Goal: Task Accomplishment & Management: Manage account settings

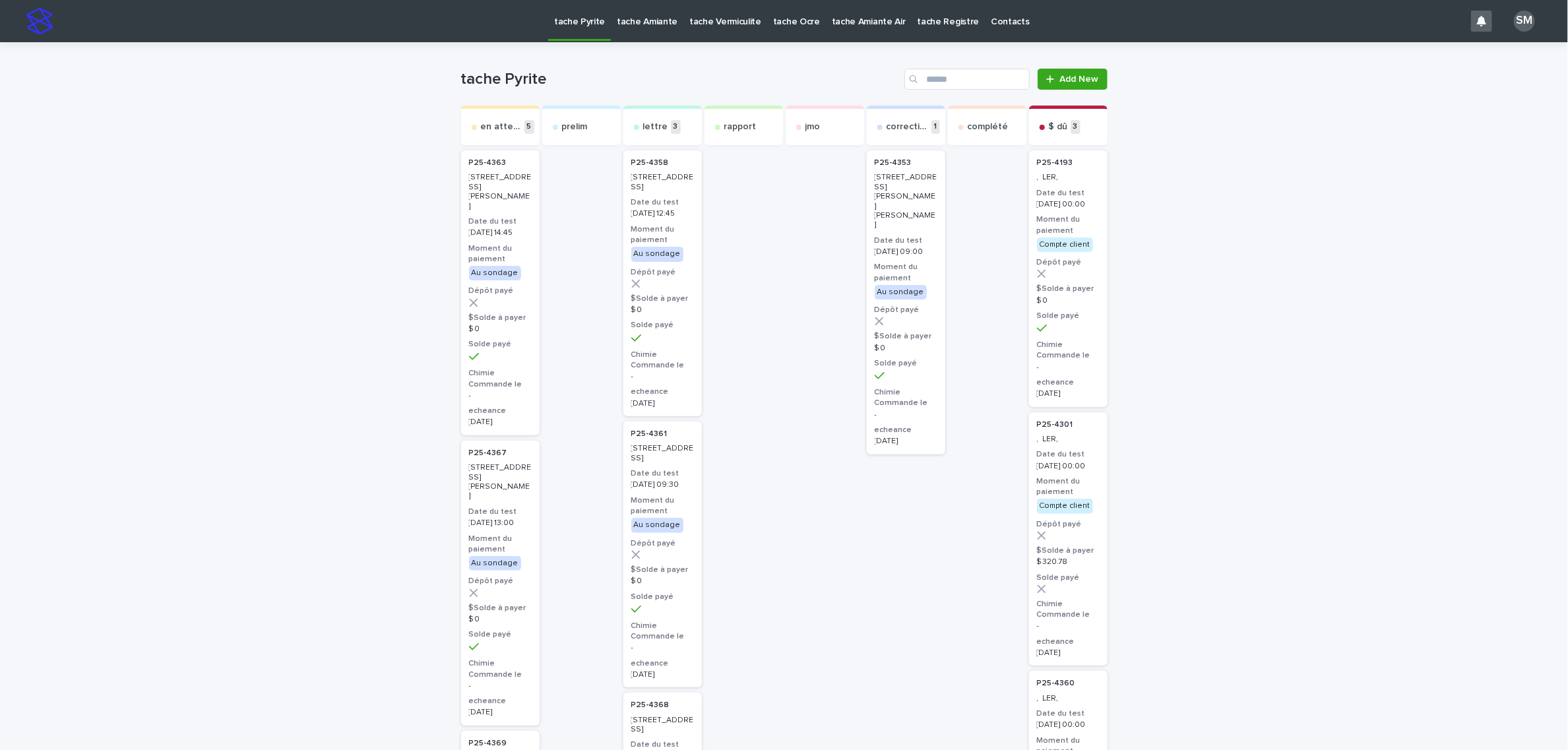
click at [623, 17] on p "tache Amiante" at bounding box center [647, 14] width 60 height 28
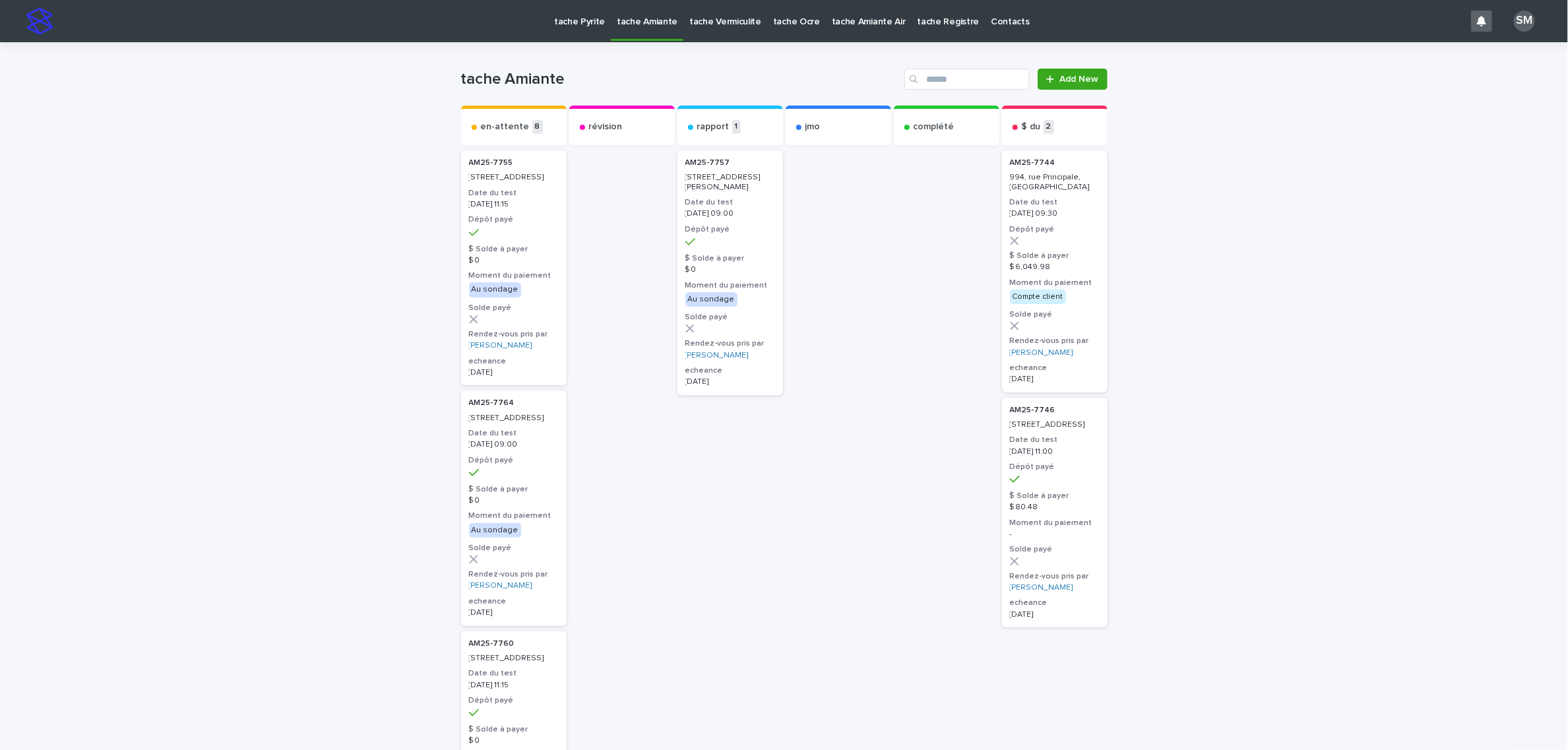
click at [706, 26] on p "tache Vermiculite" at bounding box center [726, 14] width 72 height 28
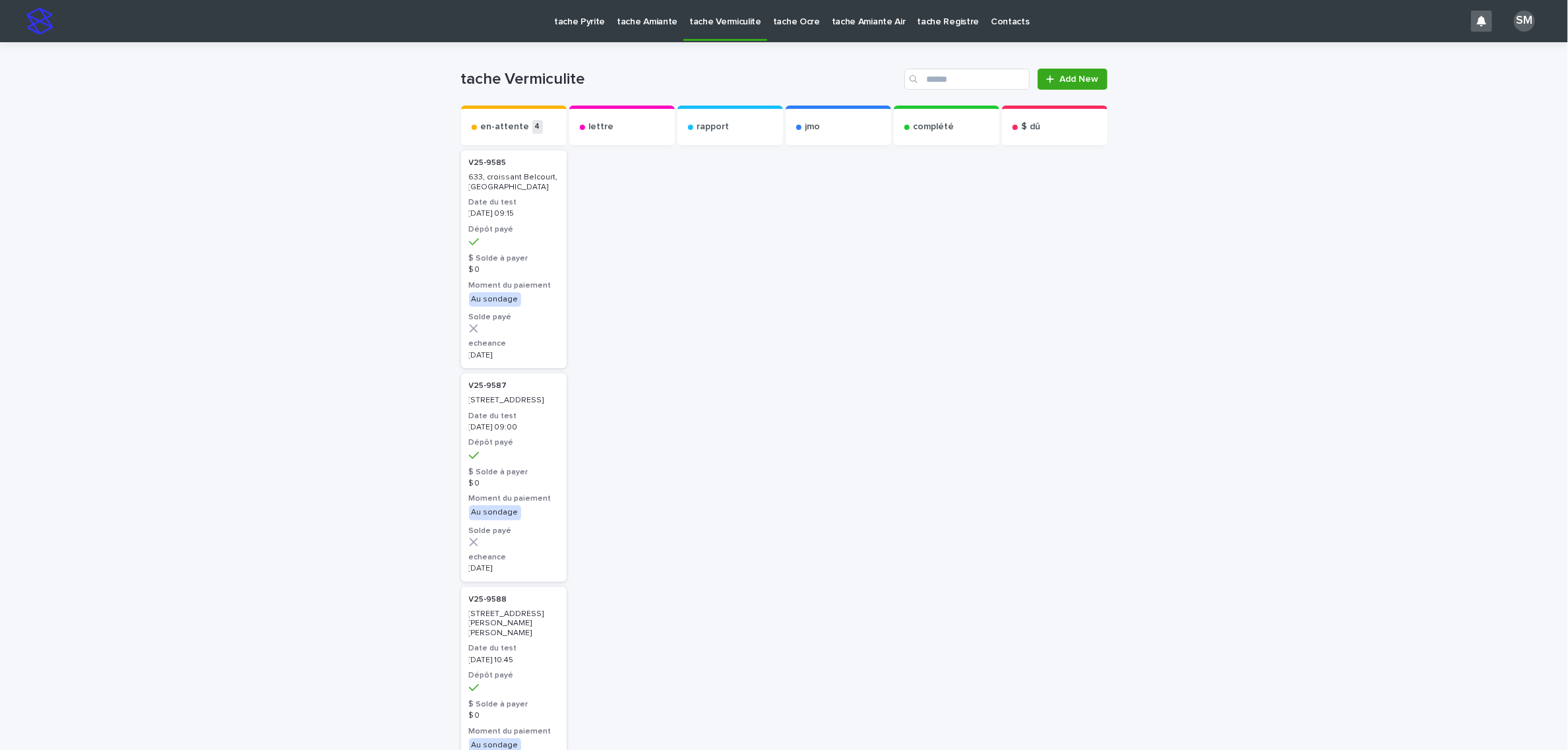
click at [651, 26] on p "tache Amiante" at bounding box center [647, 14] width 60 height 28
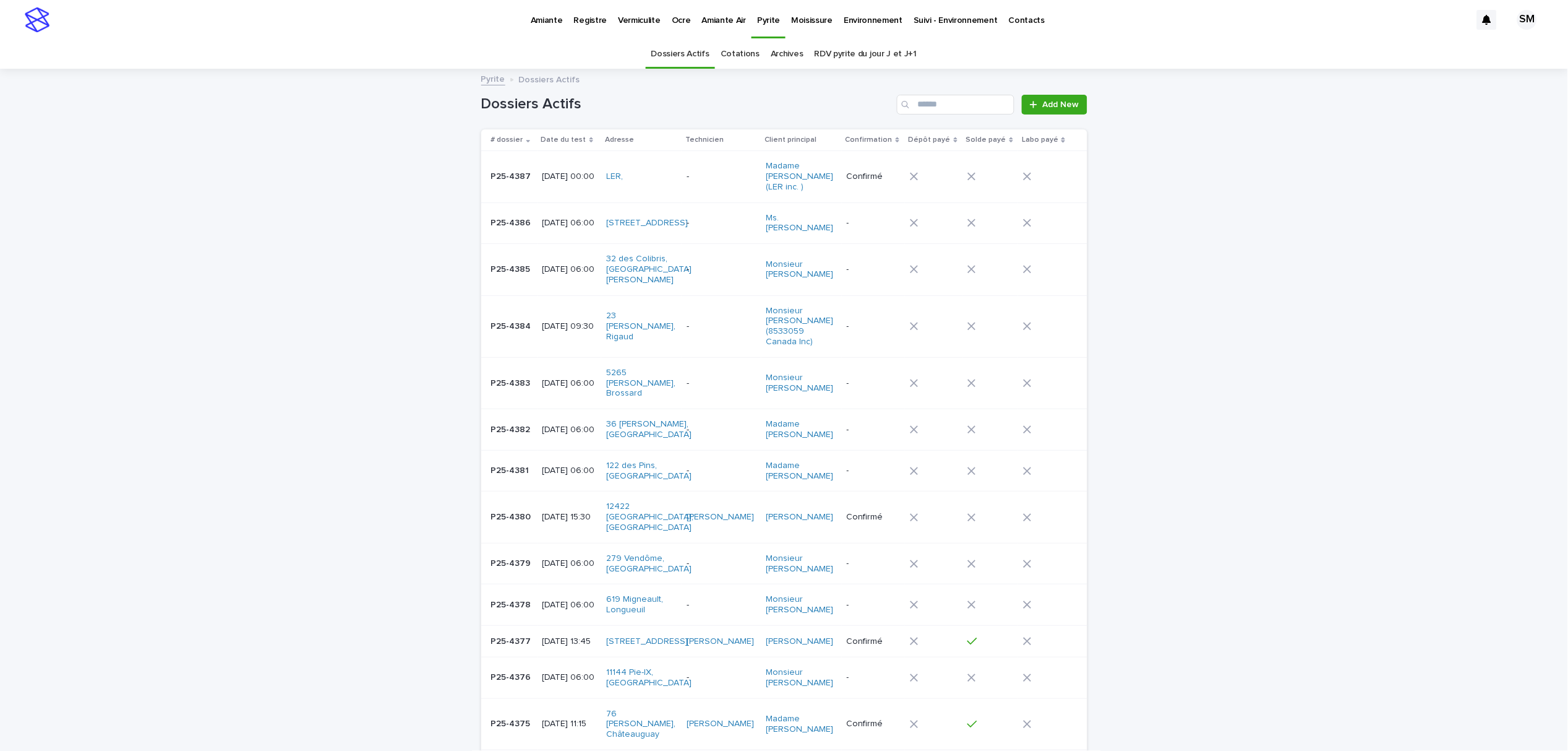
click at [743, 52] on link "Cotations" at bounding box center [739, 54] width 39 height 29
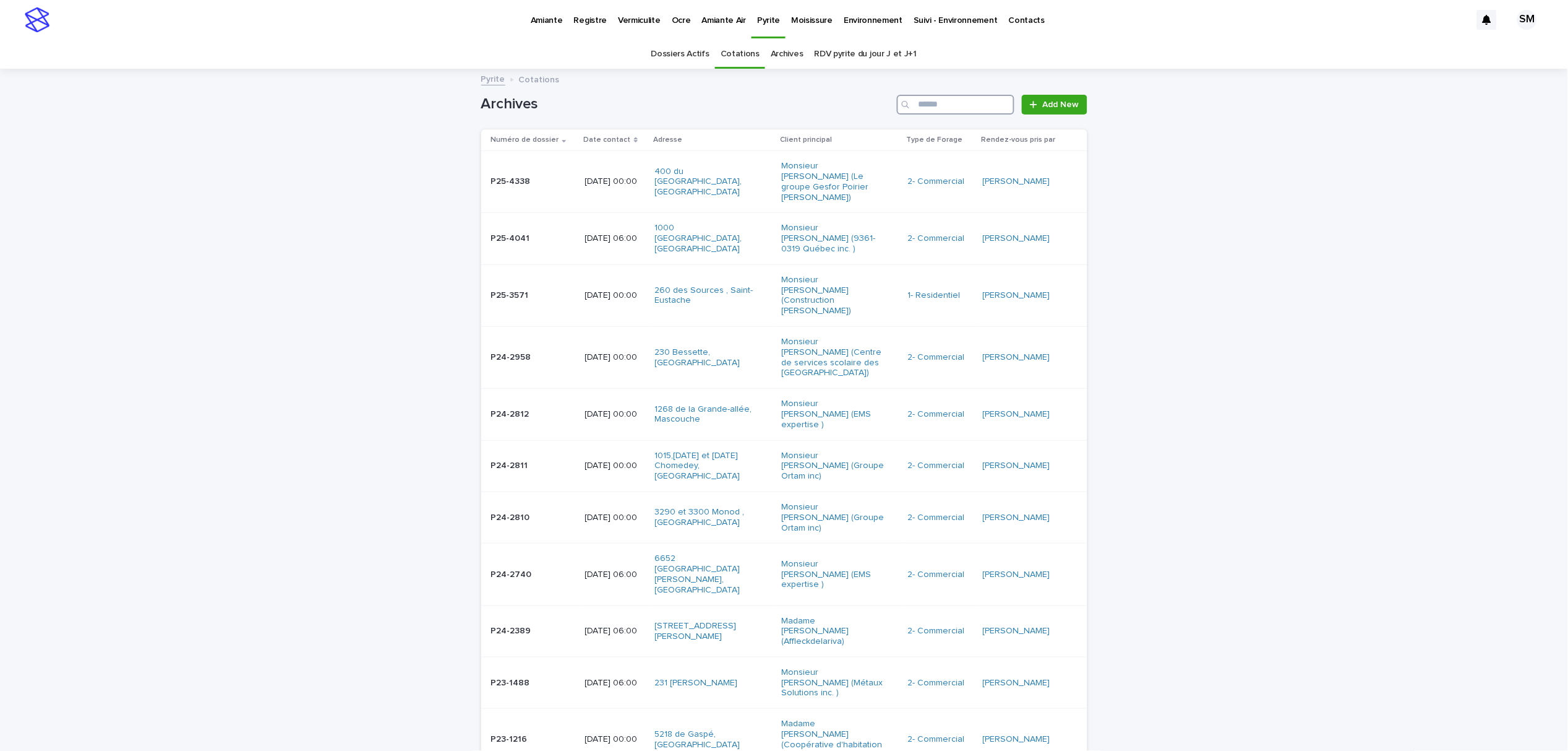
click at [953, 103] on input "Search" at bounding box center [955, 104] width 117 height 20
click at [936, 101] on input "Search" at bounding box center [955, 104] width 117 height 20
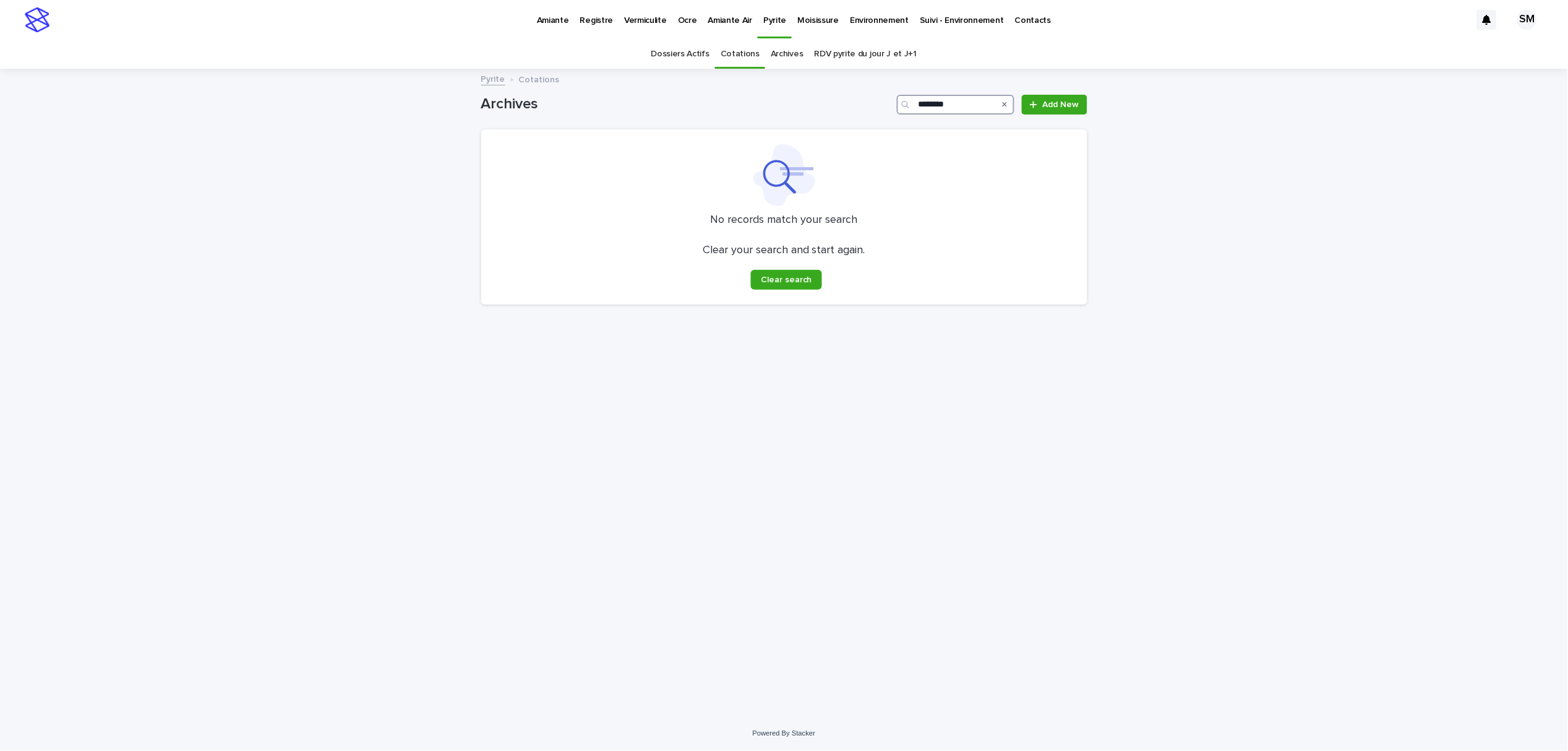
type input "********"
click at [735, 53] on link "Cotations" at bounding box center [739, 54] width 39 height 29
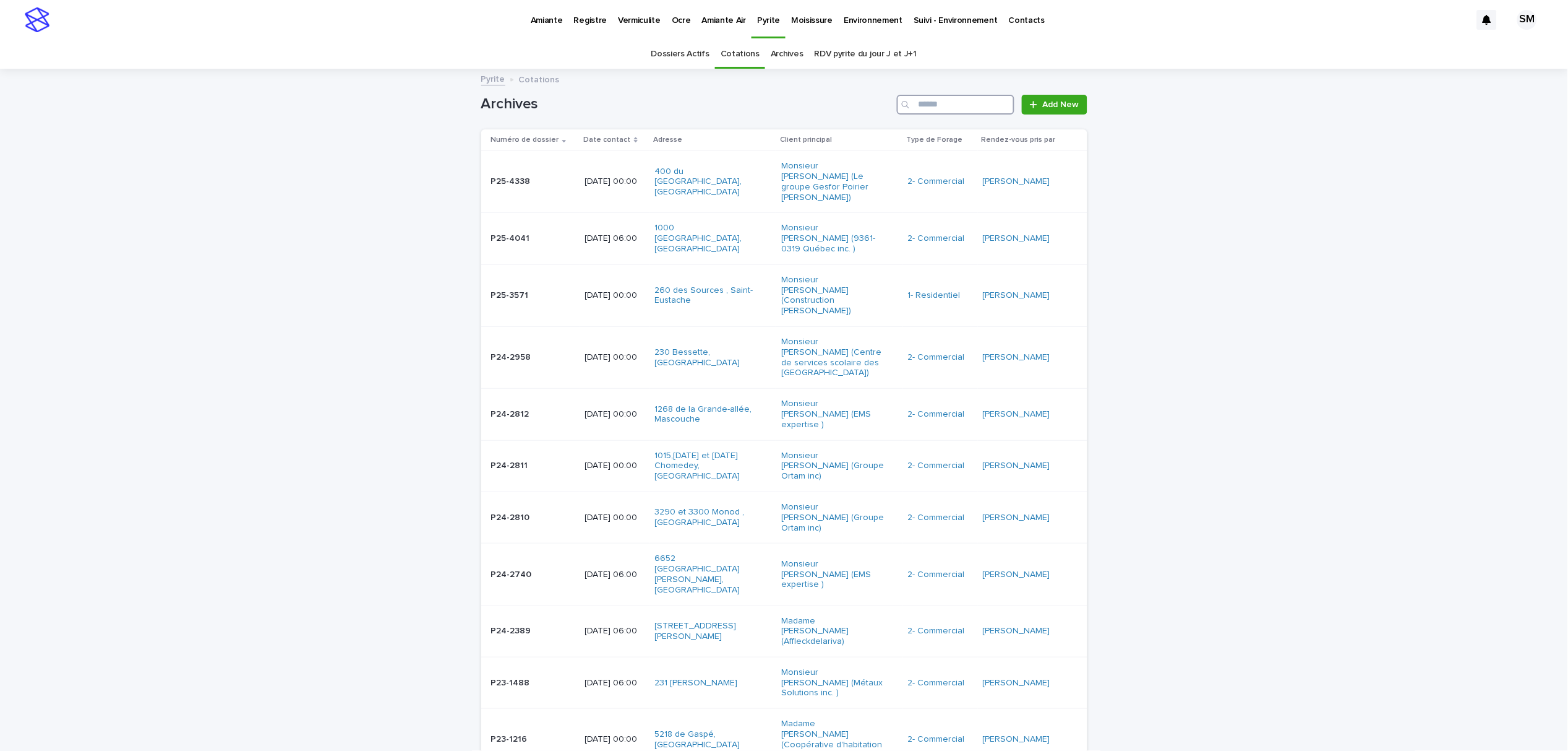
click at [936, 96] on input "Search" at bounding box center [955, 104] width 117 height 20
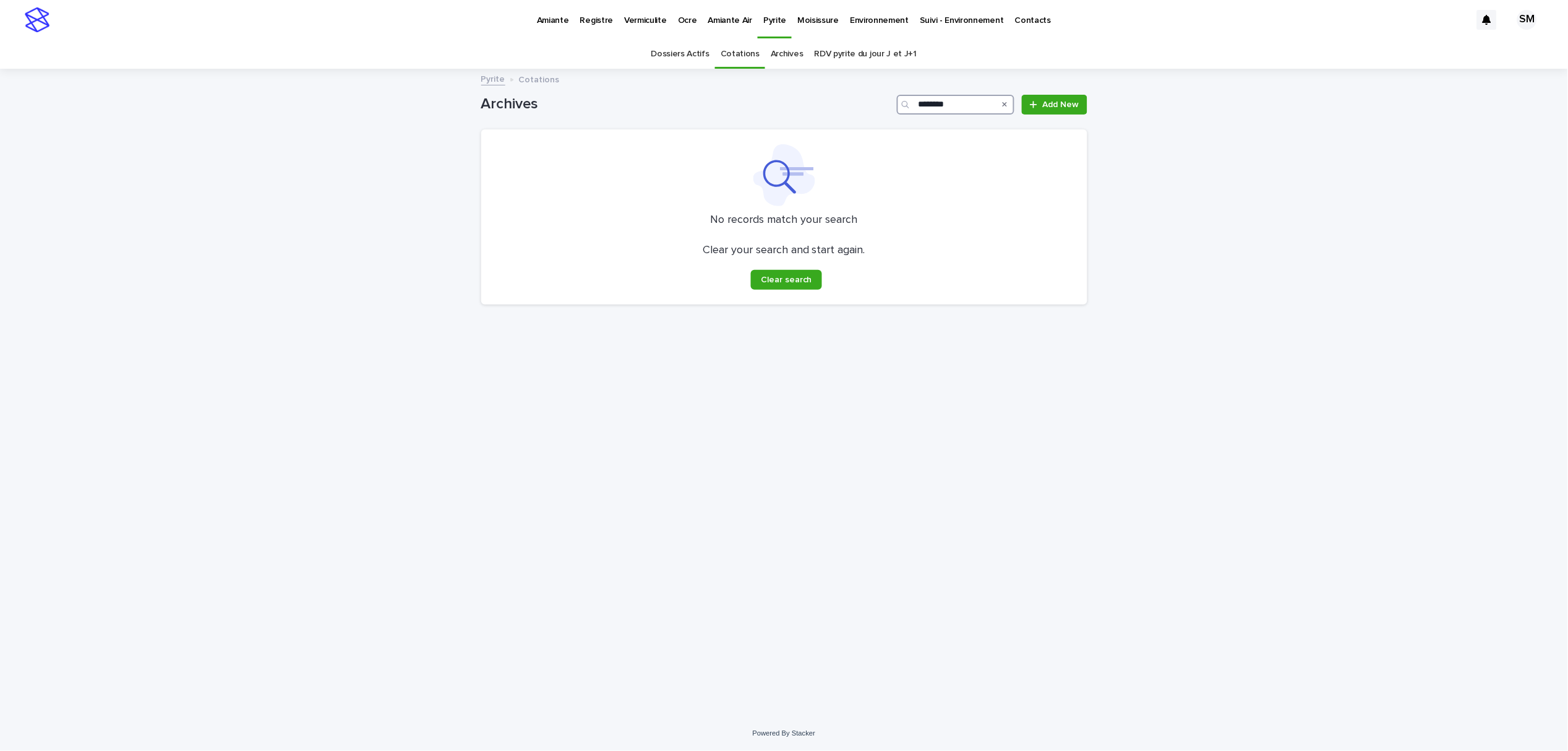
type input "********"
click at [732, 50] on link "Cotations" at bounding box center [739, 54] width 39 height 29
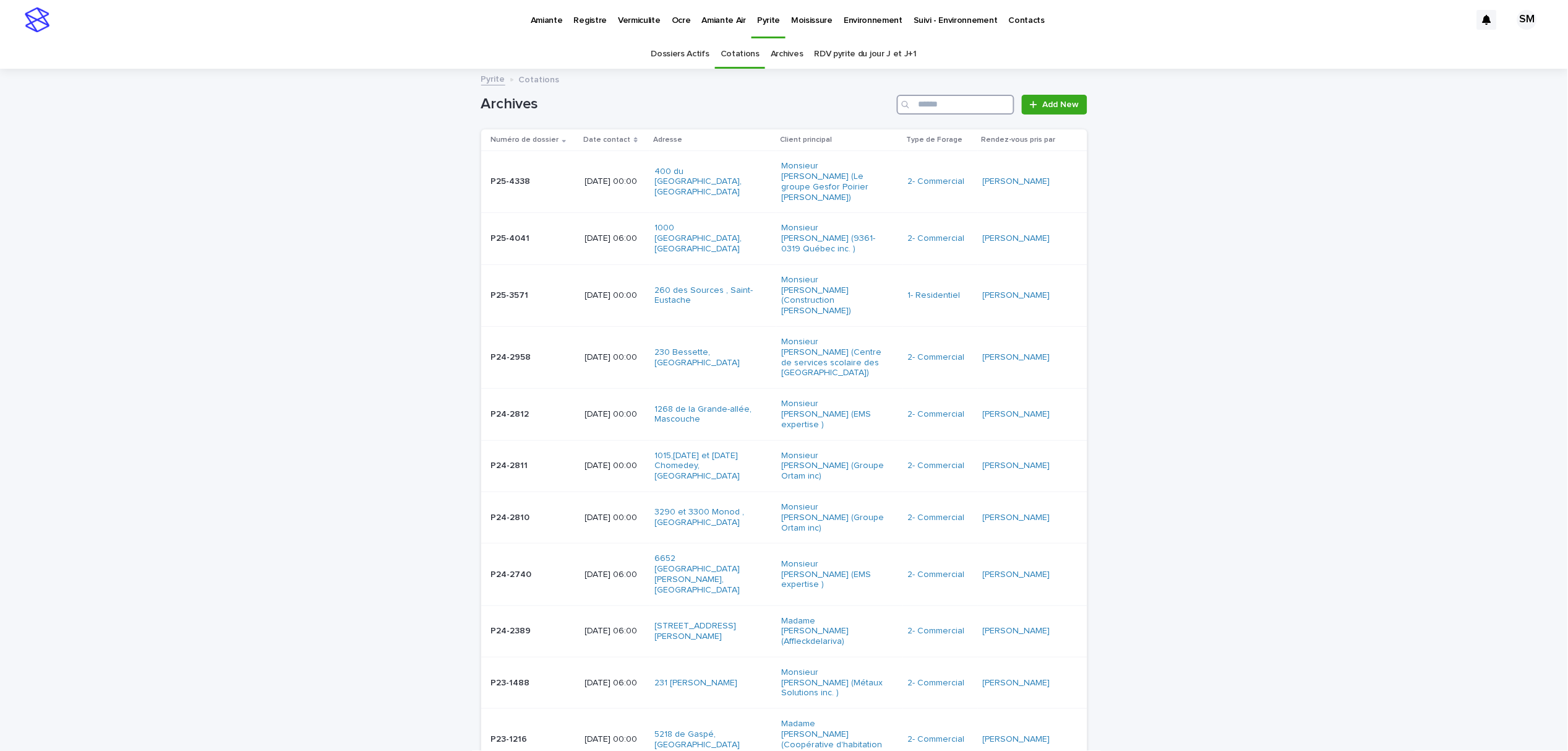
click at [950, 109] on input "Search" at bounding box center [955, 104] width 117 height 20
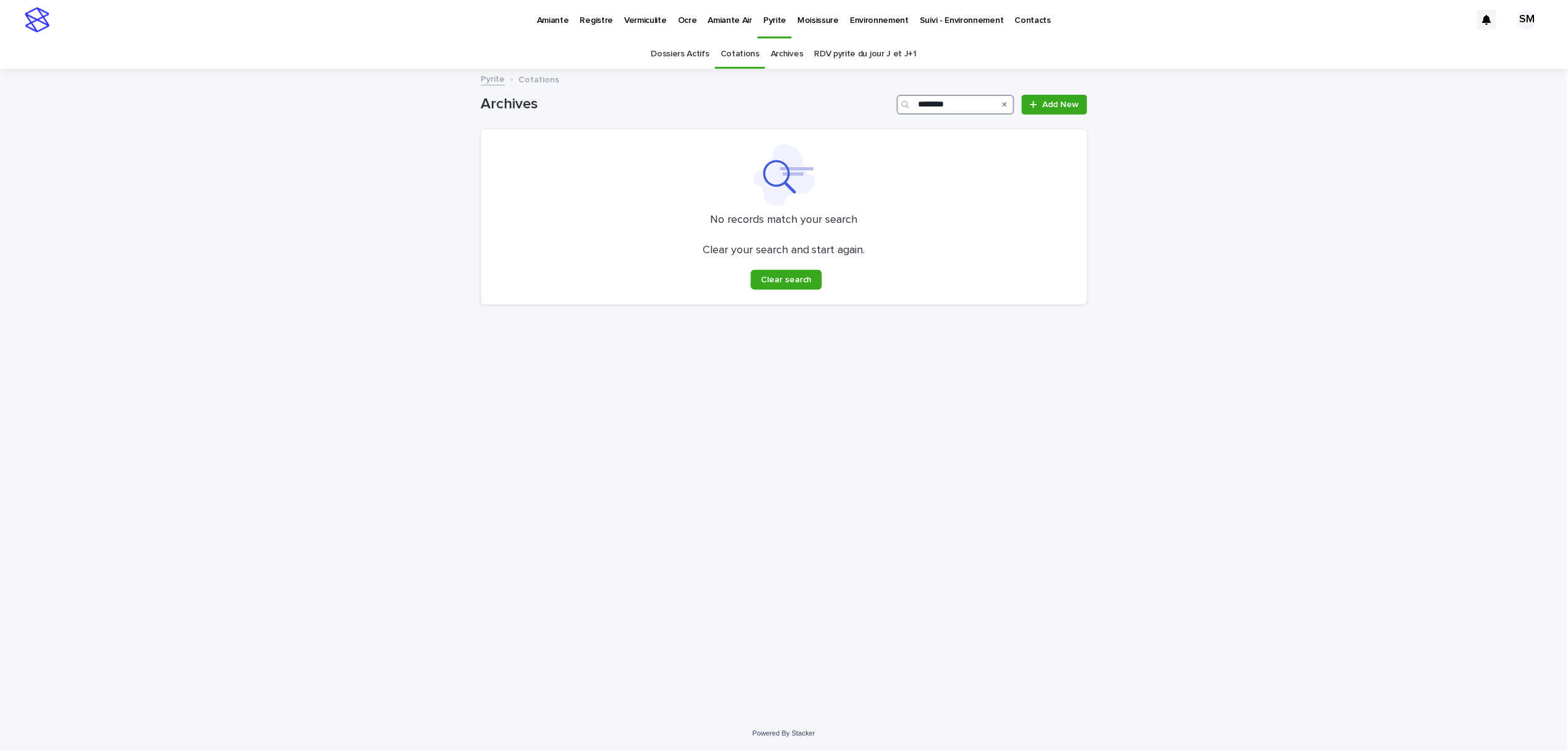
type input "********"
click at [866, 17] on p "Environnement" at bounding box center [879, 13] width 59 height 26
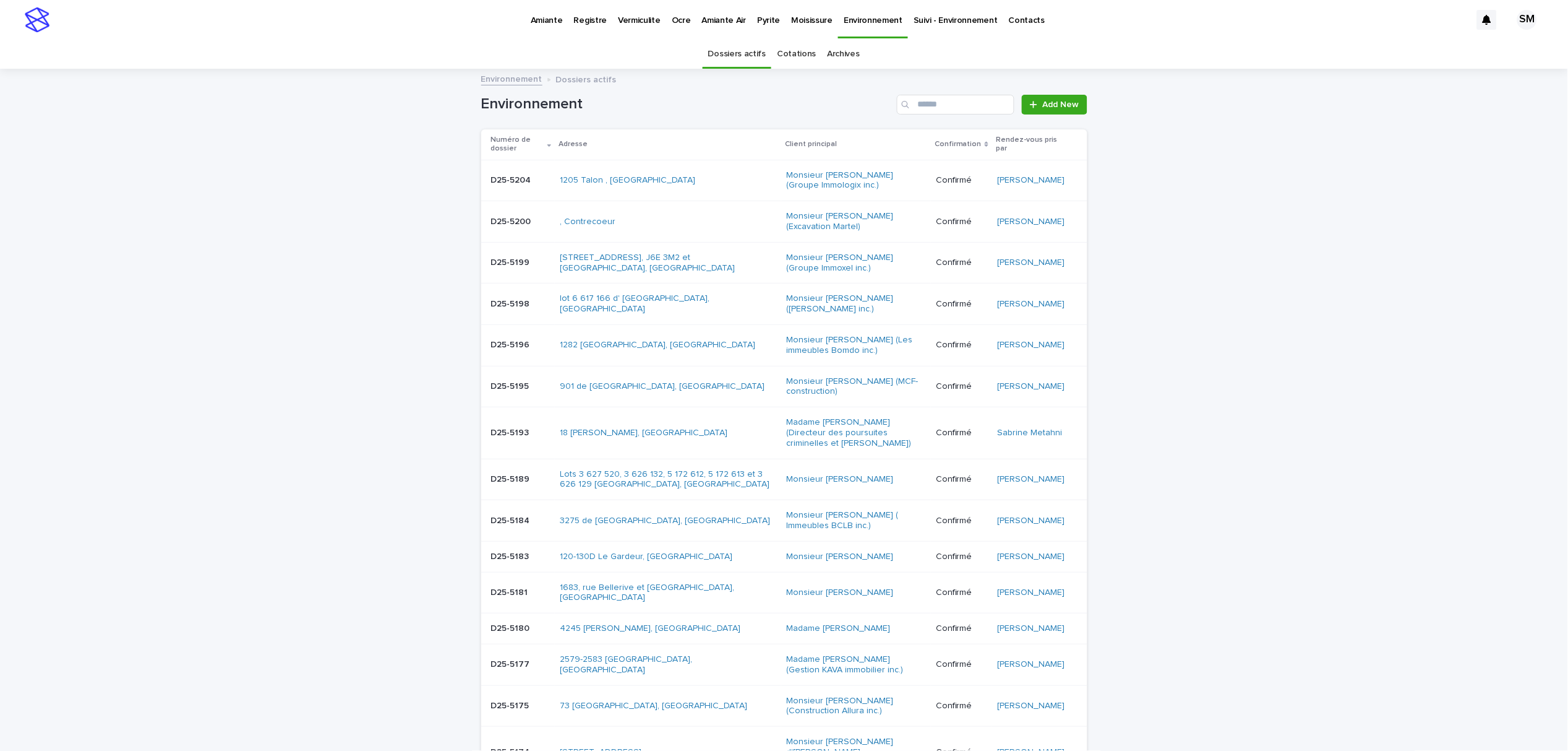
click at [789, 55] on link "Cotations" at bounding box center [796, 54] width 39 height 29
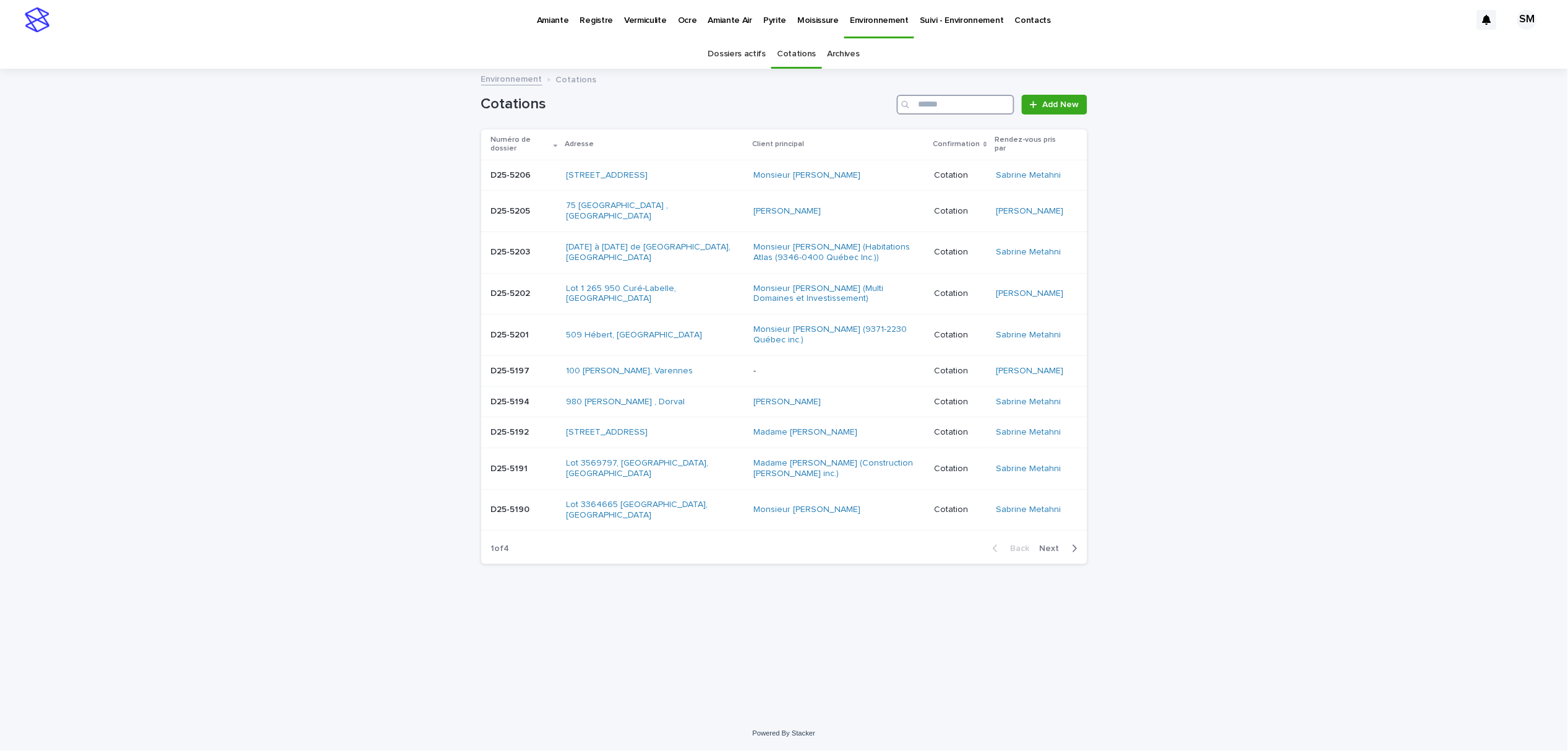
click at [943, 97] on input "Search" at bounding box center [955, 104] width 117 height 20
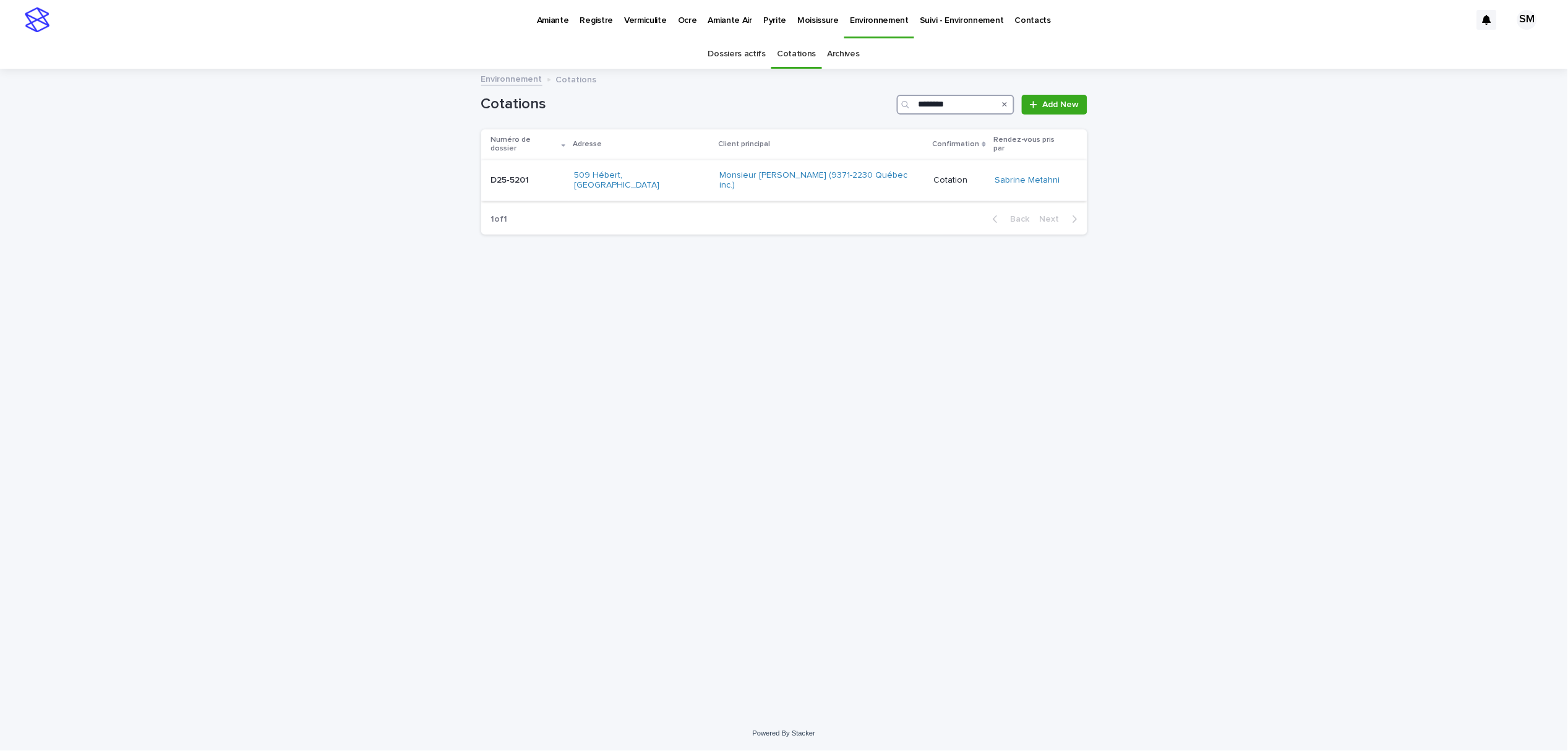
type input "********"
click at [511, 177] on td "D25-5201 D25-5201" at bounding box center [526, 181] width 89 height 42
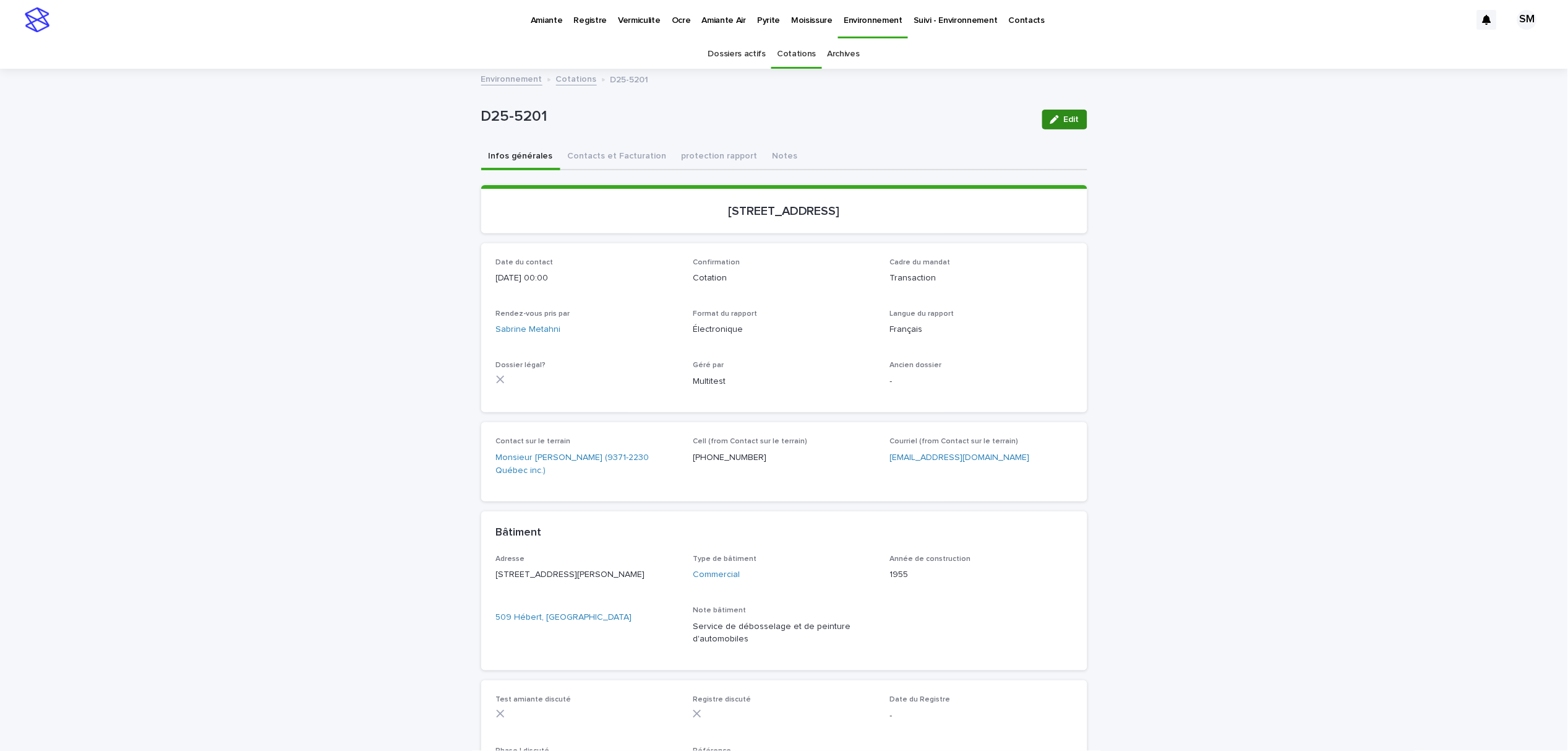
click at [1050, 118] on icon "button" at bounding box center [1055, 119] width 9 height 9
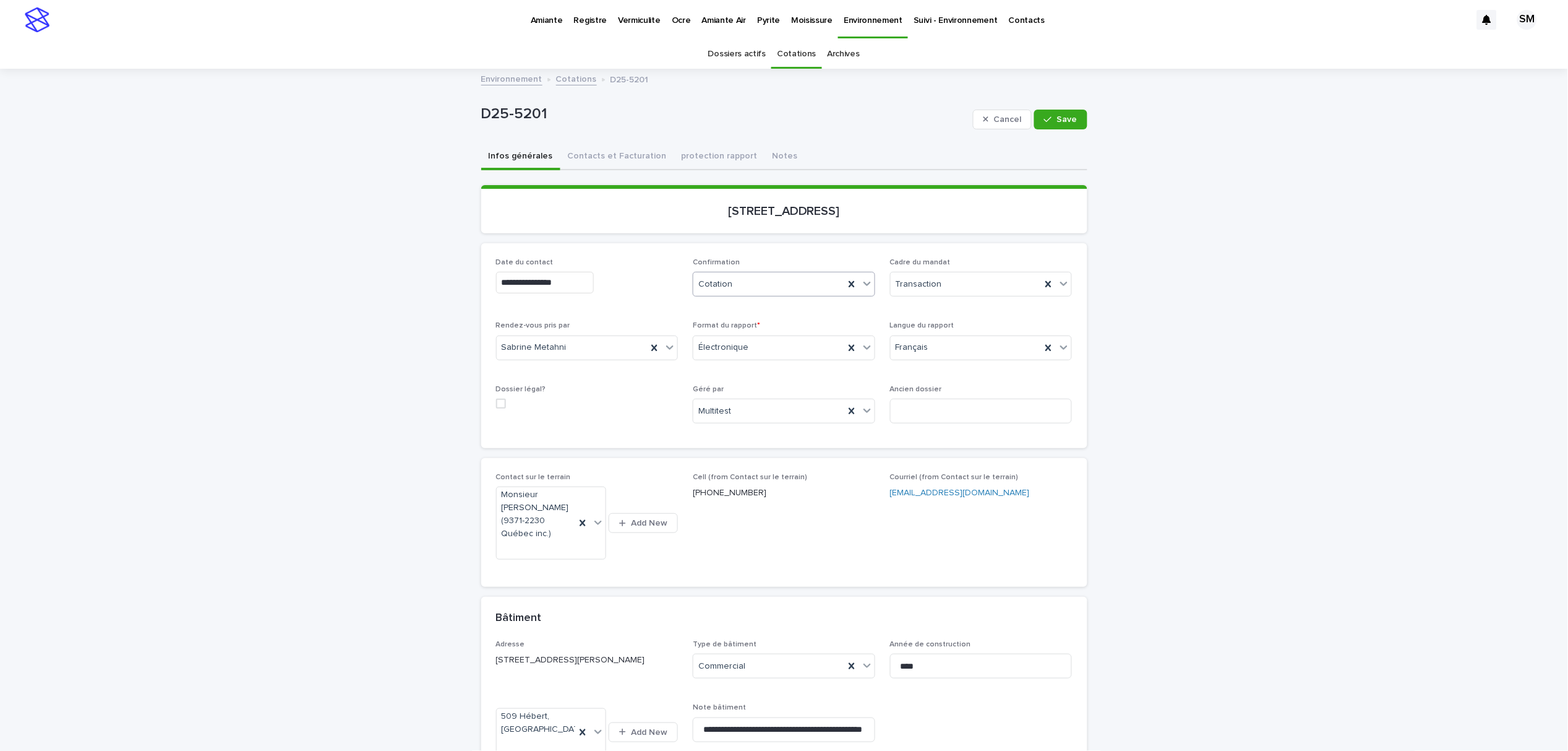
click at [861, 284] on icon at bounding box center [867, 283] width 12 height 12
click at [756, 332] on div "Confirmé" at bounding box center [778, 329] width 182 height 22
click at [1049, 123] on button "Save" at bounding box center [1060, 119] width 53 height 20
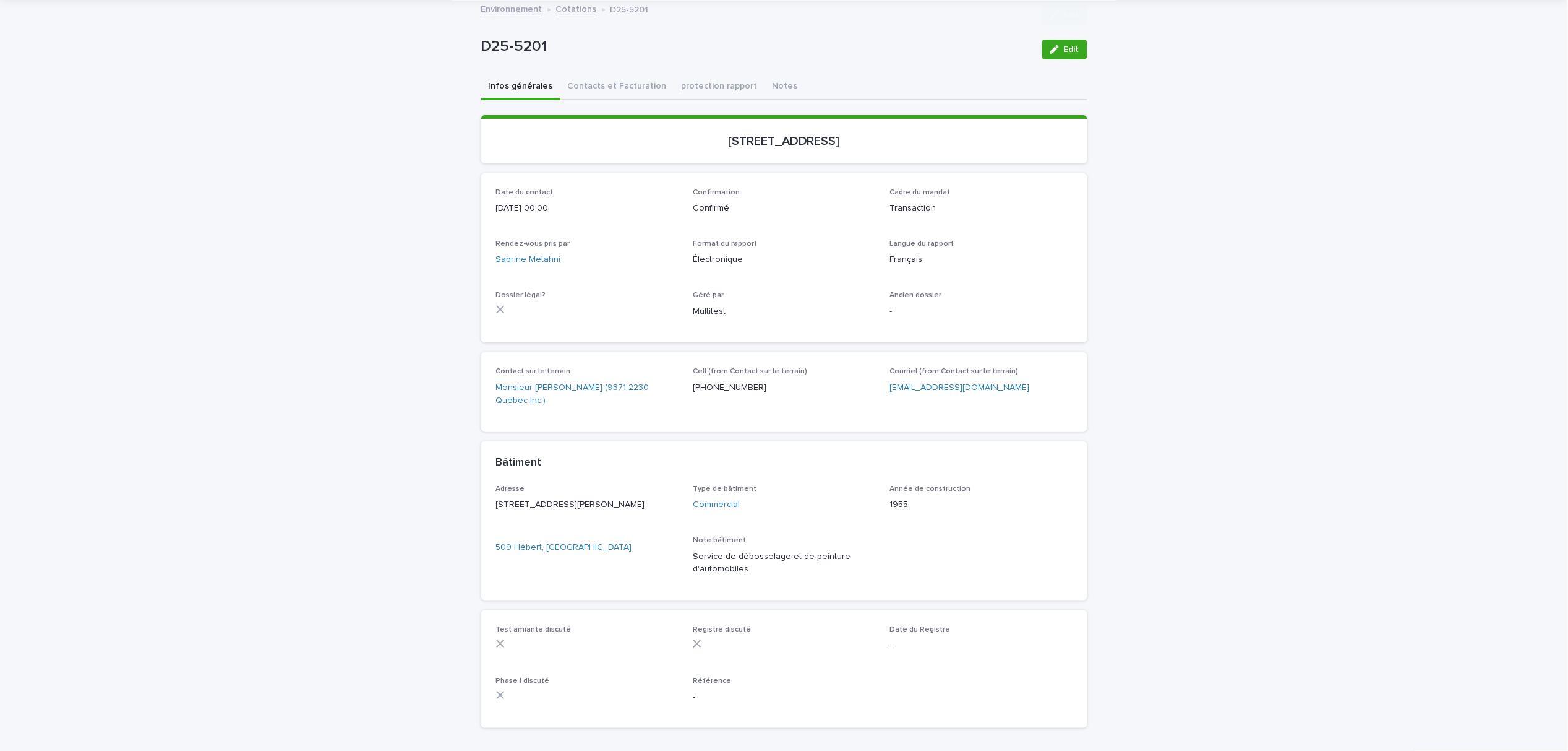
scroll to position [152, 0]
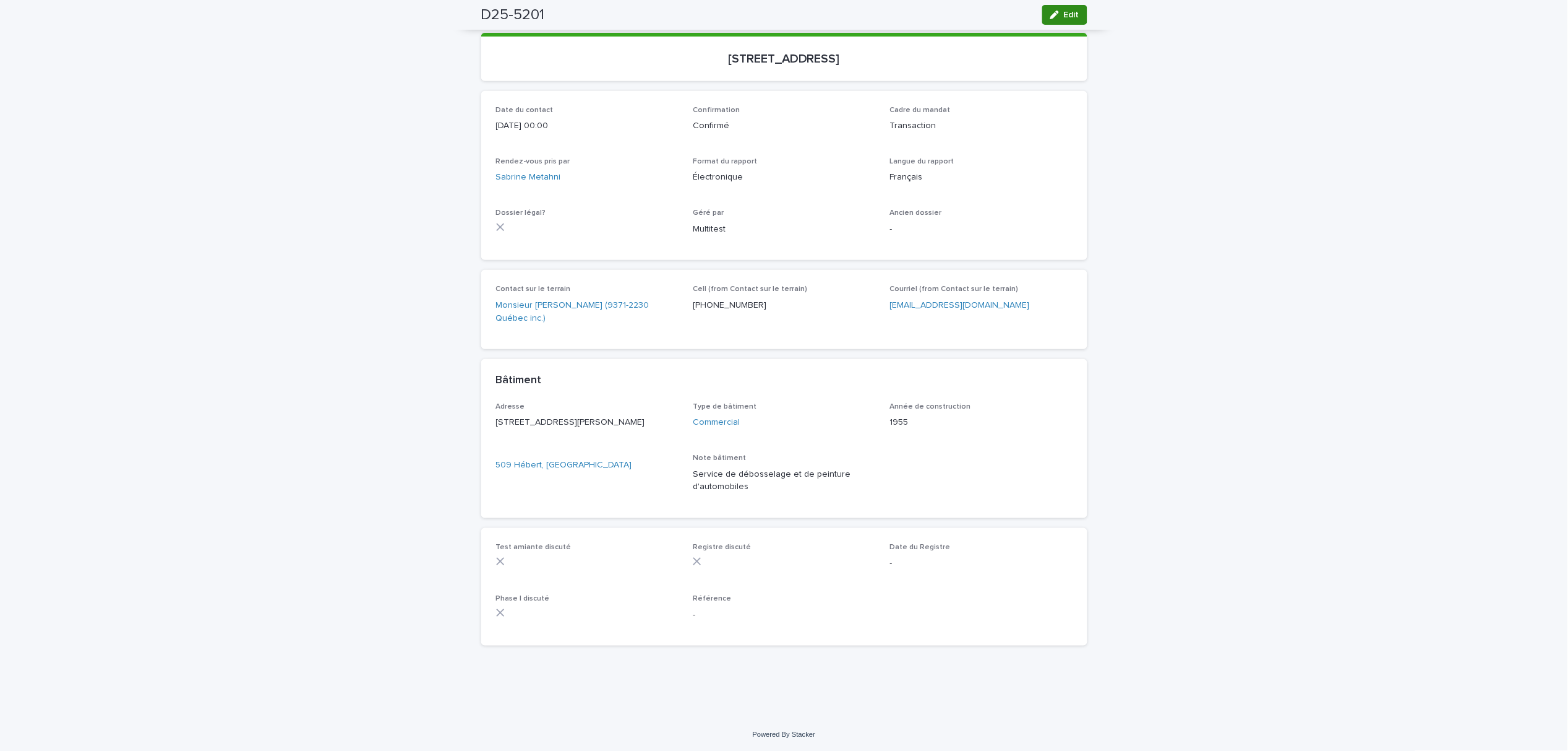
click at [1057, 21] on button "Edit" at bounding box center [1065, 15] width 45 height 20
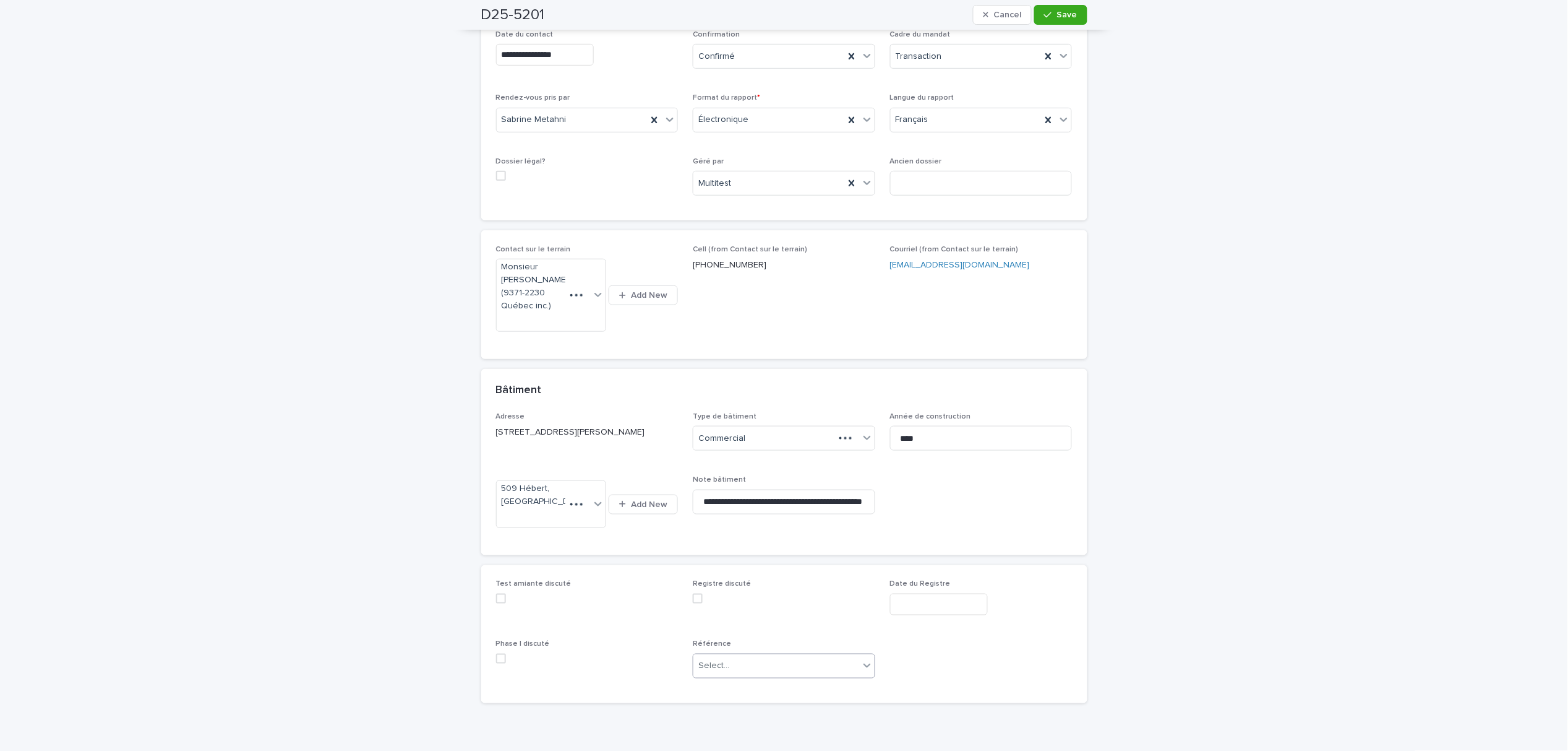
scroll to position [221, 0]
click at [784, 672] on div "Select..." at bounding box center [776, 672] width 166 height 20
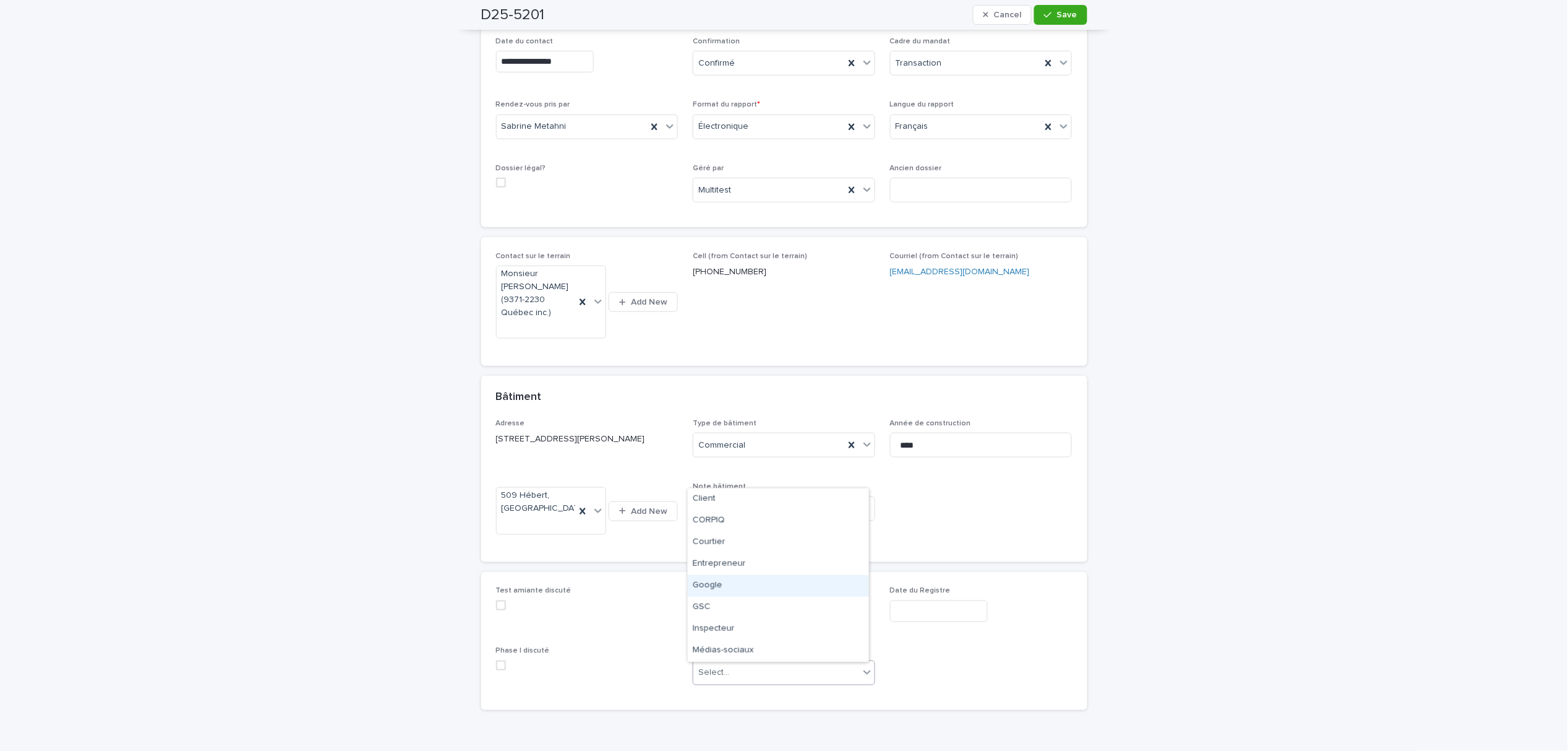
click at [741, 575] on div "Google" at bounding box center [778, 585] width 182 height 22
click at [1044, 14] on icon "button" at bounding box center [1048, 15] width 8 height 9
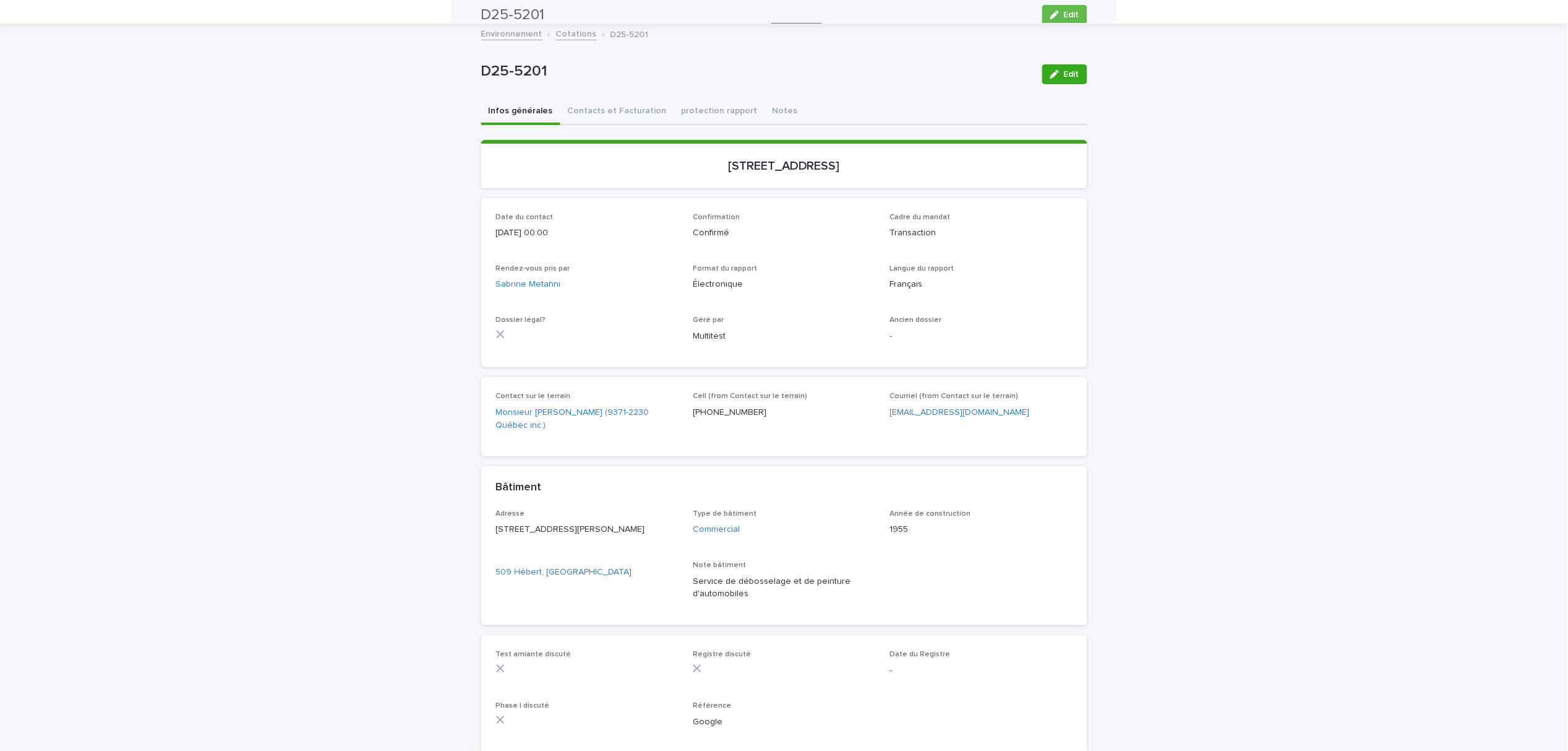
scroll to position [0, 0]
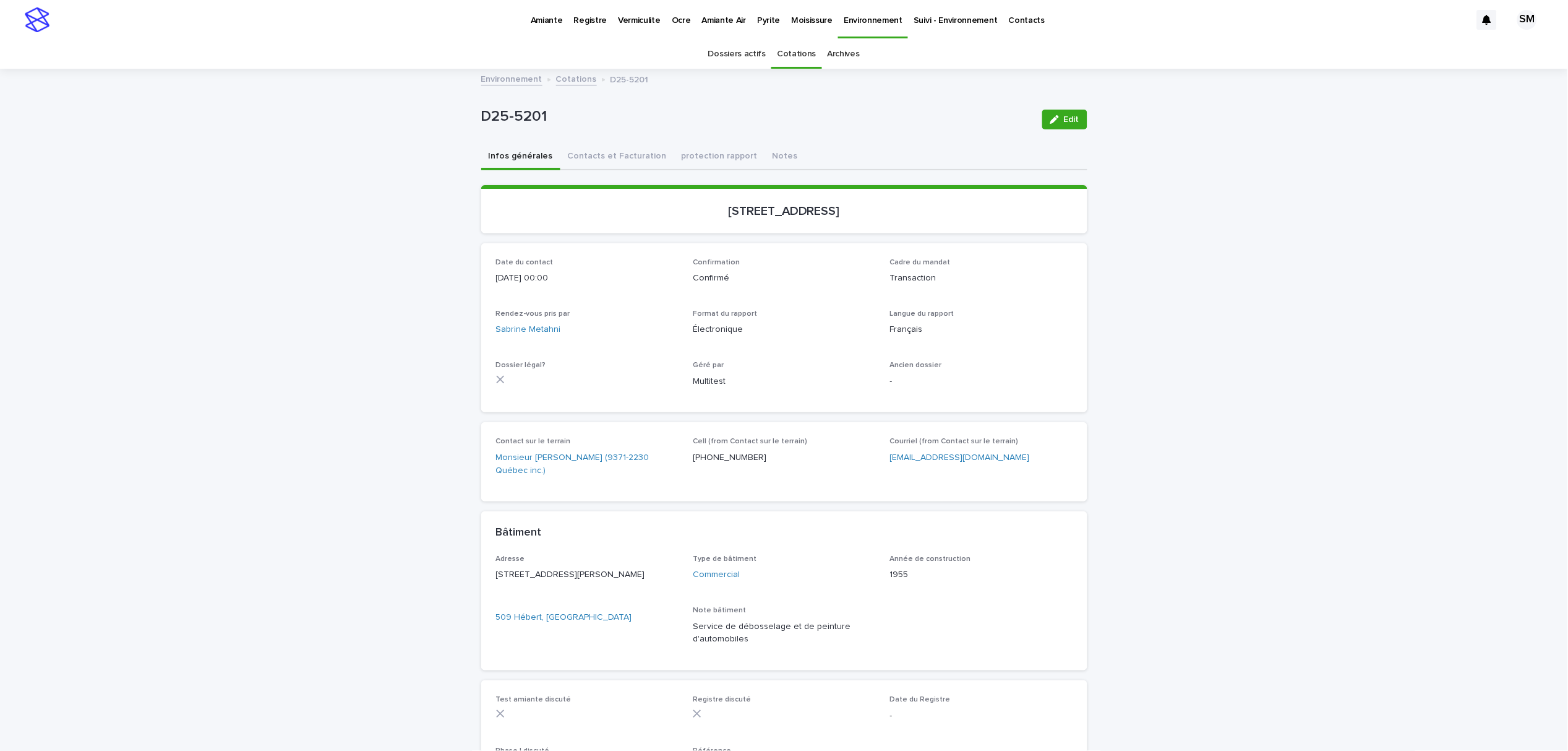
click at [612, 140] on div "D25-5201 Edit" at bounding box center [784, 119] width 606 height 50
click at [606, 156] on button "Contacts et Facturation" at bounding box center [617, 157] width 114 height 26
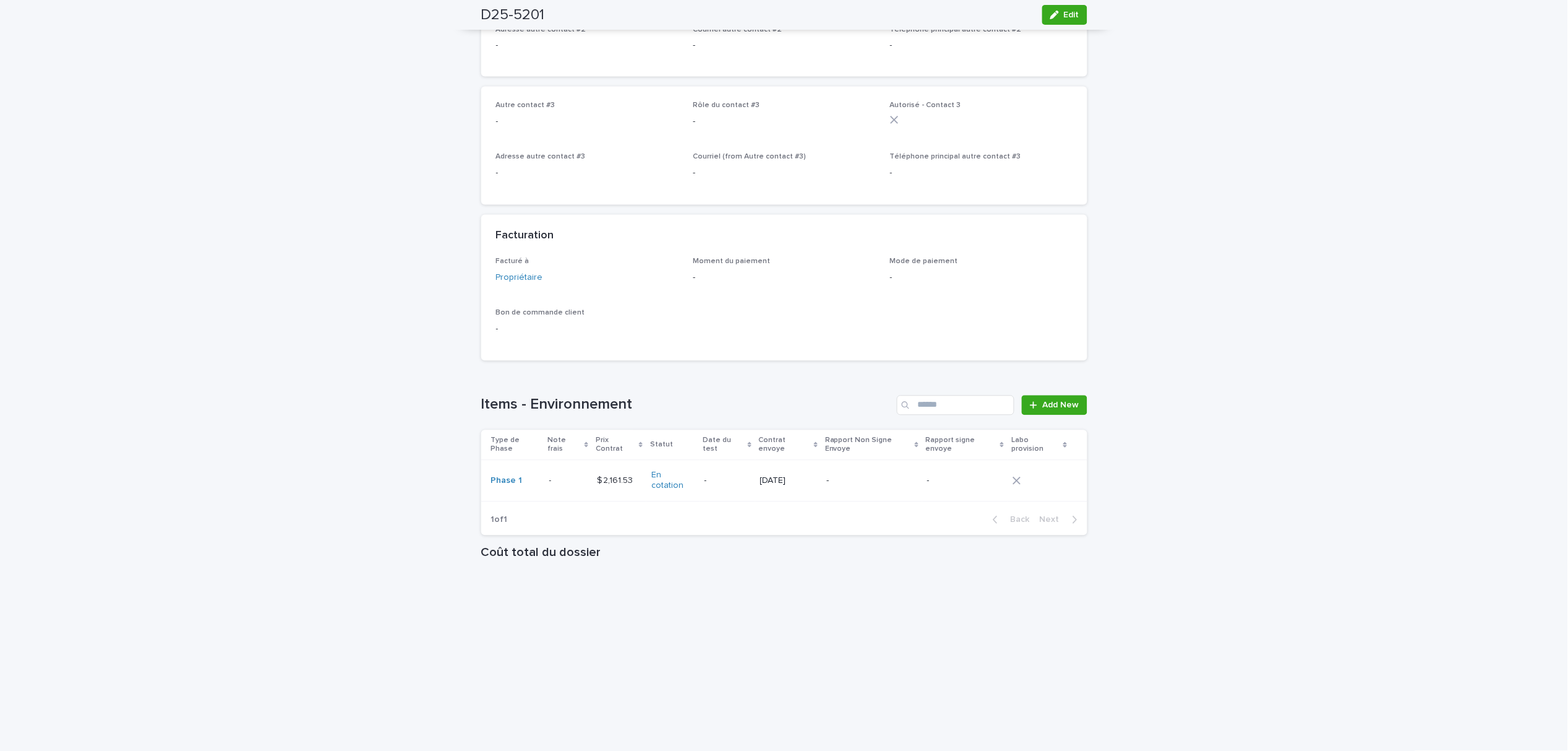
scroll to position [742, 0]
click at [534, 465] on td "Phase 1" at bounding box center [513, 475] width 63 height 42
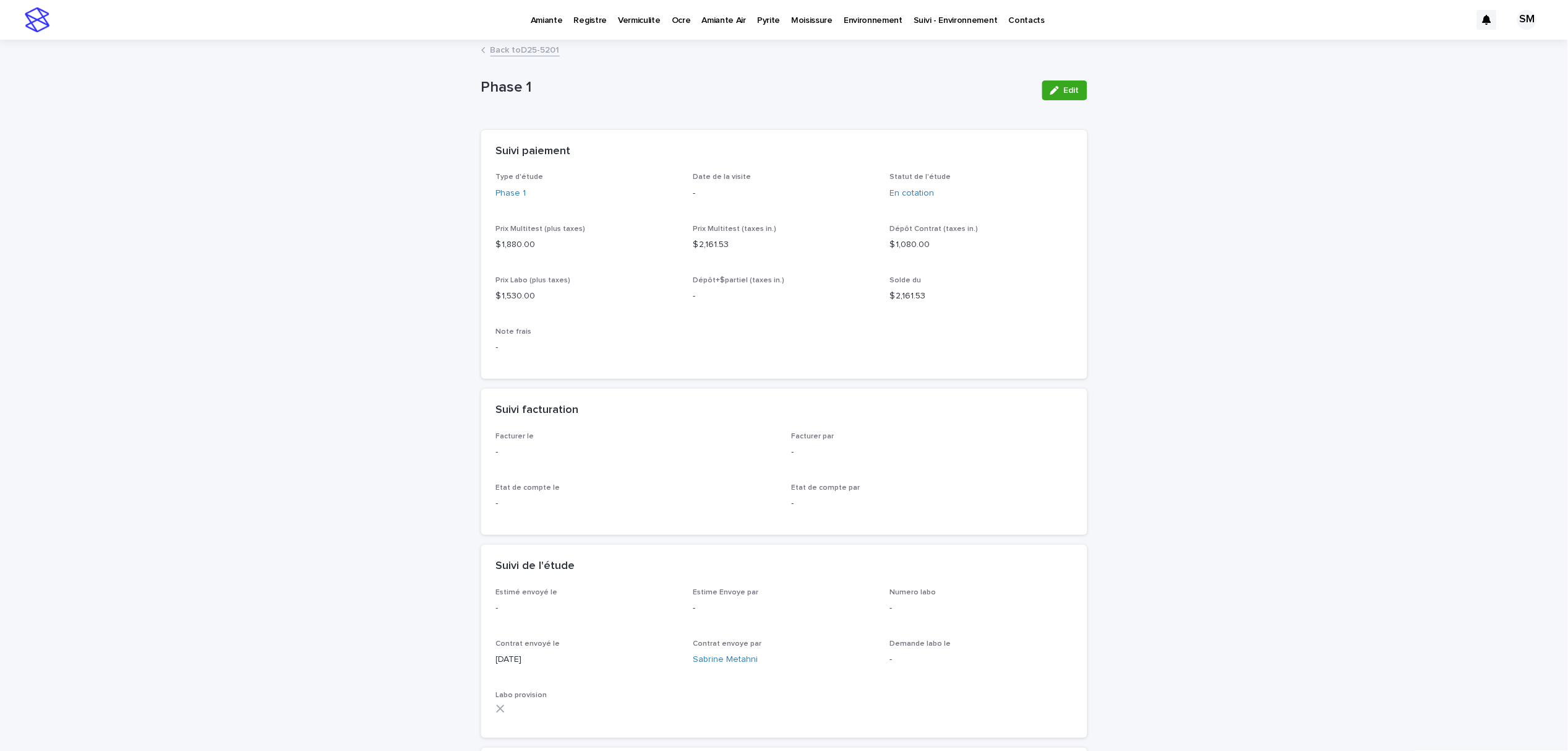
drag, startPoint x: 1072, startPoint y: 90, endPoint x: 1049, endPoint y: 180, distance: 92.9
click at [1071, 90] on span "Edit" at bounding box center [1071, 90] width 16 height 9
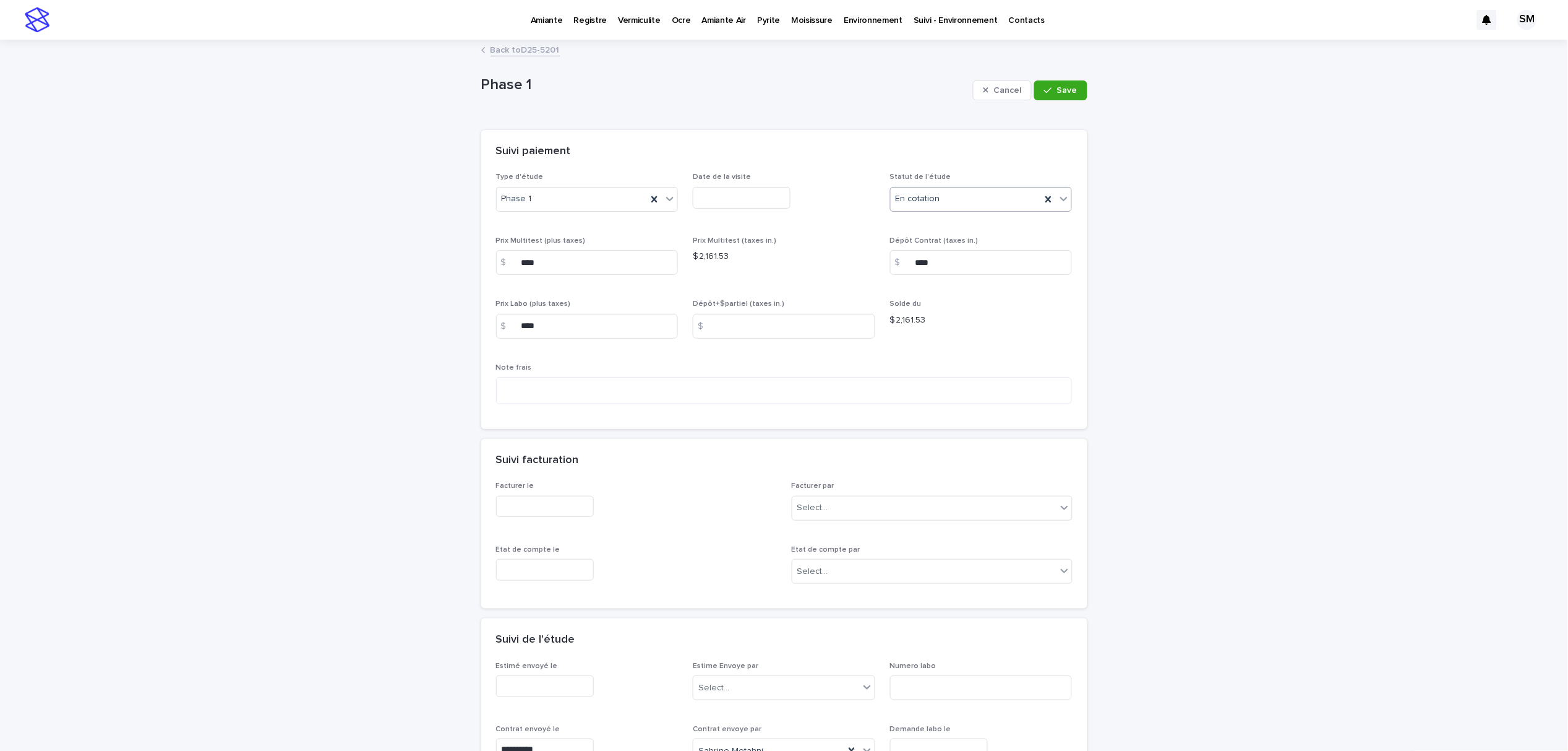
click at [1063, 203] on icon at bounding box center [1063, 198] width 12 height 12
click at [930, 264] on div "‼ Signé" at bounding box center [975, 267] width 182 height 22
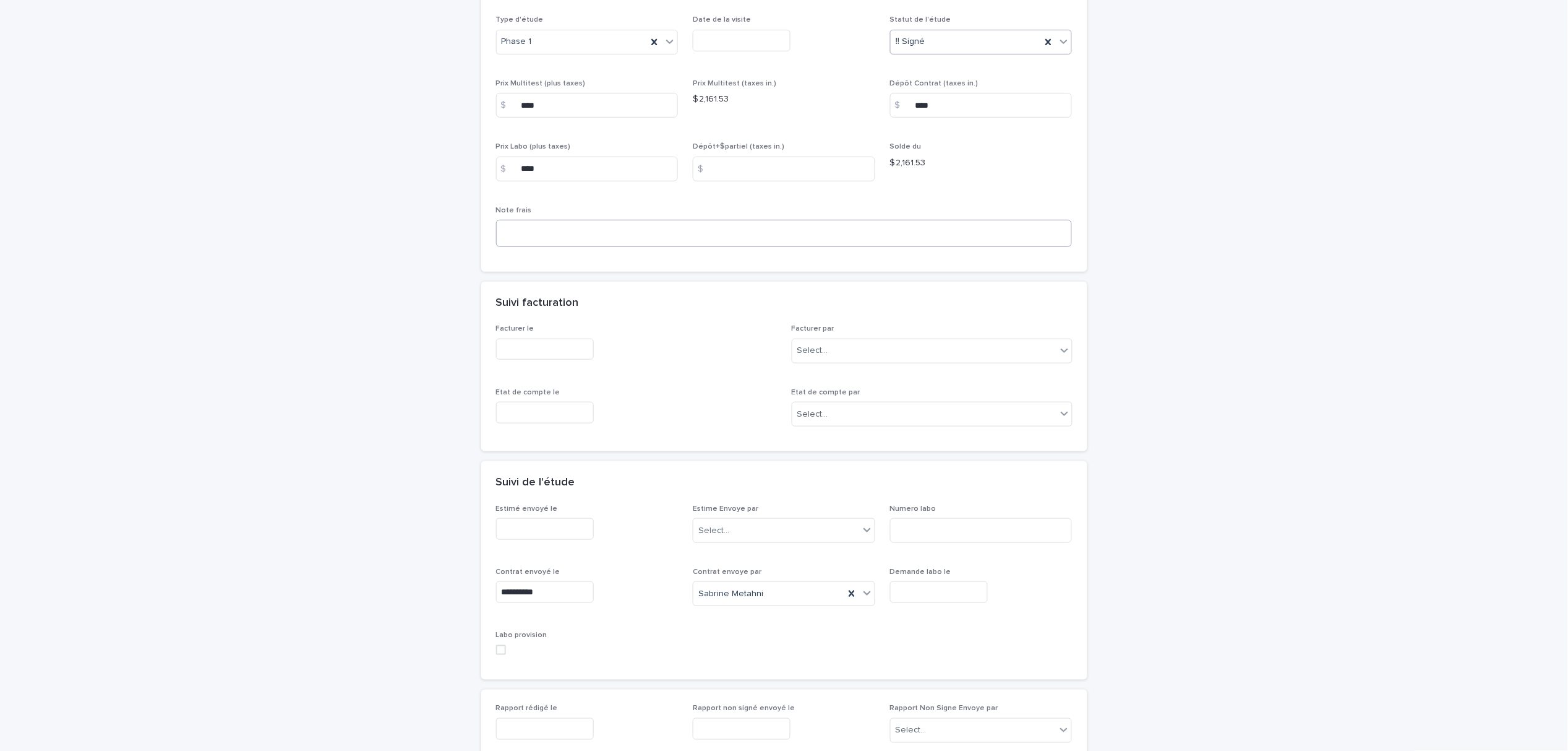
scroll to position [164, 0]
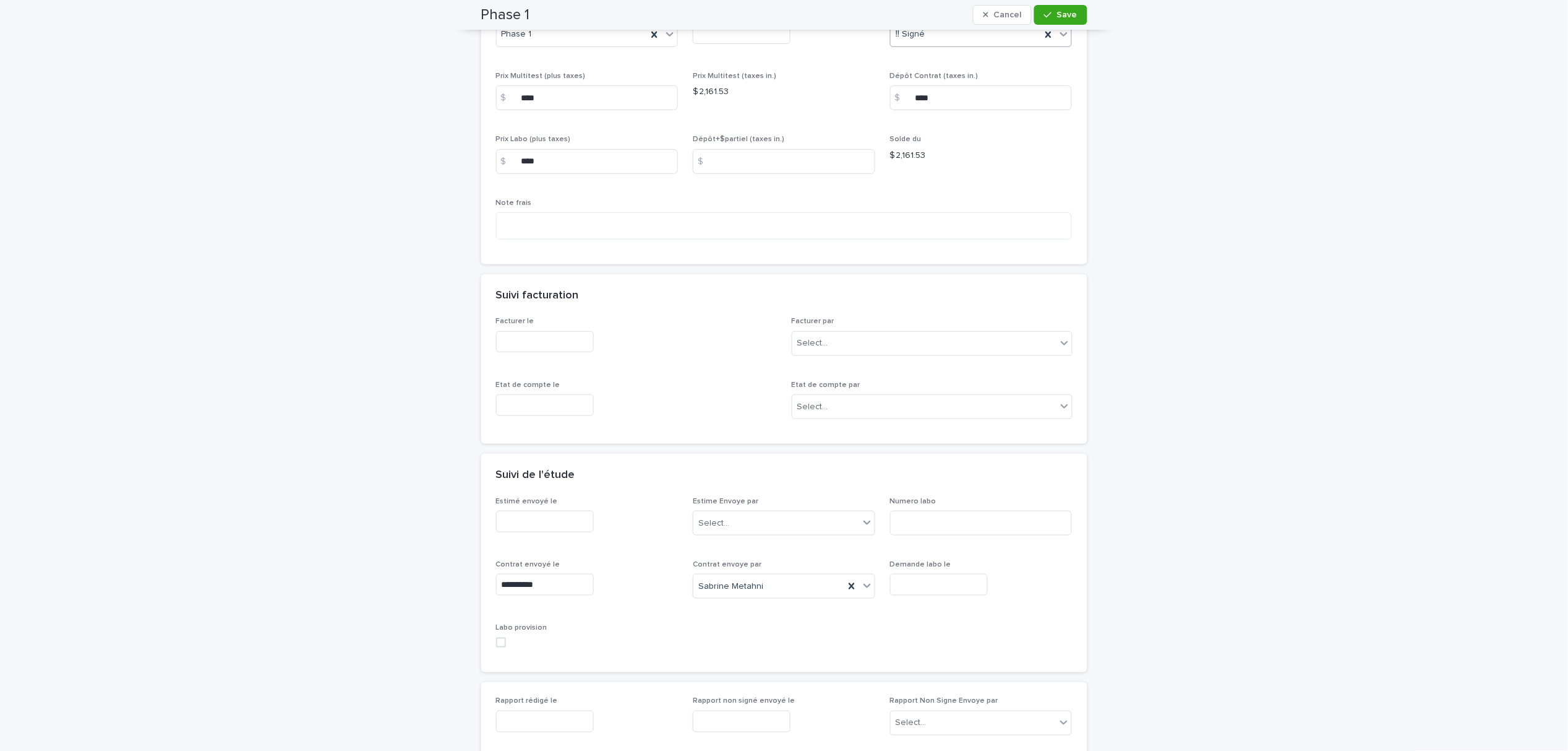
click at [916, 587] on input "text" at bounding box center [938, 584] width 97 height 22
click at [918, 480] on div "18" at bounding box center [925, 484] width 17 height 17
type input "**********"
click at [1057, 15] on span "Save" at bounding box center [1067, 15] width 20 height 9
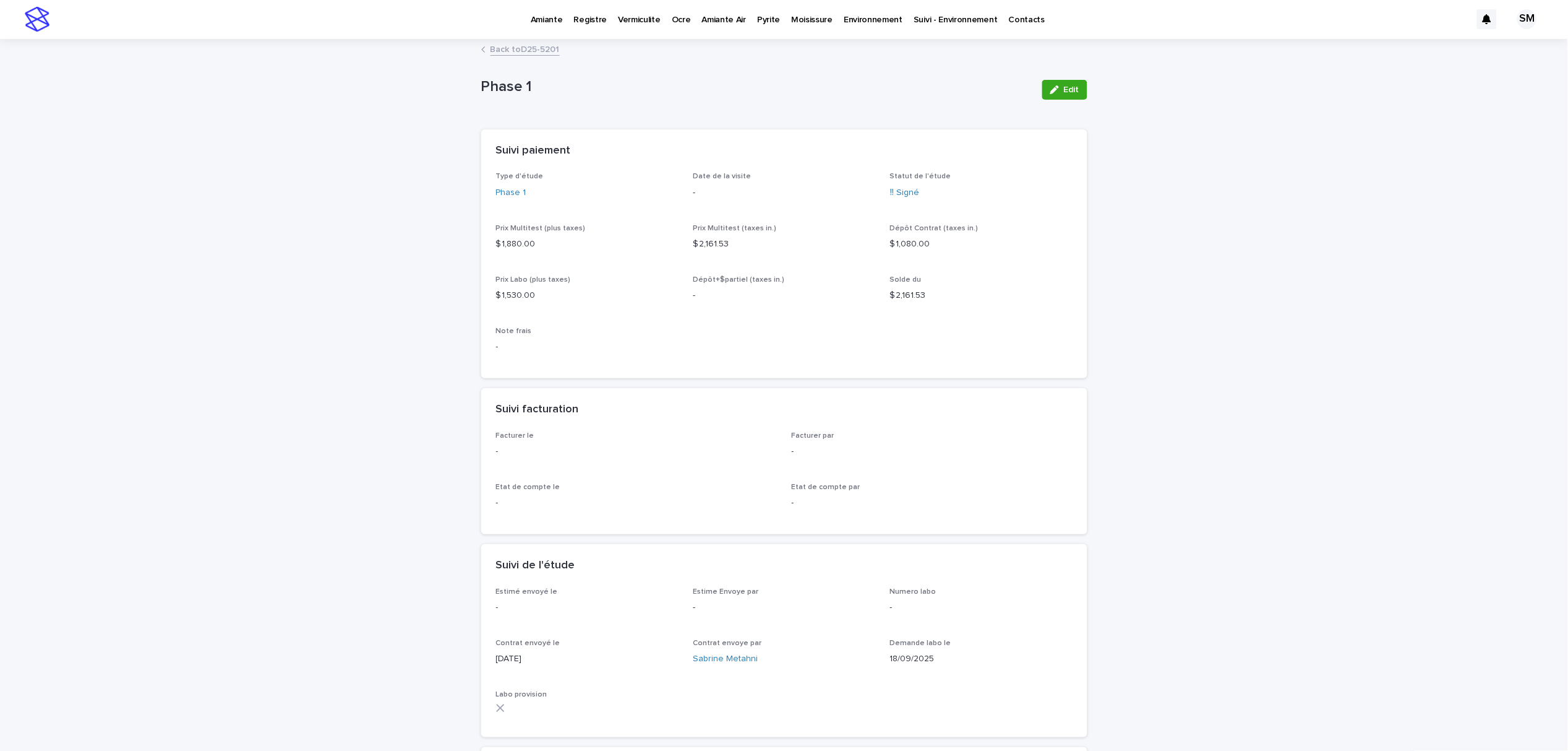
scroll to position [0, 0]
click at [506, 48] on link "Back to D25-5201" at bounding box center [526, 49] width 69 height 14
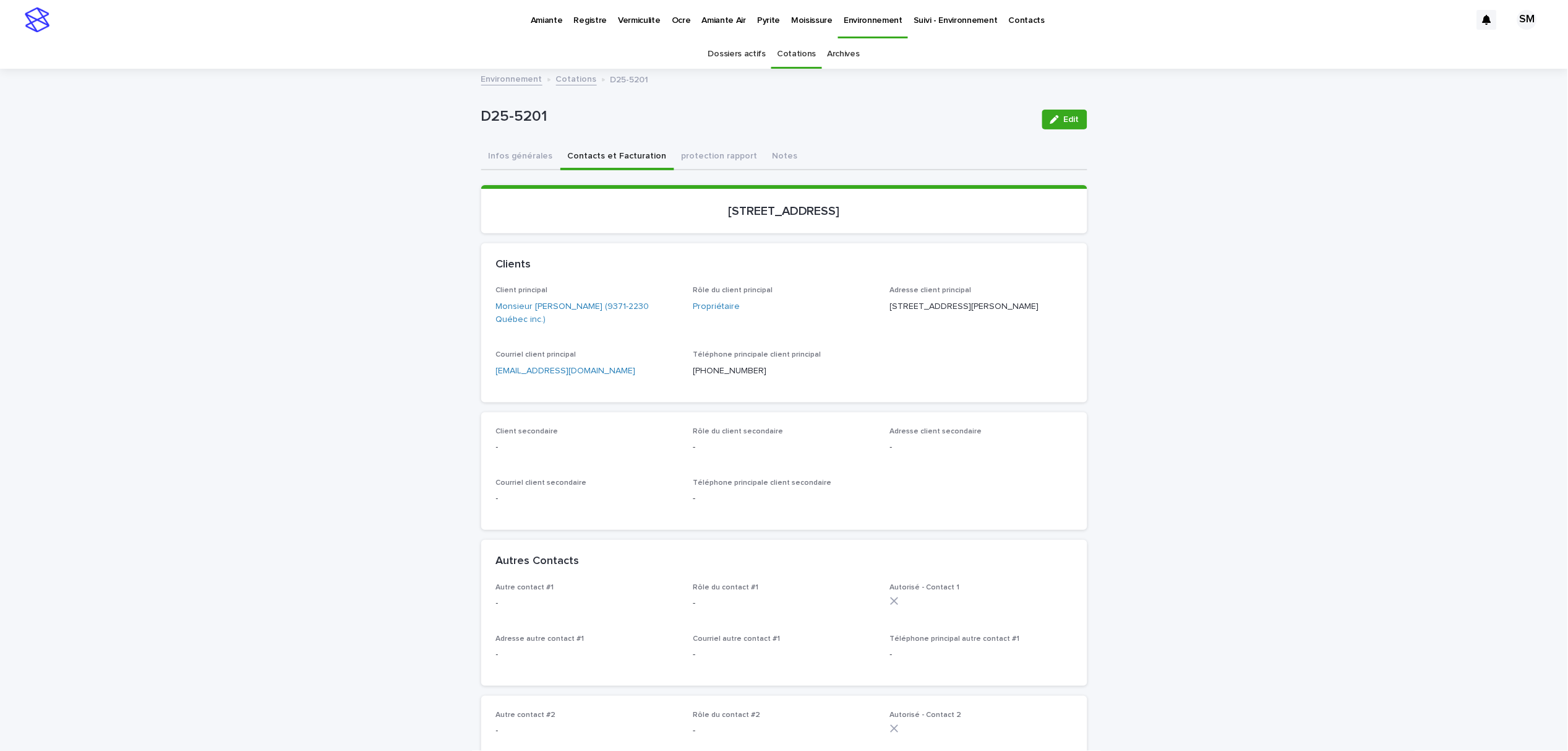
scroll to position [40, 0]
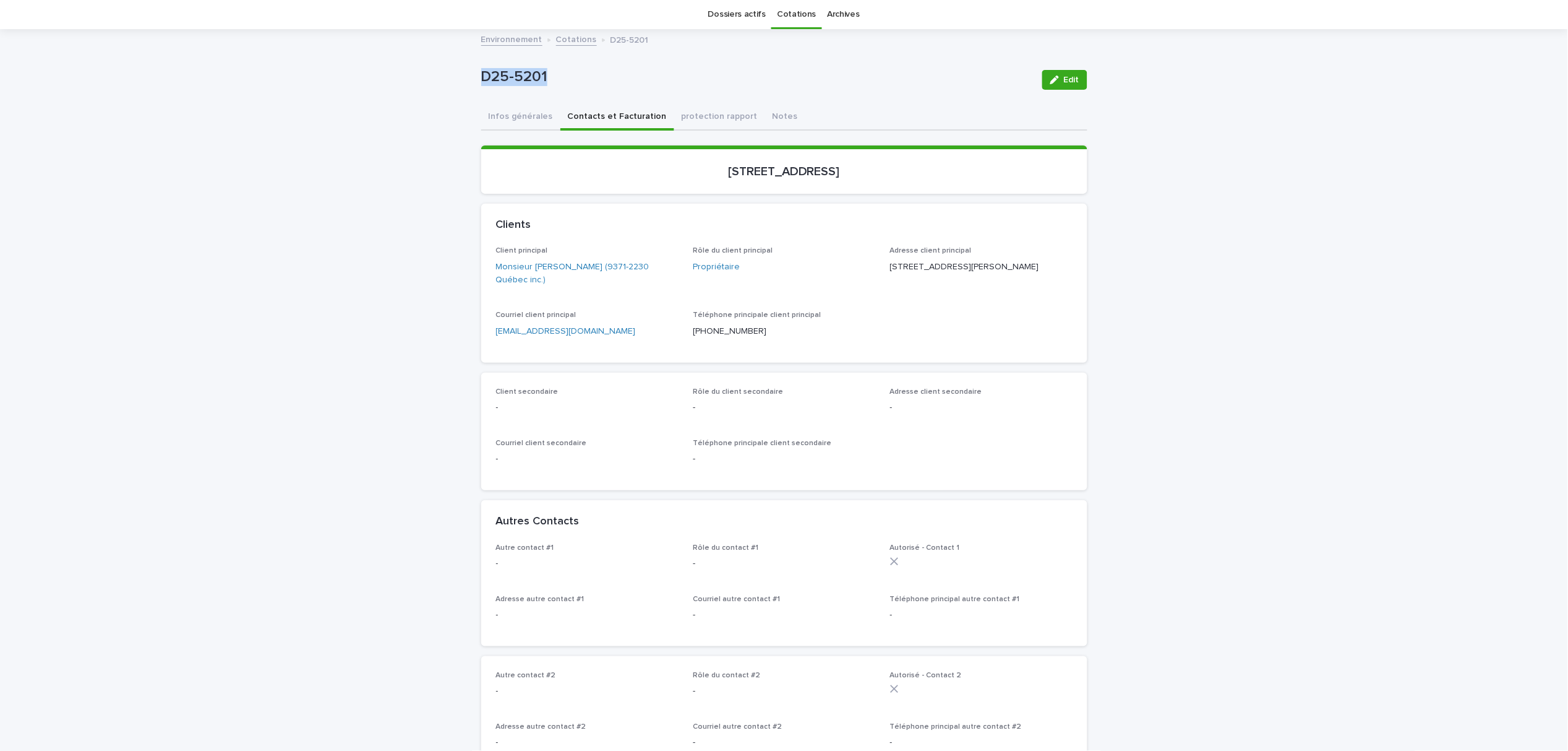
drag, startPoint x: 580, startPoint y: 83, endPoint x: 462, endPoint y: 81, distance: 118.0
copy p "D25-5201"
click at [506, 113] on button "Infos générales" at bounding box center [520, 117] width 79 height 26
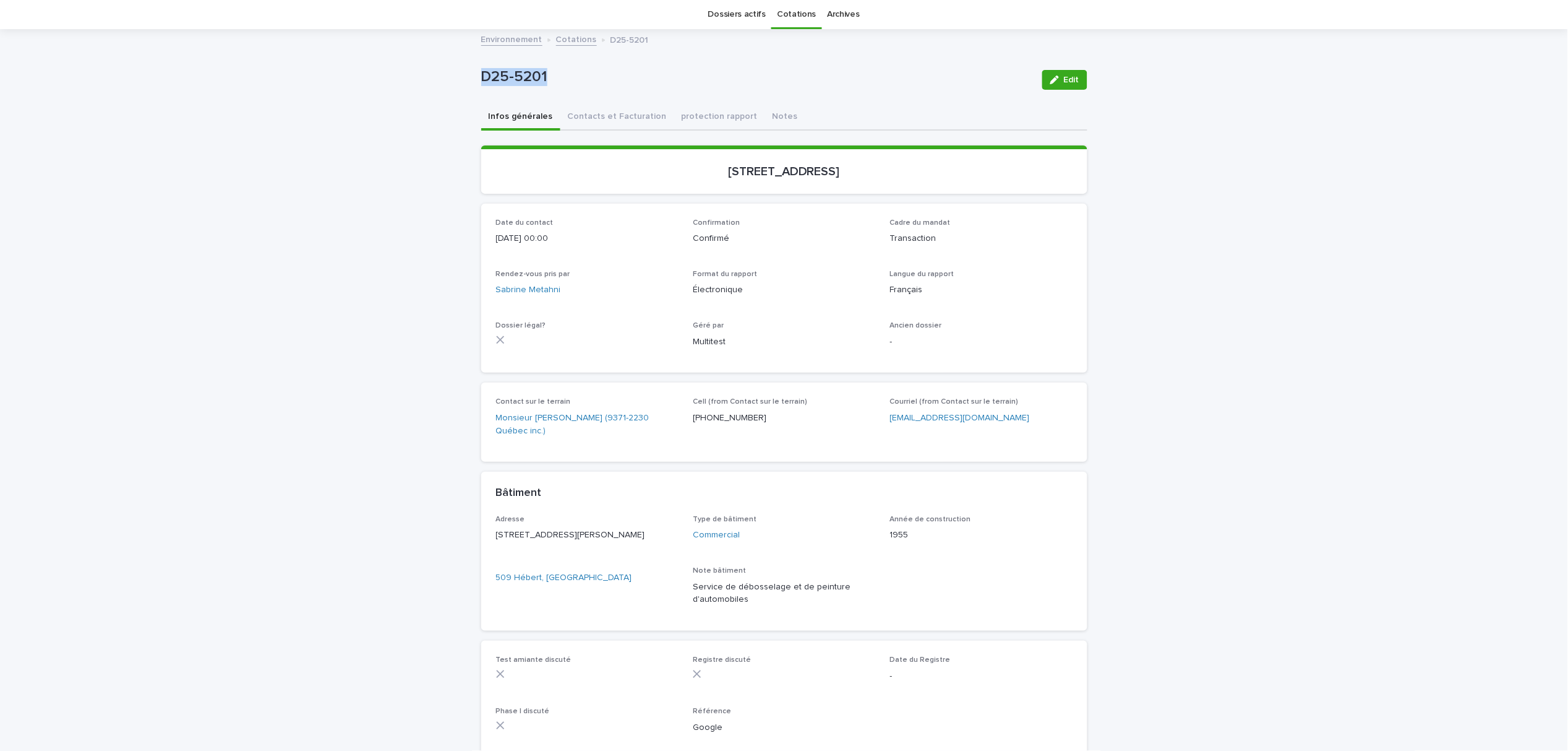
drag, startPoint x: 952, startPoint y: 160, endPoint x: 645, endPoint y: 173, distance: 307.3
click at [645, 173] on div "509, rue Hébert, Salaberry-de-Valleyfield" at bounding box center [784, 170] width 576 height 17
copy p "509, rue Hébert, Salaberry-de-Valleyfield"
click at [751, 115] on div "D25-5201 Edit D25-5201 Edit Sorry, there was an error saving your record. Pleas…" at bounding box center [784, 399] width 606 height 738
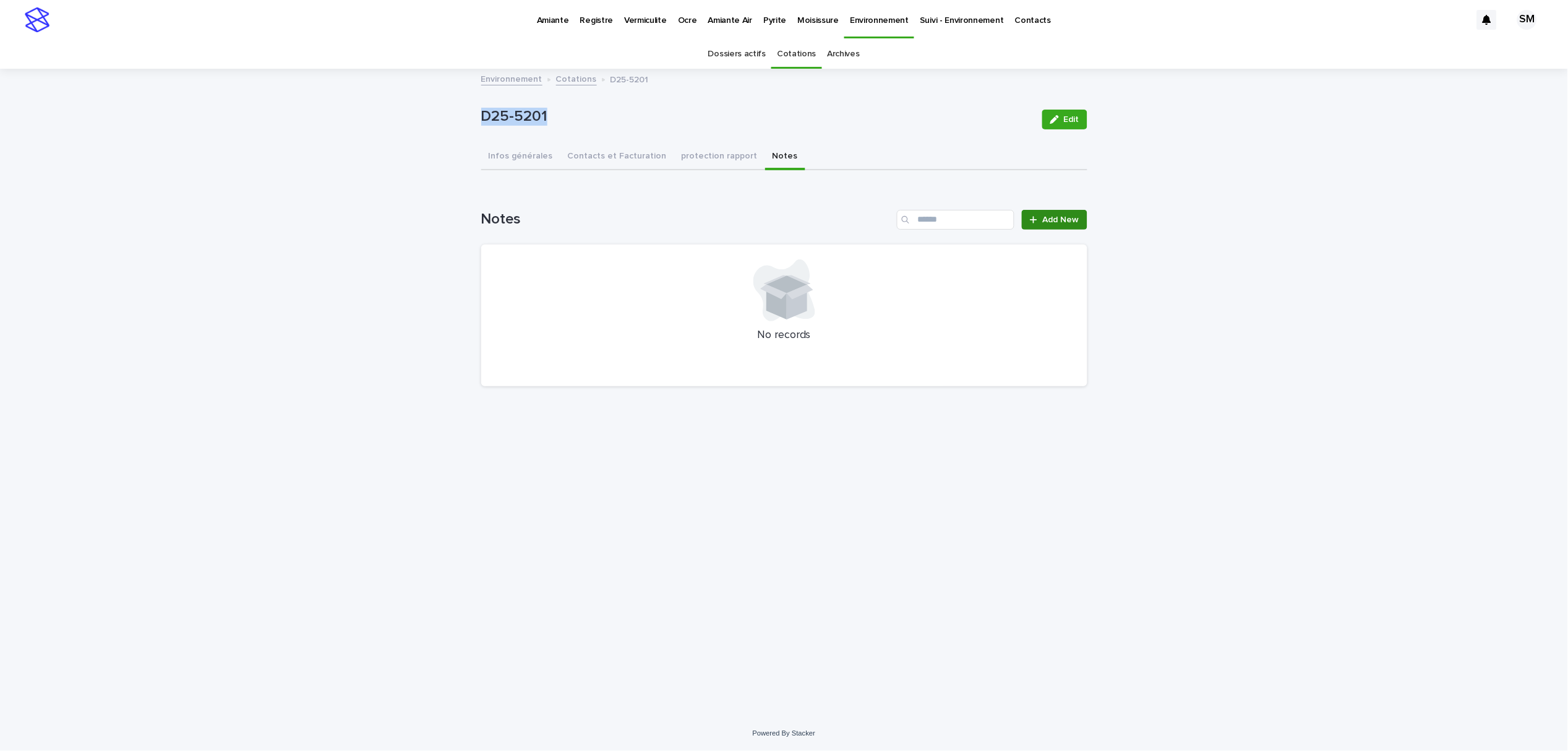
click at [1029, 216] on link "Add New" at bounding box center [1054, 219] width 65 height 20
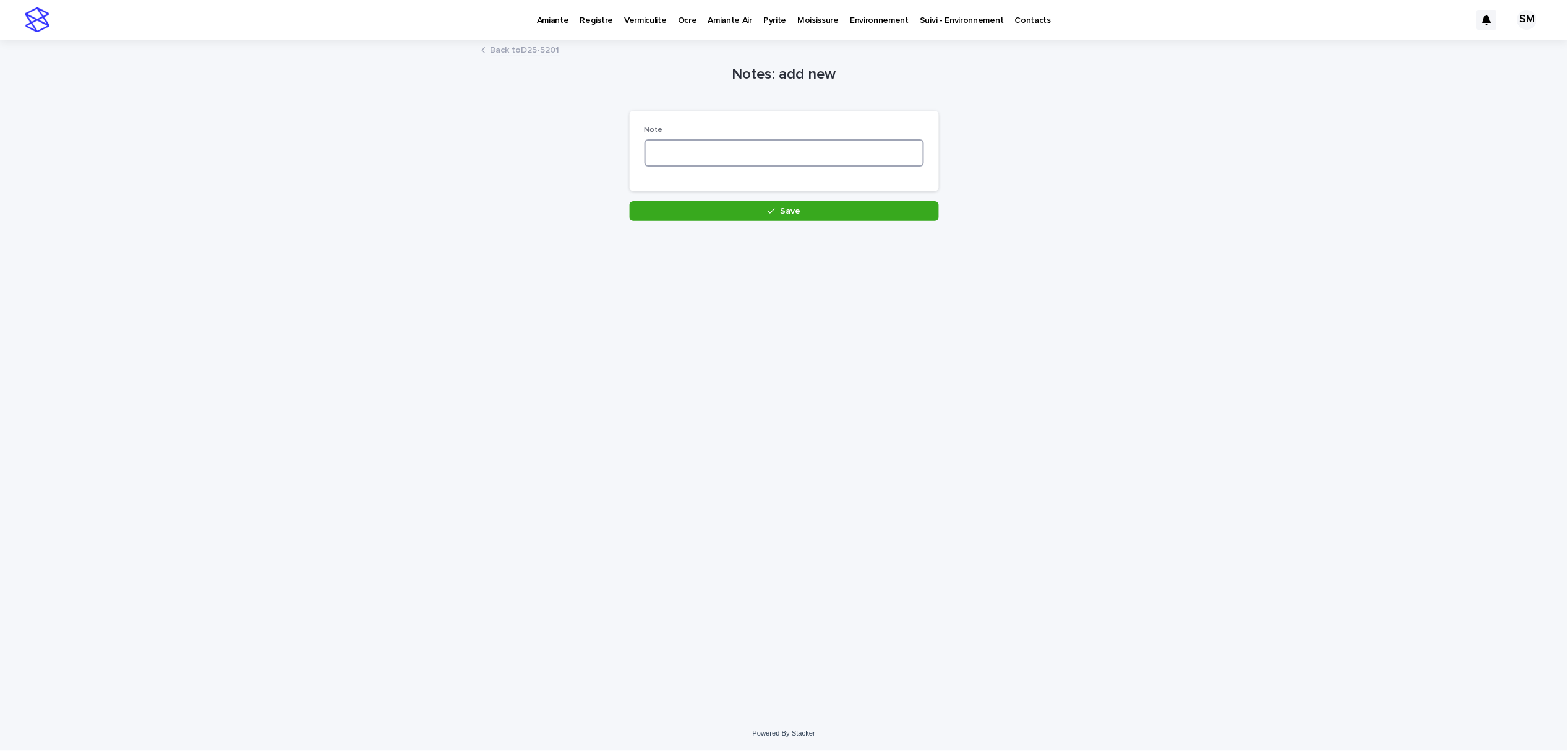
click at [665, 160] on textarea at bounding box center [784, 152] width 280 height 27
type textarea "**********"
click at [705, 206] on button "Save" at bounding box center [784, 210] width 309 height 20
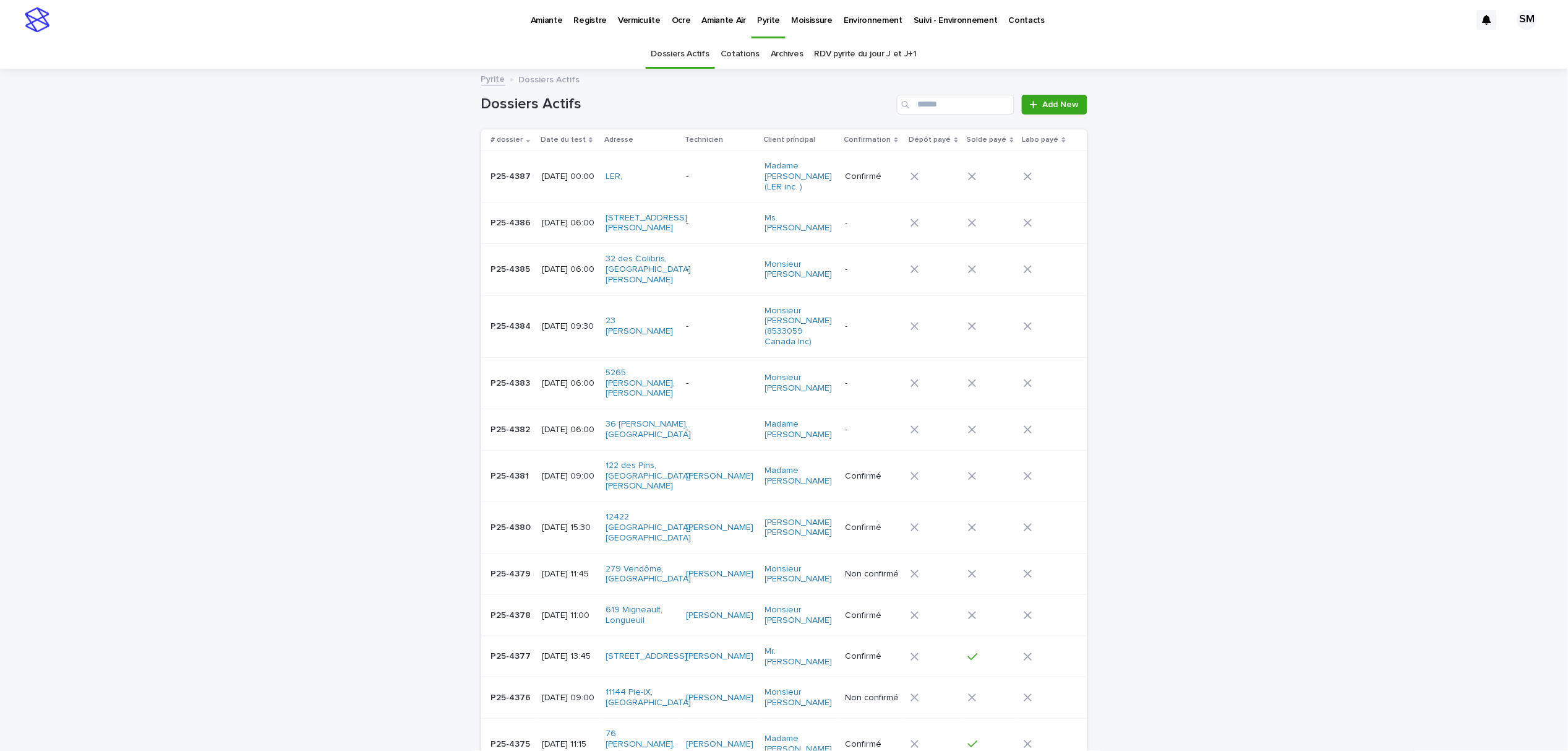
click at [858, 21] on p "Environnement" at bounding box center [873, 13] width 59 height 26
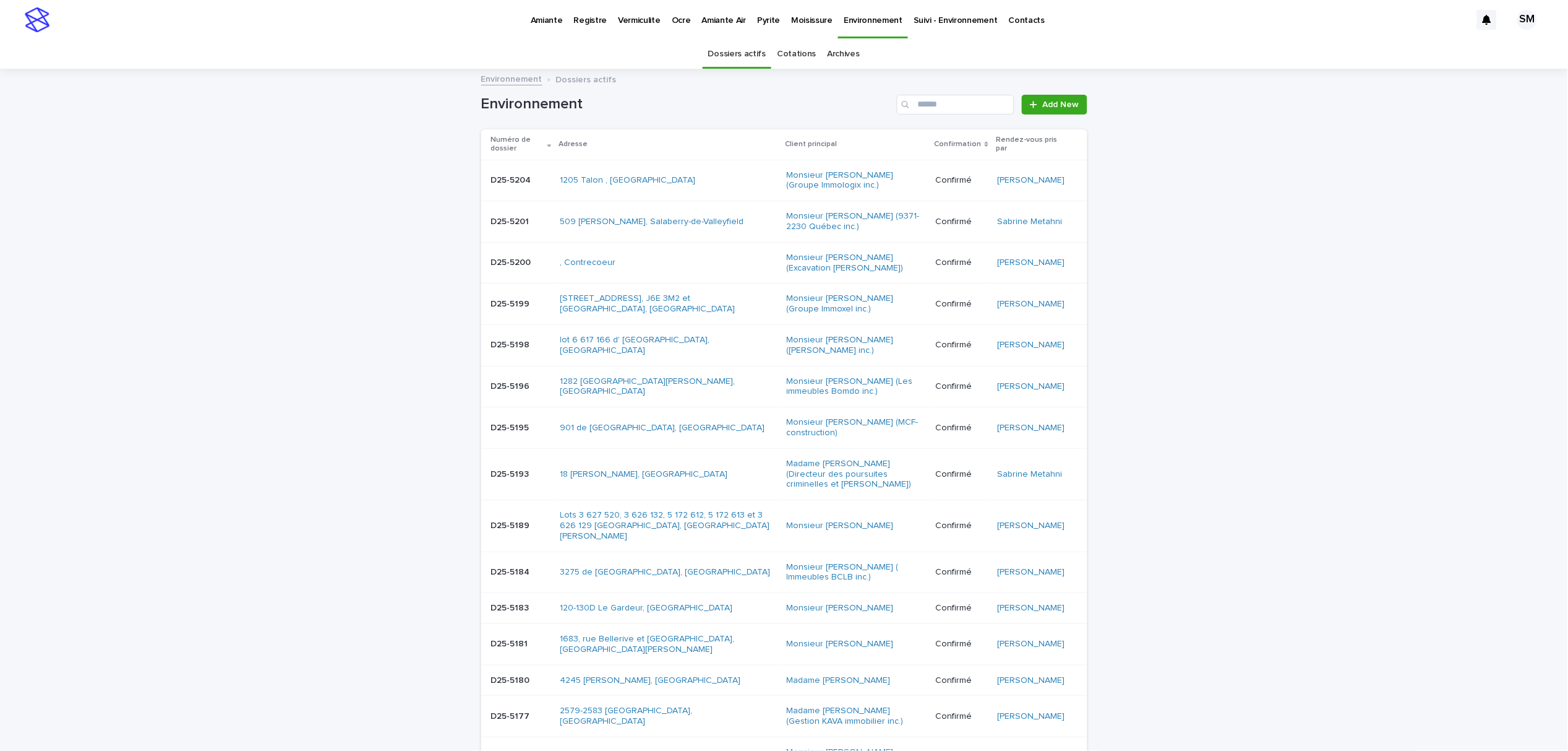
click at [791, 53] on link "Cotations" at bounding box center [796, 54] width 39 height 29
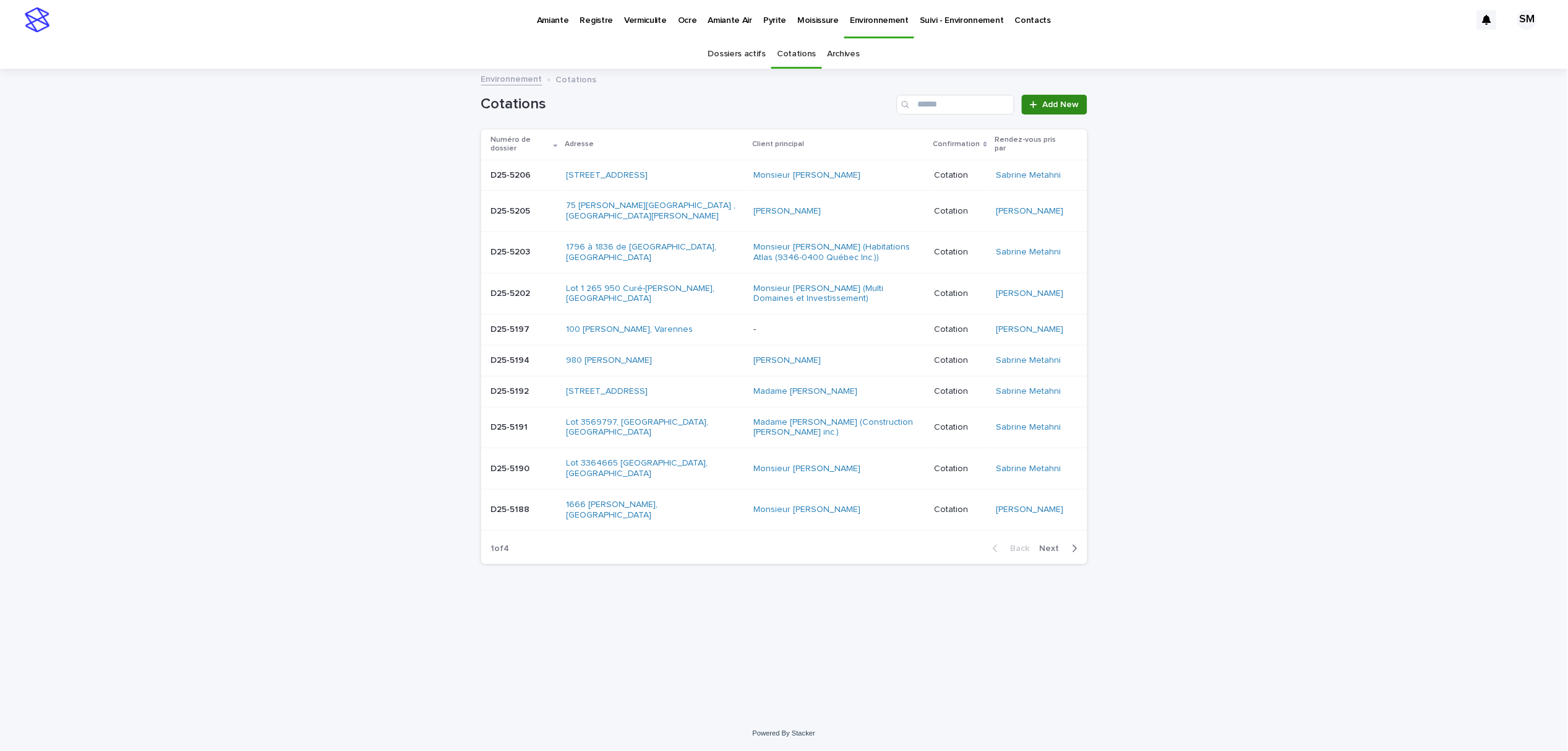
click at [1073, 106] on span "Add New" at bounding box center [1061, 104] width 36 height 9
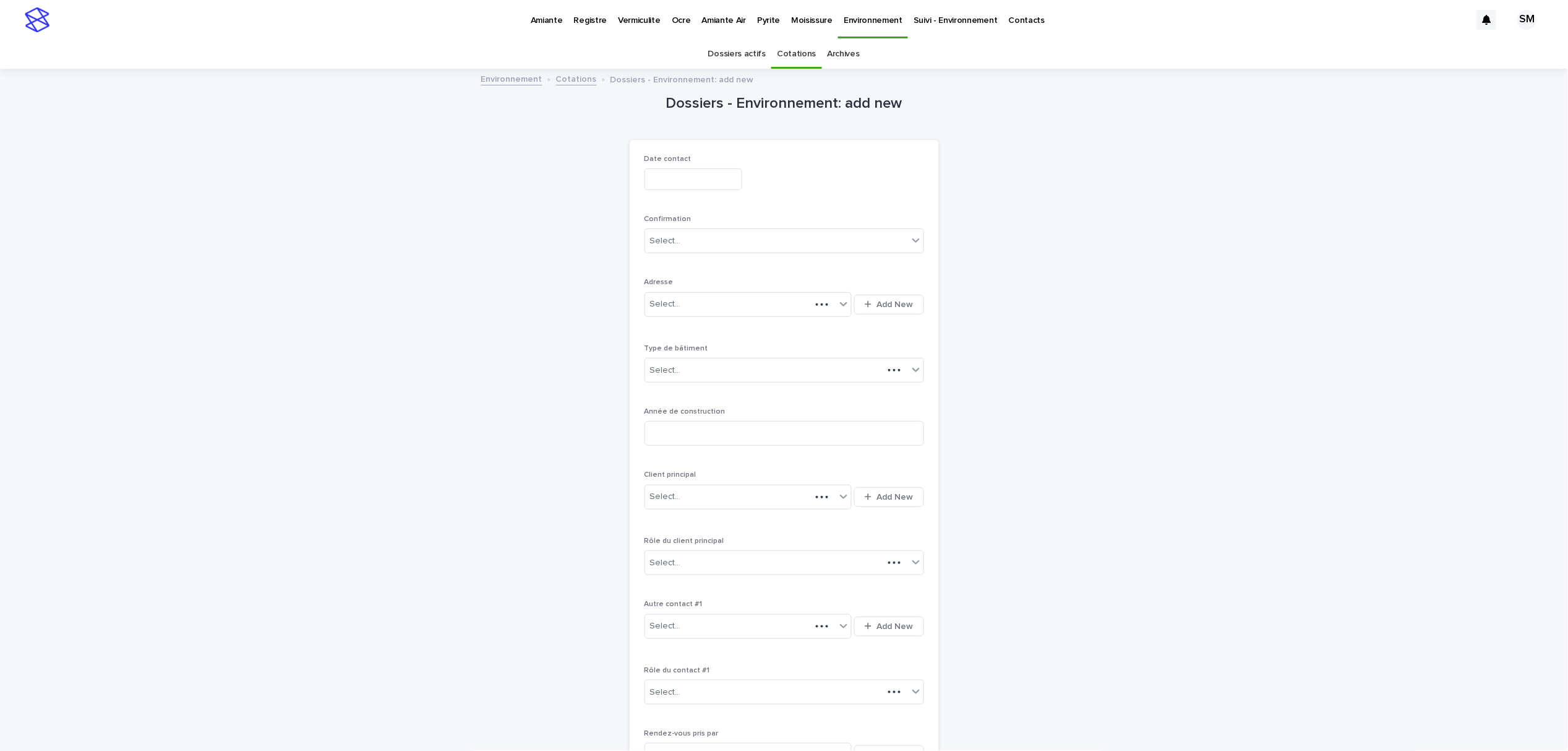
scroll to position [40, 0]
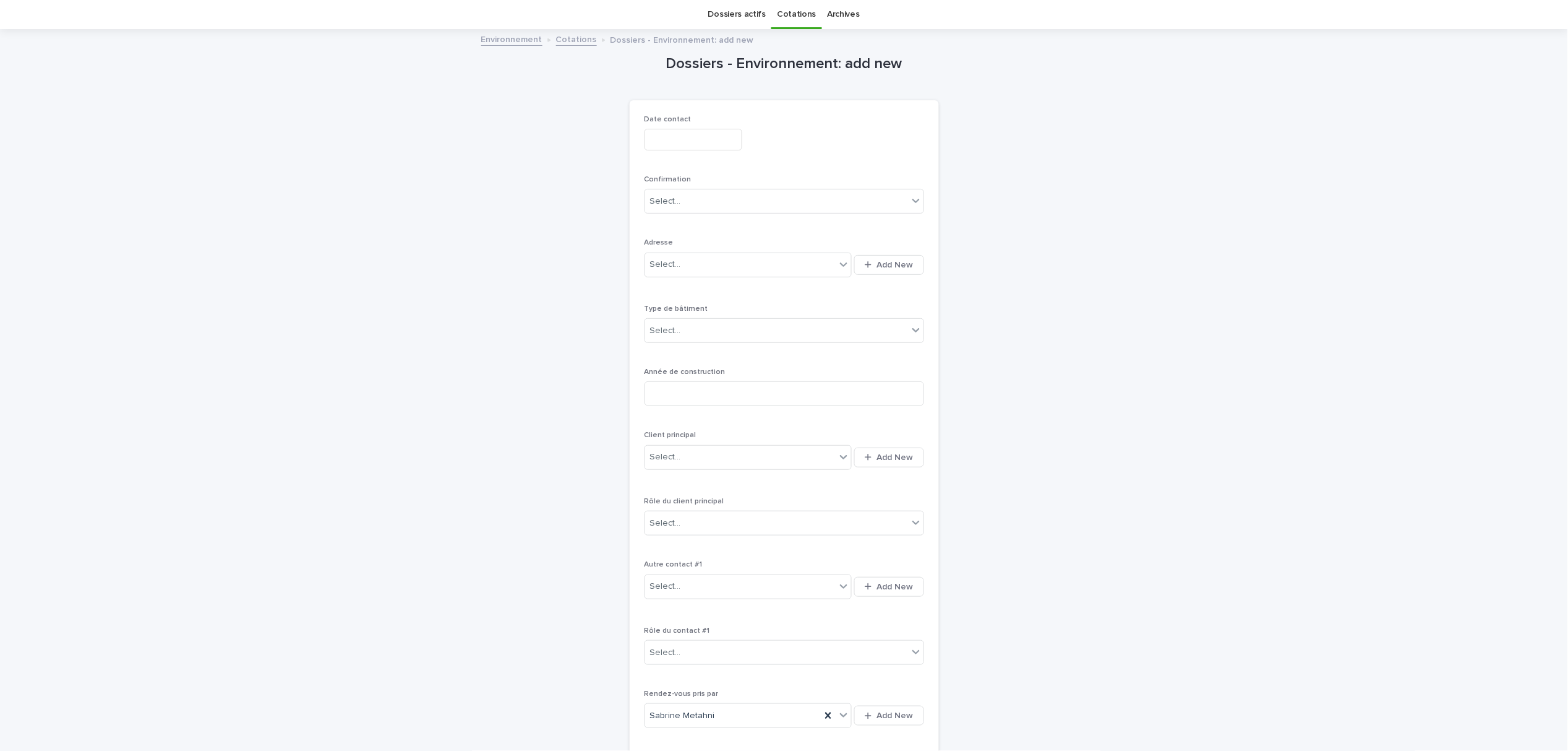
click at [698, 136] on input "text" at bounding box center [693, 139] width 97 height 22
click at [628, 260] on div "18" at bounding box center [627, 264] width 17 height 17
type input "**********"
click at [790, 154] on div "**********" at bounding box center [784, 137] width 280 height 45
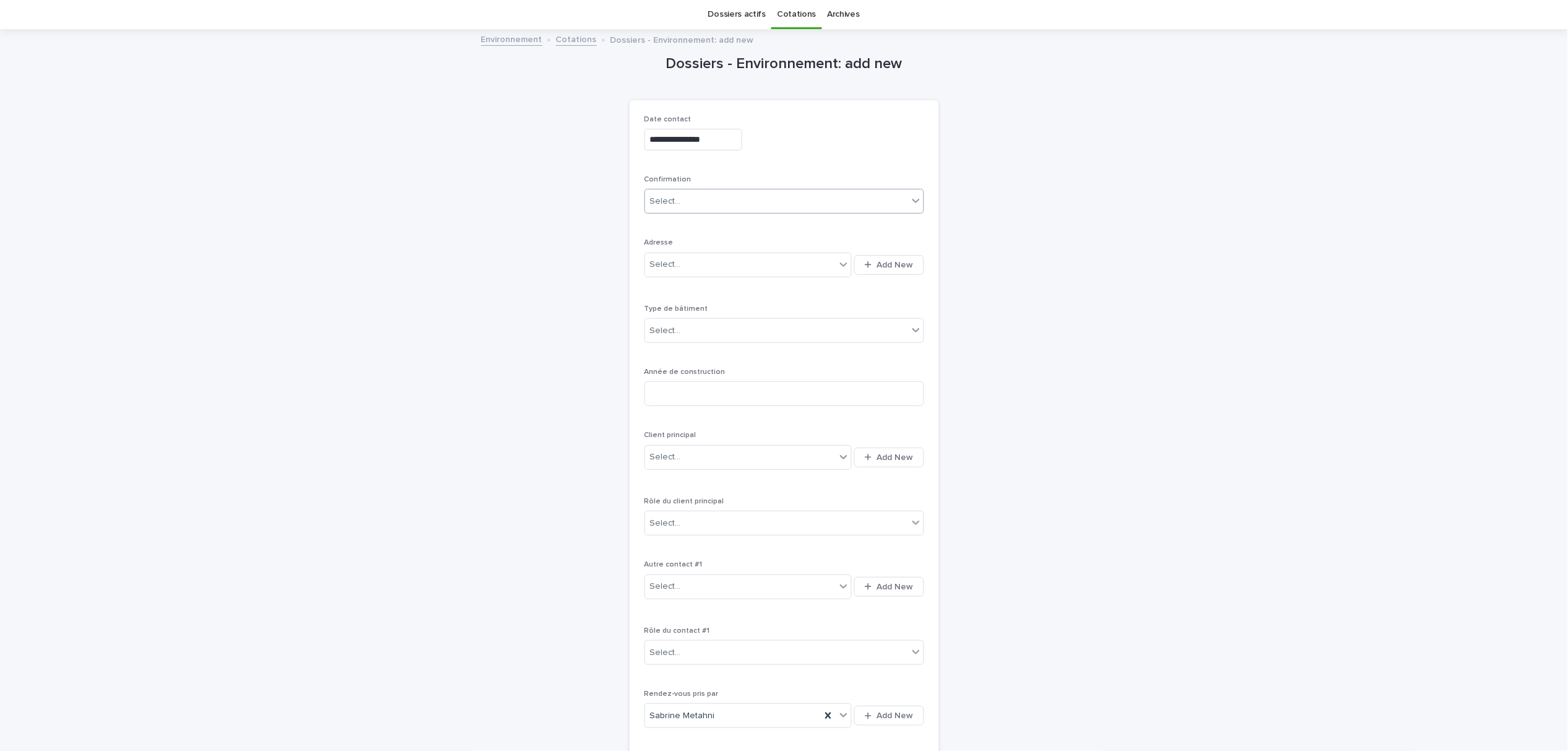
click at [754, 189] on div "Select..." at bounding box center [784, 201] width 280 height 24
click at [689, 264] on div "Cotation" at bounding box center [777, 269] width 278 height 22
click at [870, 266] on div "button" at bounding box center [870, 264] width 12 height 8
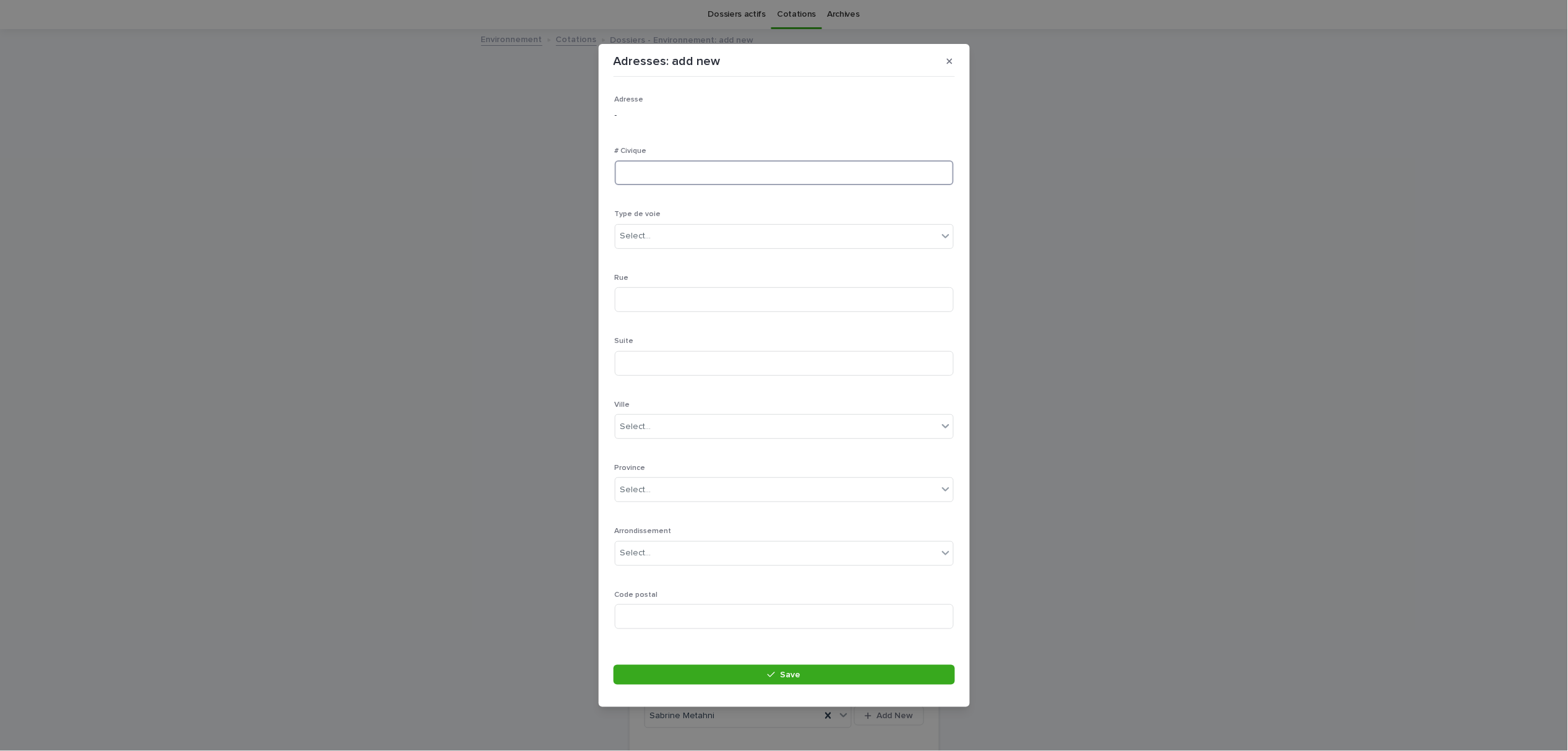
click at [677, 169] on input at bounding box center [784, 172] width 339 height 24
type input "*********"
click at [667, 233] on div "Select..." at bounding box center [776, 236] width 322 height 20
type input "***"
click at [649, 255] on div "rue" at bounding box center [777, 259] width 325 height 22
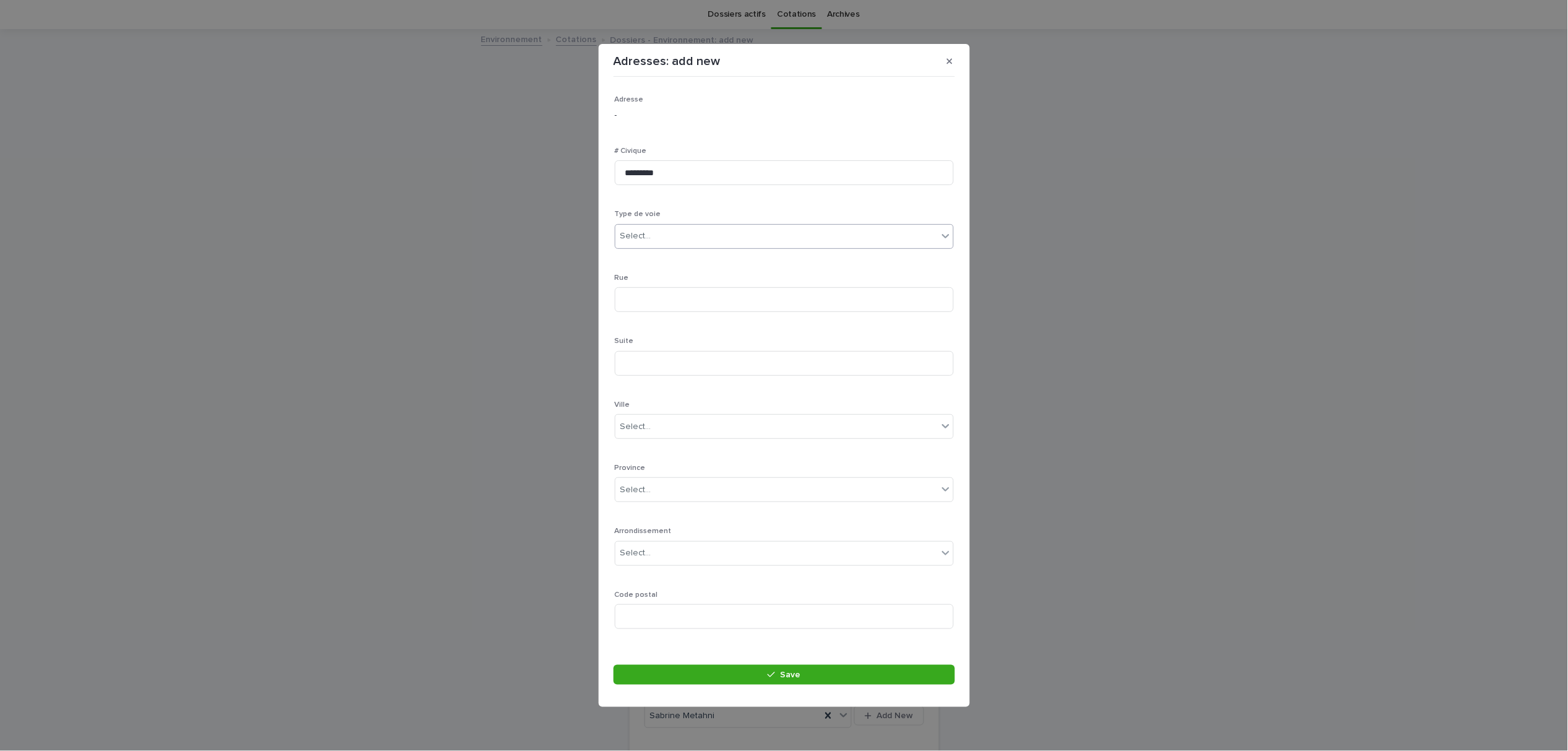
click at [667, 316] on div "Rue" at bounding box center [784, 298] width 339 height 49
click at [669, 304] on input at bounding box center [784, 299] width 339 height 24
click at [624, 301] on input "**********" at bounding box center [784, 299] width 339 height 24
type input "**********"
click at [667, 422] on div "Select..." at bounding box center [776, 426] width 322 height 20
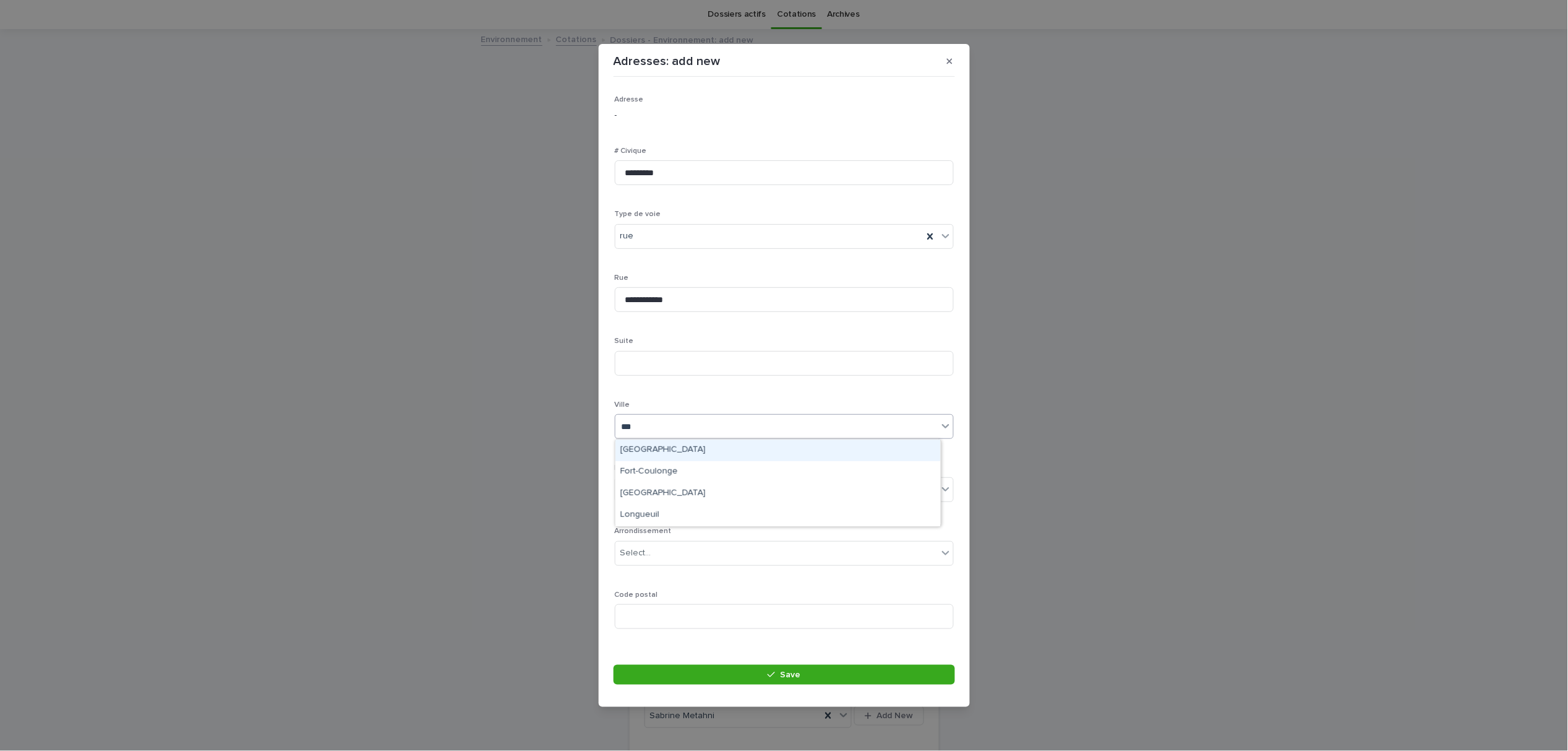
type input "****"
click at [653, 473] on div "Longueuil" at bounding box center [777, 471] width 325 height 22
click at [645, 481] on div "Select..." at bounding box center [776, 489] width 322 height 20
type input "**"
click at [651, 508] on div "QC" at bounding box center [777, 514] width 325 height 22
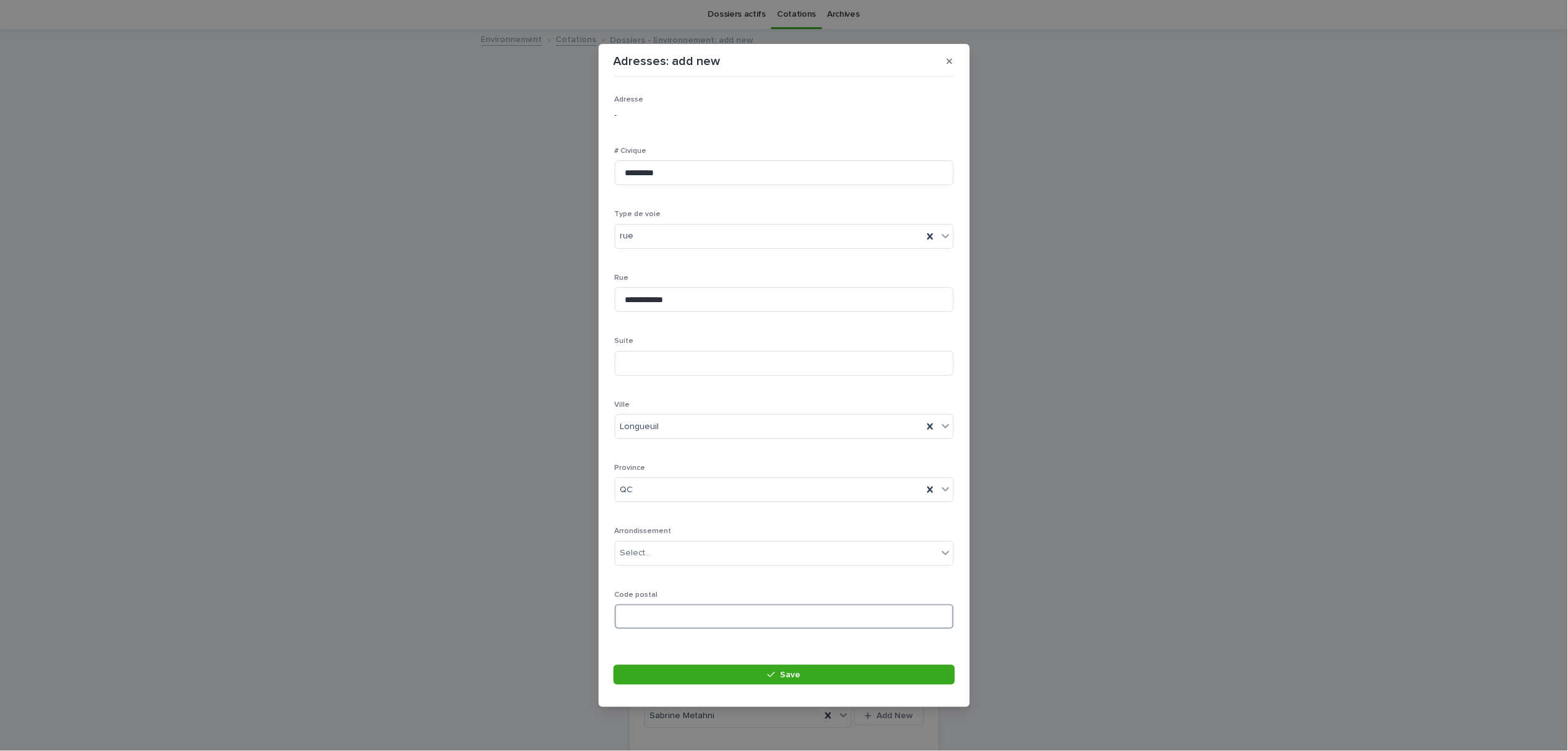
click at [703, 615] on input at bounding box center [784, 616] width 339 height 24
type input "*******"
click at [710, 675] on button "Save" at bounding box center [784, 675] width 341 height 20
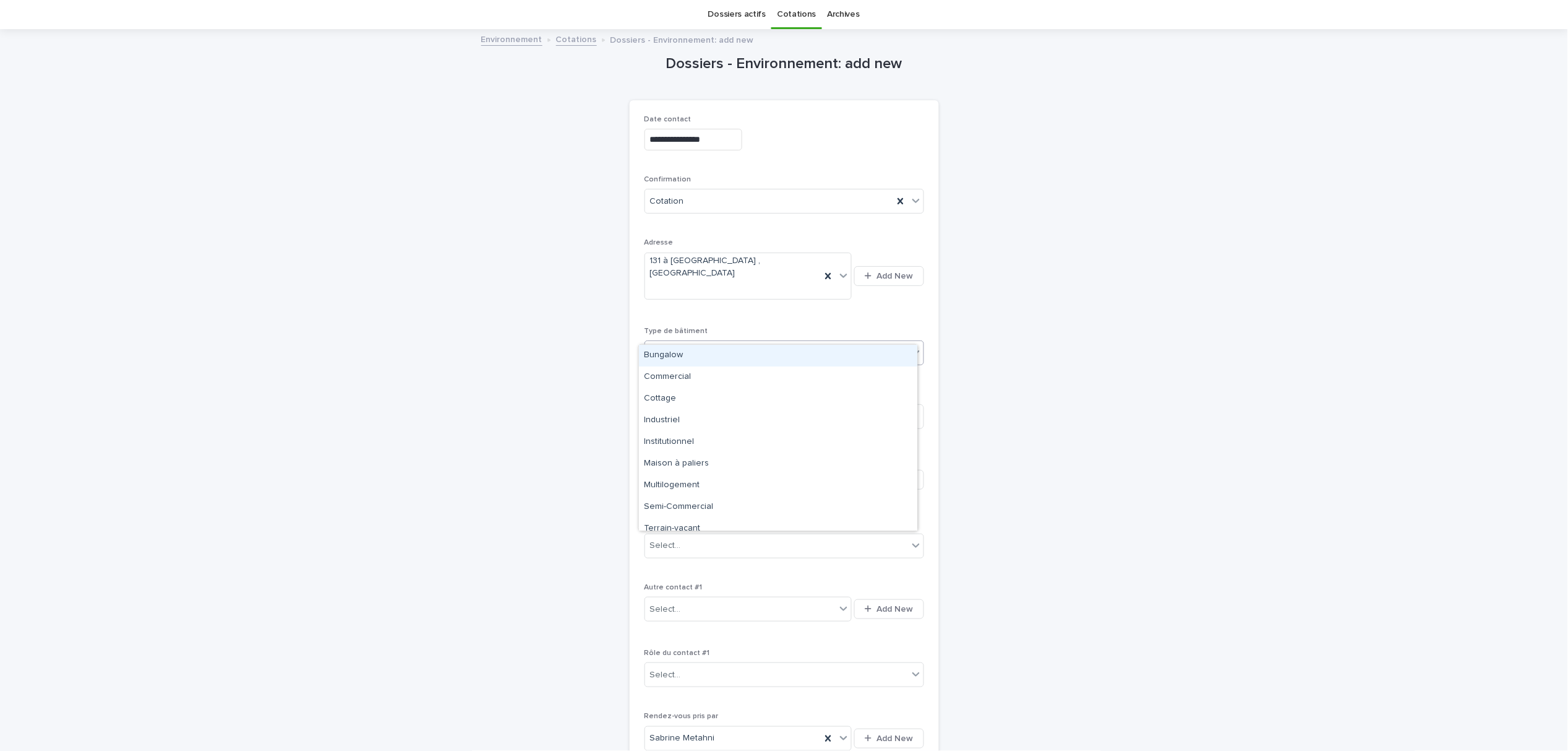
click at [692, 342] on div "Select..." at bounding box center [777, 352] width 263 height 20
click at [689, 382] on div "Commercial" at bounding box center [777, 376] width 278 height 22
click at [910, 346] on icon at bounding box center [916, 352] width 12 height 12
click at [715, 507] on div "Semi-Commercial" at bounding box center [777, 507] width 278 height 22
click at [911, 346] on icon at bounding box center [916, 352] width 12 height 12
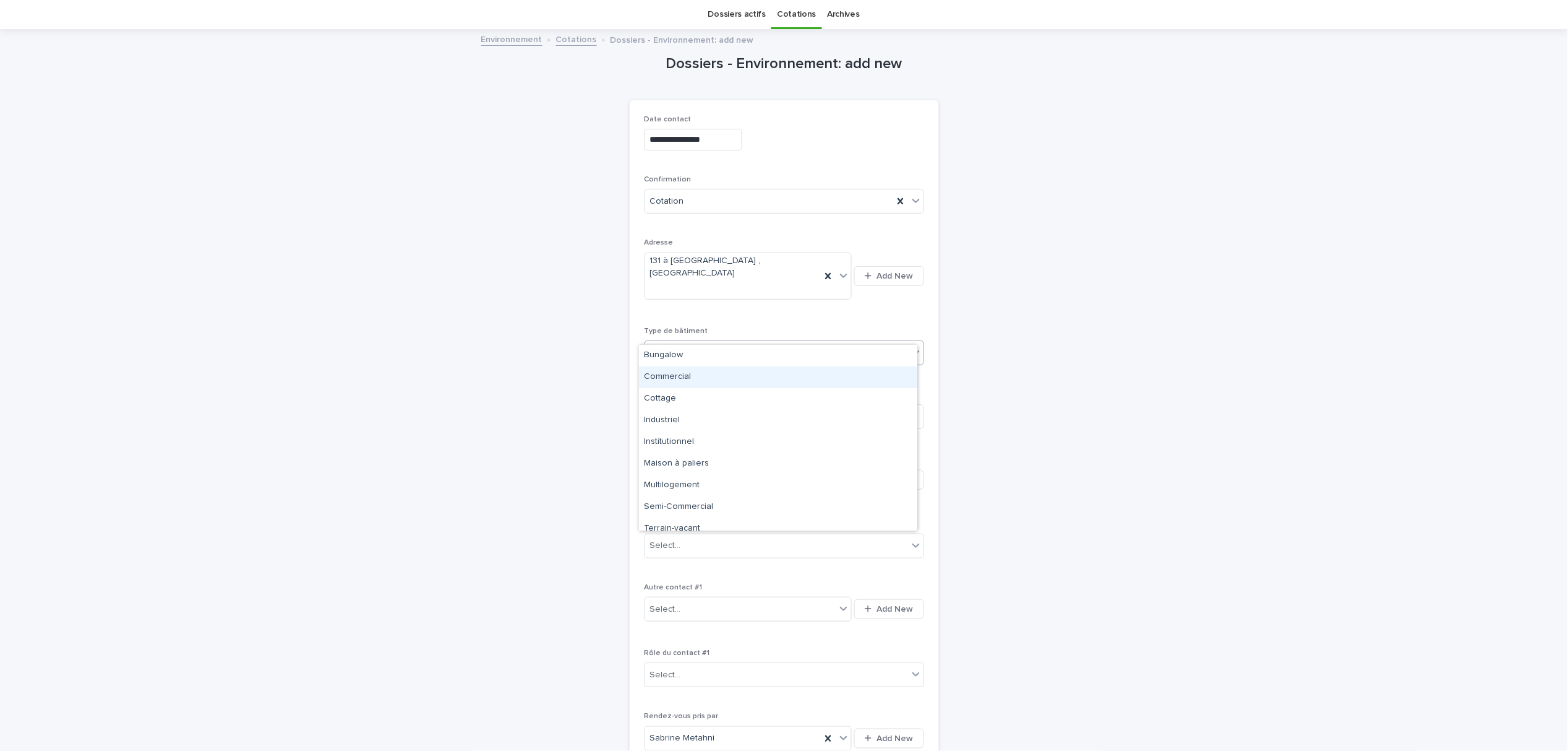
click at [797, 379] on div "Commercial" at bounding box center [777, 376] width 278 height 22
click at [751, 404] on input at bounding box center [784, 416] width 280 height 24
type input "****"
click at [868, 475] on div "button" at bounding box center [870, 479] width 12 height 8
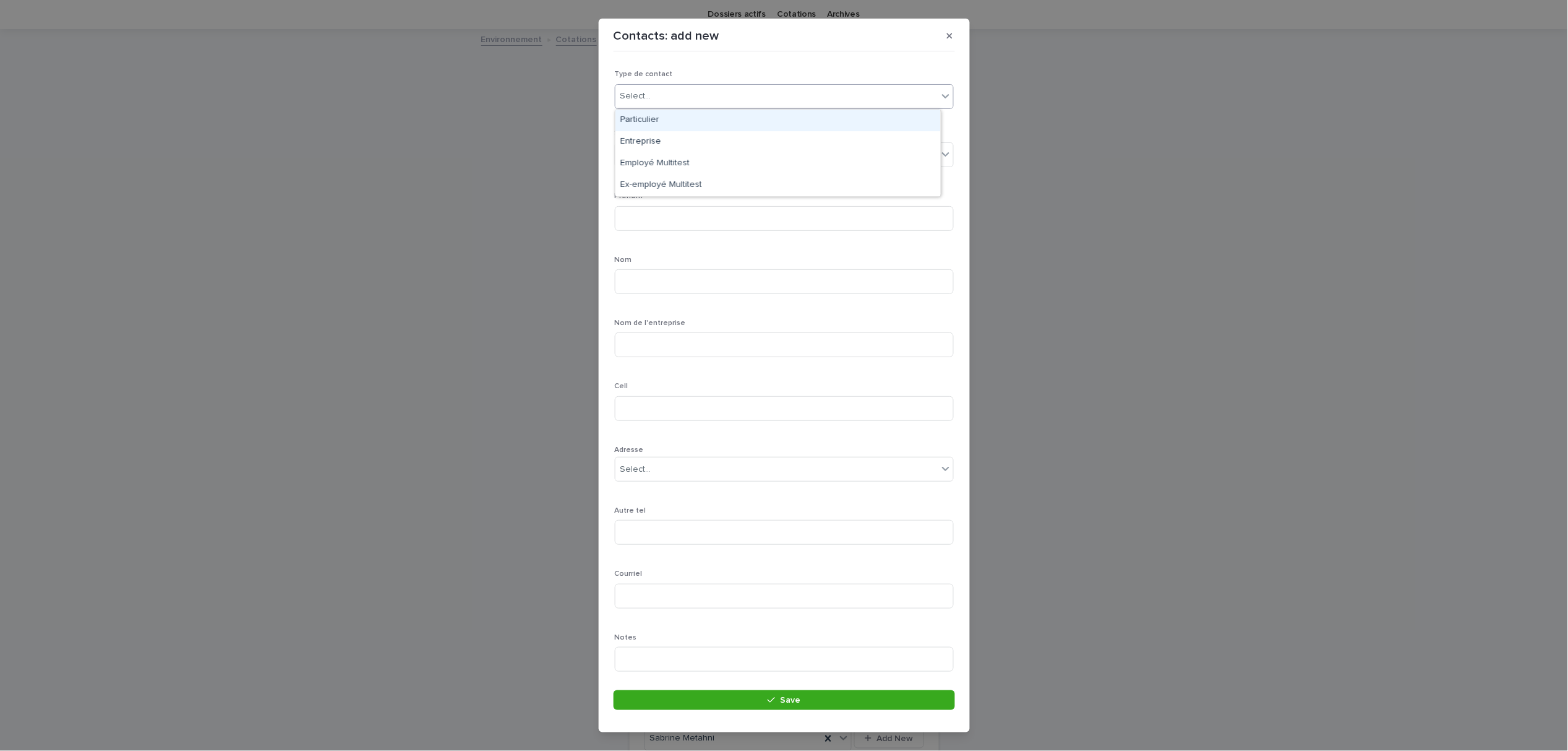
click at [649, 96] on div "Select..." at bounding box center [636, 96] width 31 height 13
click at [661, 134] on div "Entreprise" at bounding box center [777, 142] width 325 height 22
click at [682, 347] on input at bounding box center [784, 344] width 339 height 24
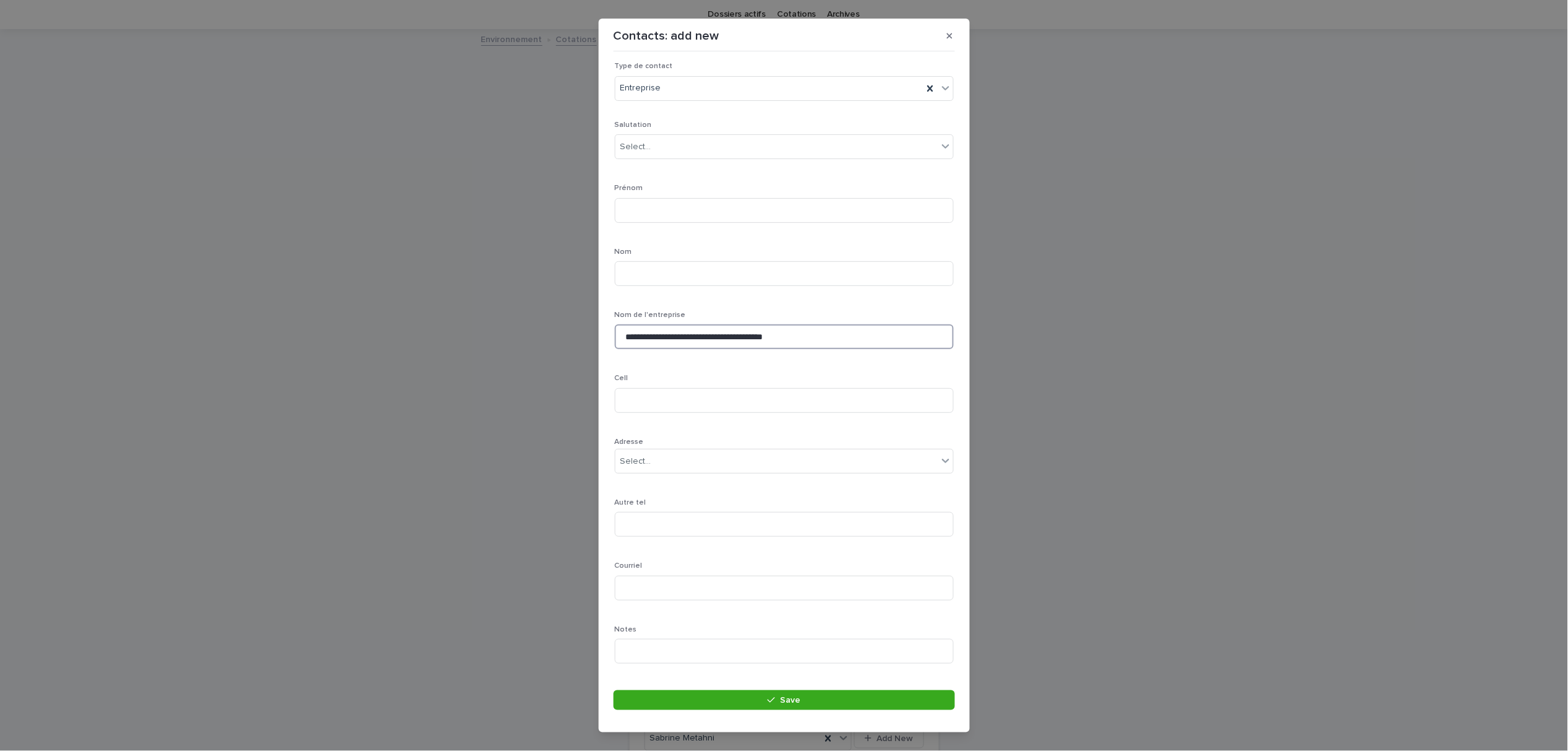
scroll to position [0, 0]
type input "**********"
click at [641, 163] on div "Select..." at bounding box center [776, 155] width 322 height 20
click at [649, 201] on div "Madame" at bounding box center [777, 201] width 325 height 22
click at [649, 210] on input at bounding box center [784, 218] width 339 height 24
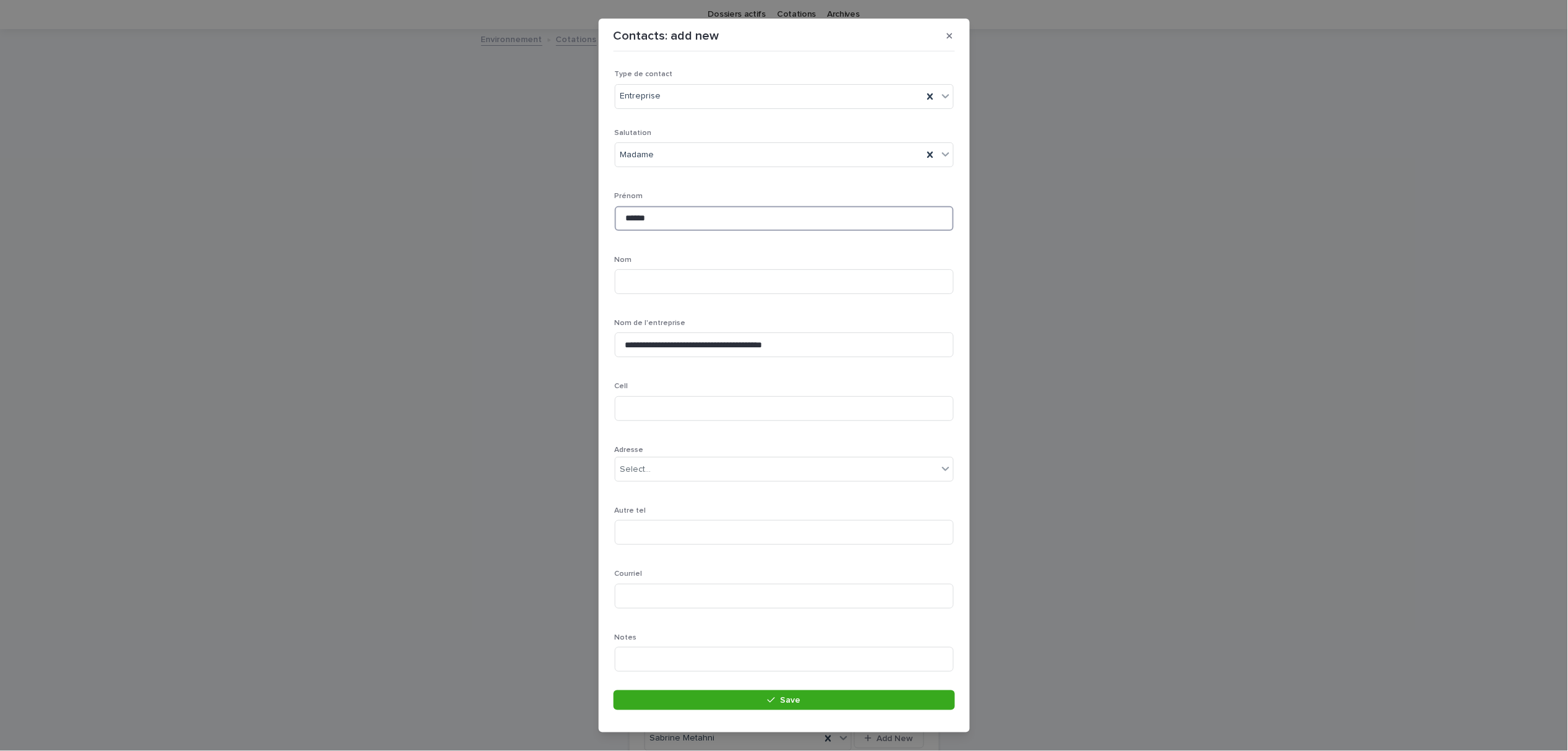
click at [628, 219] on input "*****" at bounding box center [784, 218] width 339 height 24
click at [625, 219] on input "*****" at bounding box center [784, 218] width 339 height 24
type input "*****"
click at [645, 279] on input at bounding box center [784, 282] width 339 height 24
click at [625, 284] on input "*******" at bounding box center [784, 282] width 339 height 24
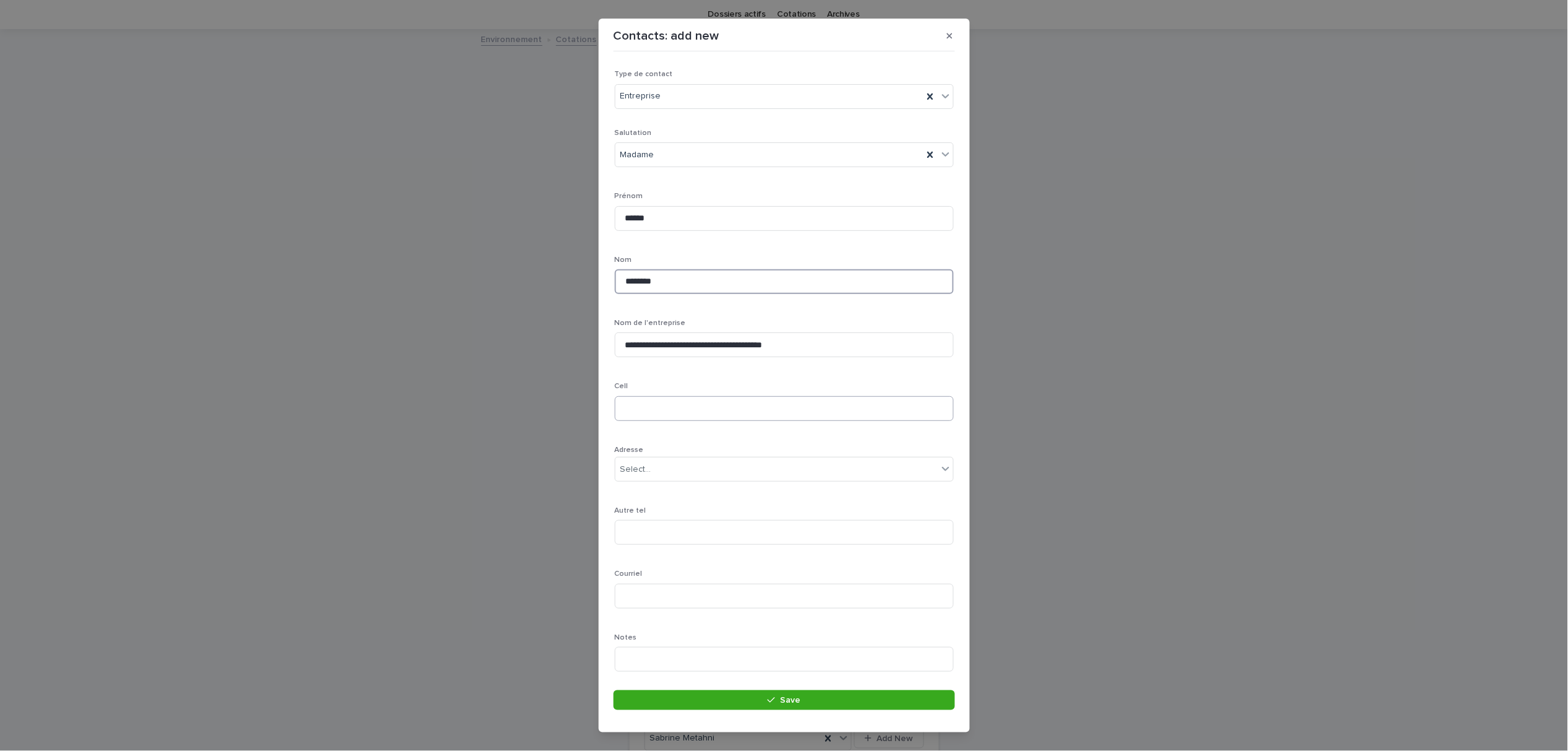
type input "*******"
click at [671, 412] on input at bounding box center [784, 409] width 339 height 24
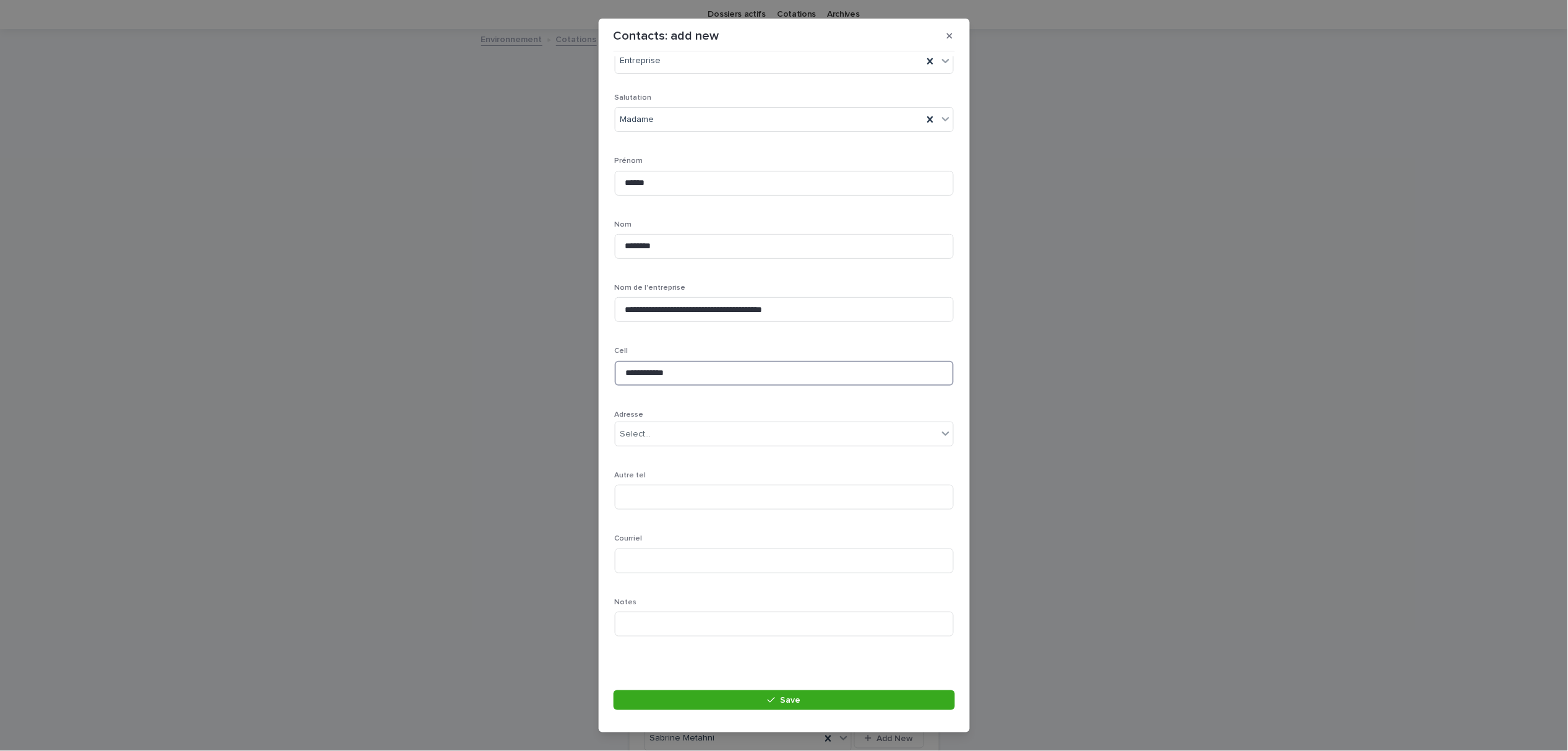
type input "**********"
click at [665, 566] on input at bounding box center [784, 561] width 339 height 24
paste input "**********"
drag, startPoint x: 678, startPoint y: 561, endPoint x: 559, endPoint y: 555, distance: 119.2
click at [559, 555] on div "**********" at bounding box center [784, 376] width 1568 height 751
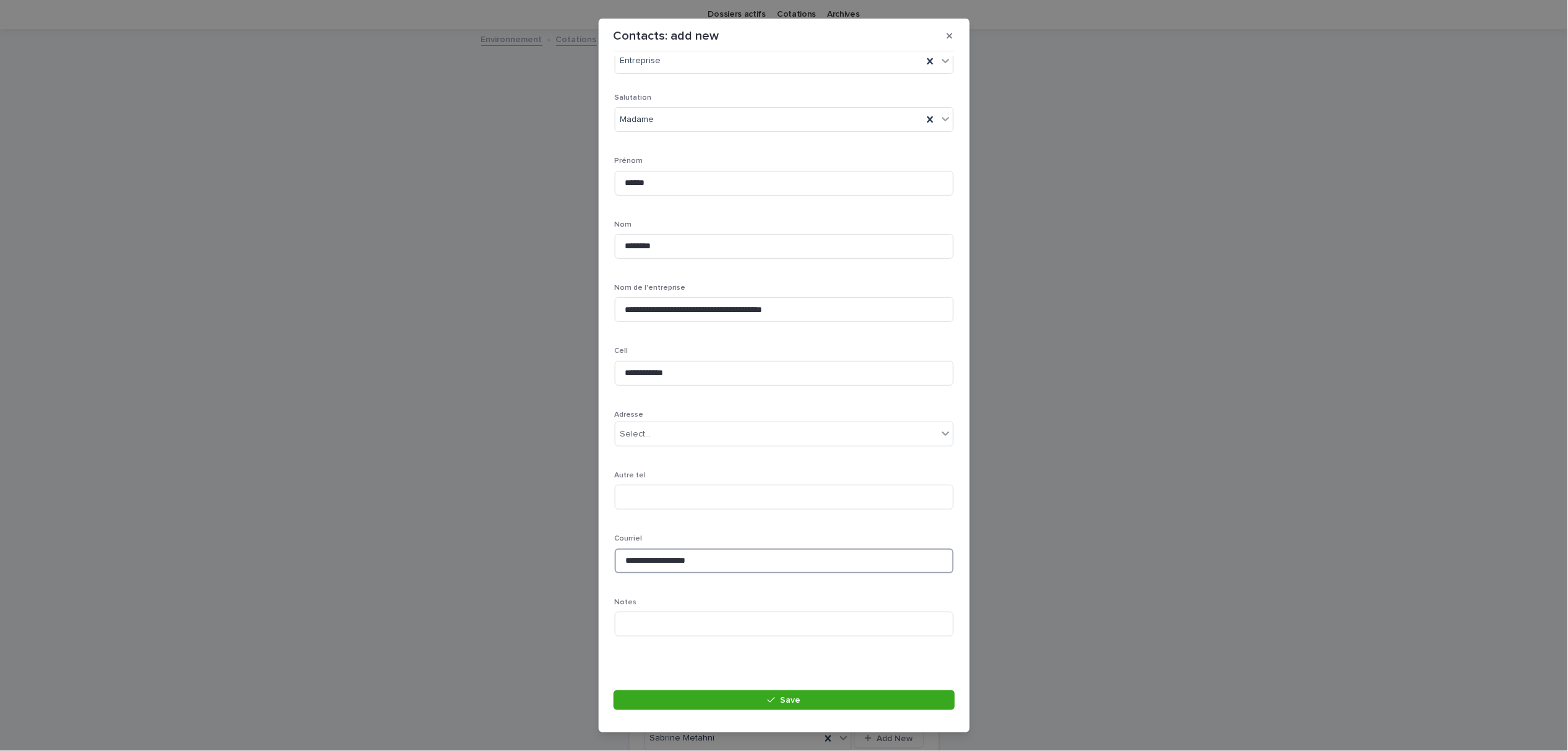
click at [718, 560] on input "**********" at bounding box center [784, 561] width 339 height 24
type input "**********"
click at [751, 702] on button "Save" at bounding box center [784, 700] width 341 height 20
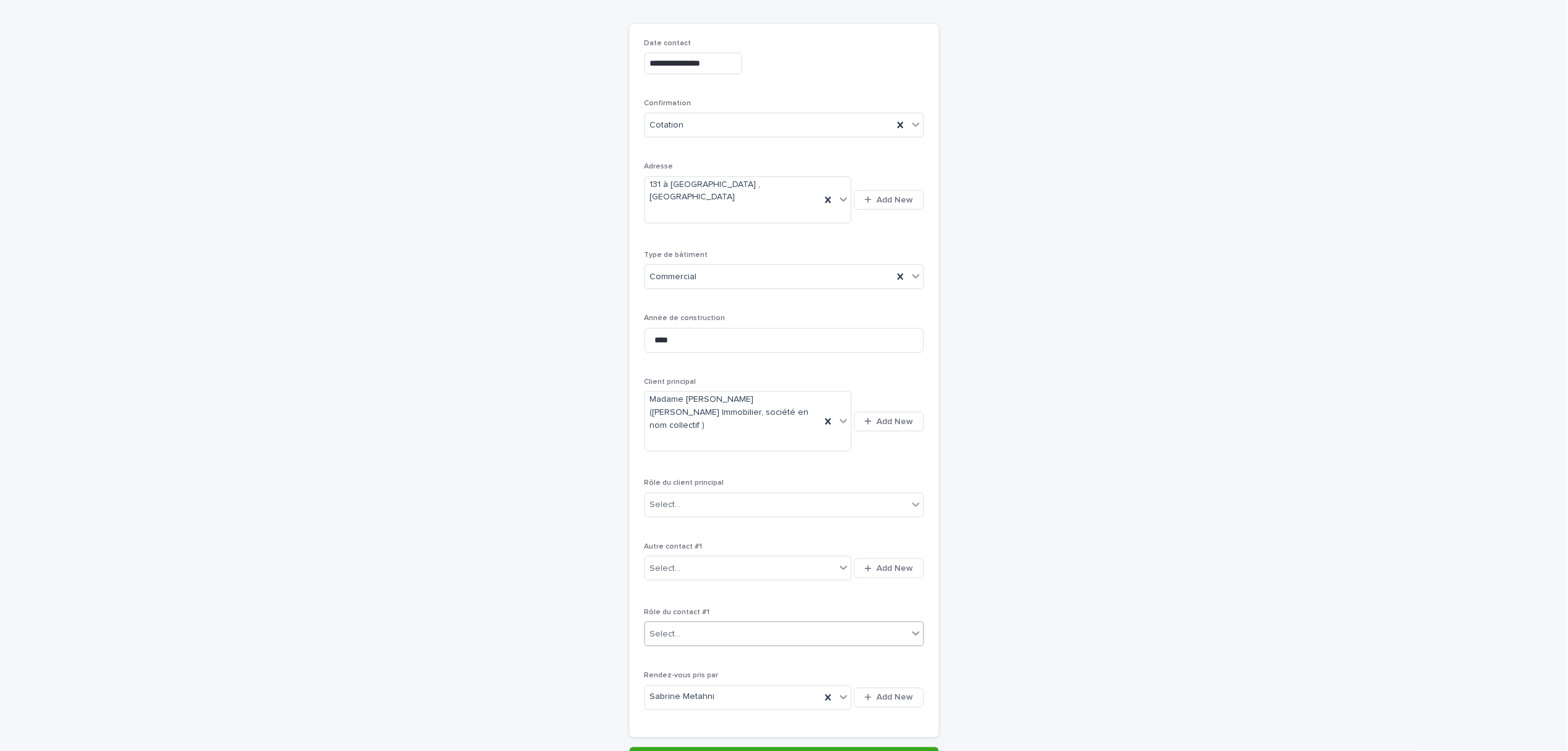
scroll to position [196, 0]
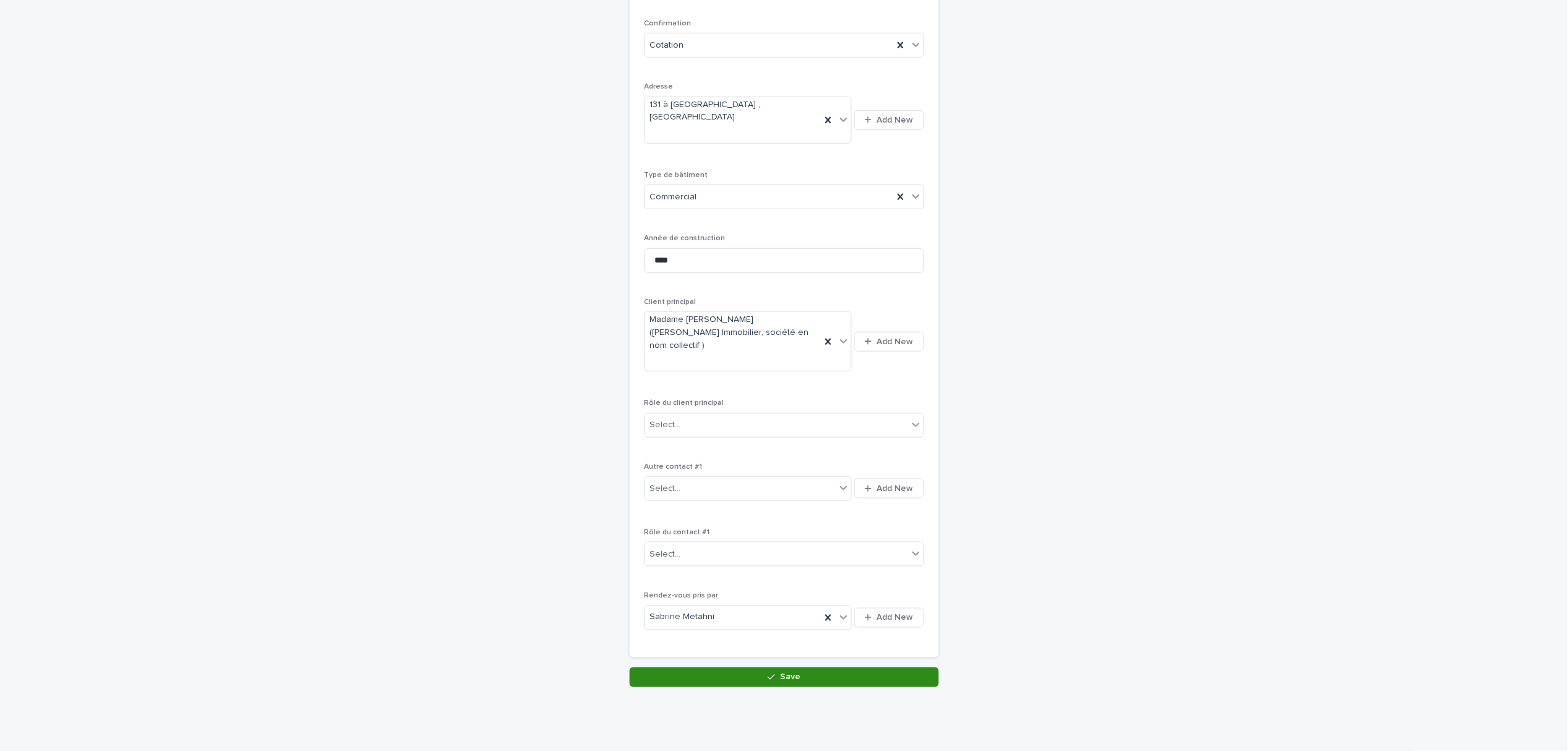
click at [767, 673] on icon "button" at bounding box center [771, 677] width 8 height 9
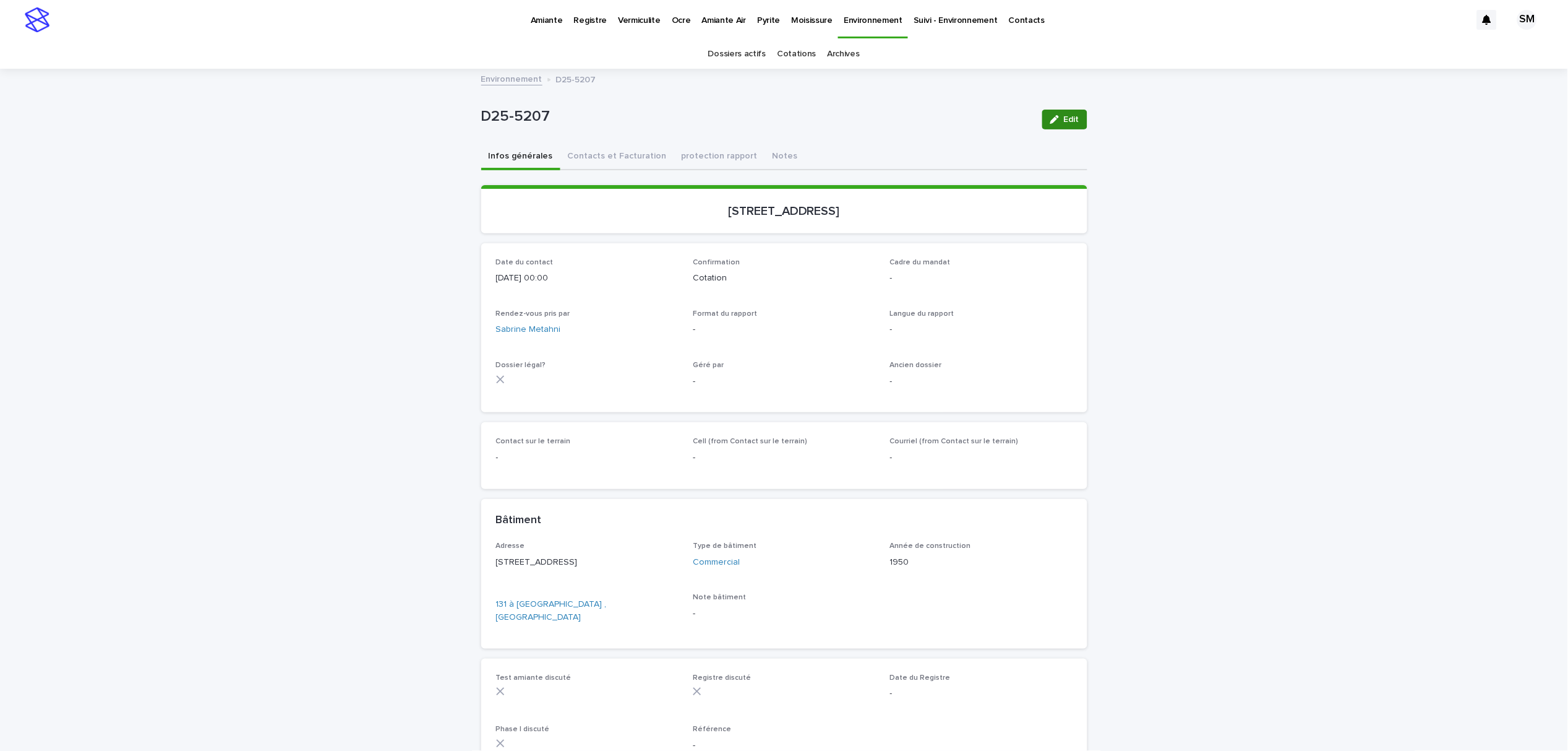
click at [1069, 113] on button "Edit" at bounding box center [1065, 119] width 45 height 20
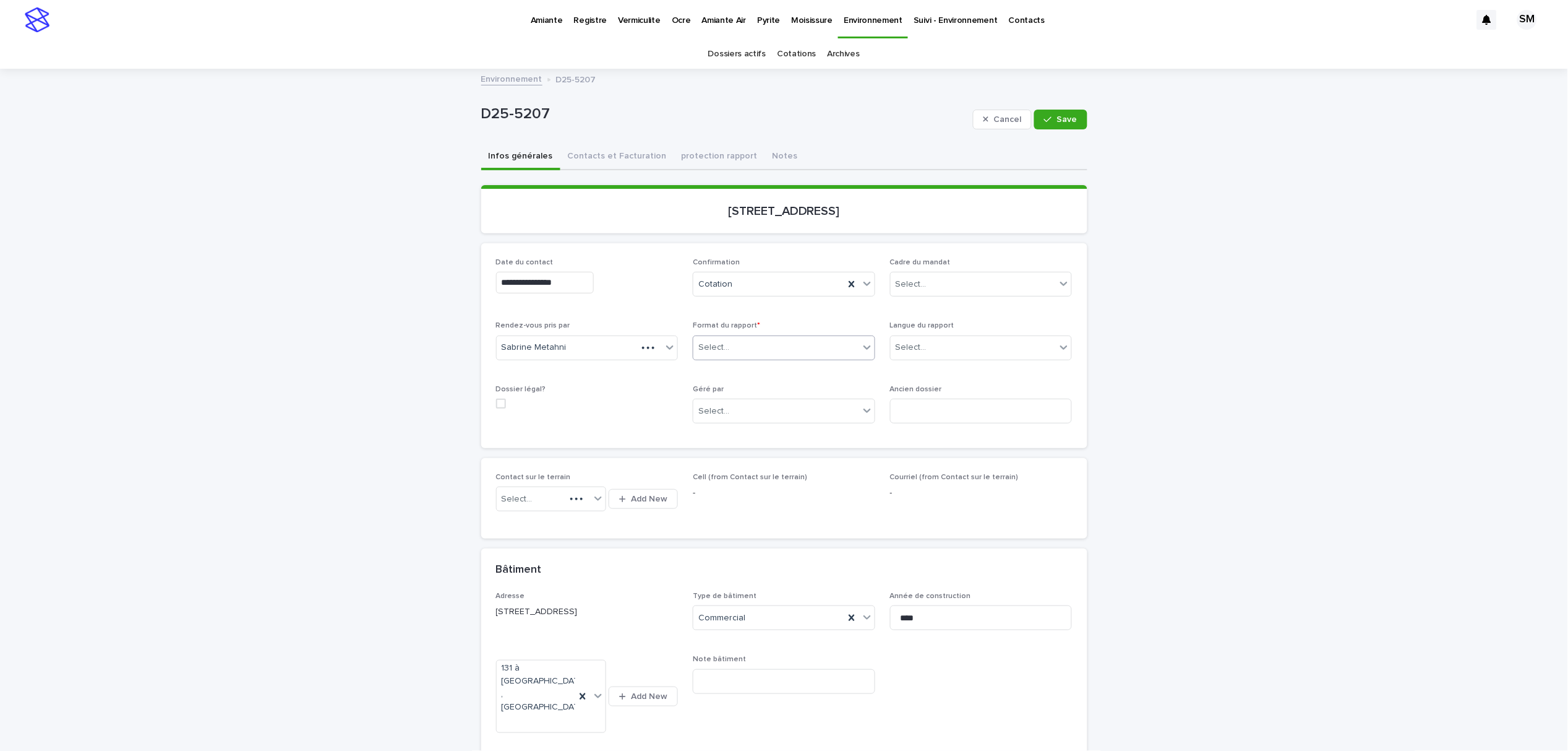
click at [776, 343] on div "Select..." at bounding box center [776, 347] width 166 height 20
click at [758, 367] on div "Électronique" at bounding box center [778, 370] width 182 height 22
click at [909, 346] on div "Select..." at bounding box center [911, 347] width 31 height 13
click at [922, 375] on div "Français" at bounding box center [975, 370] width 182 height 22
click at [797, 418] on div "Select..." at bounding box center [776, 410] width 166 height 20
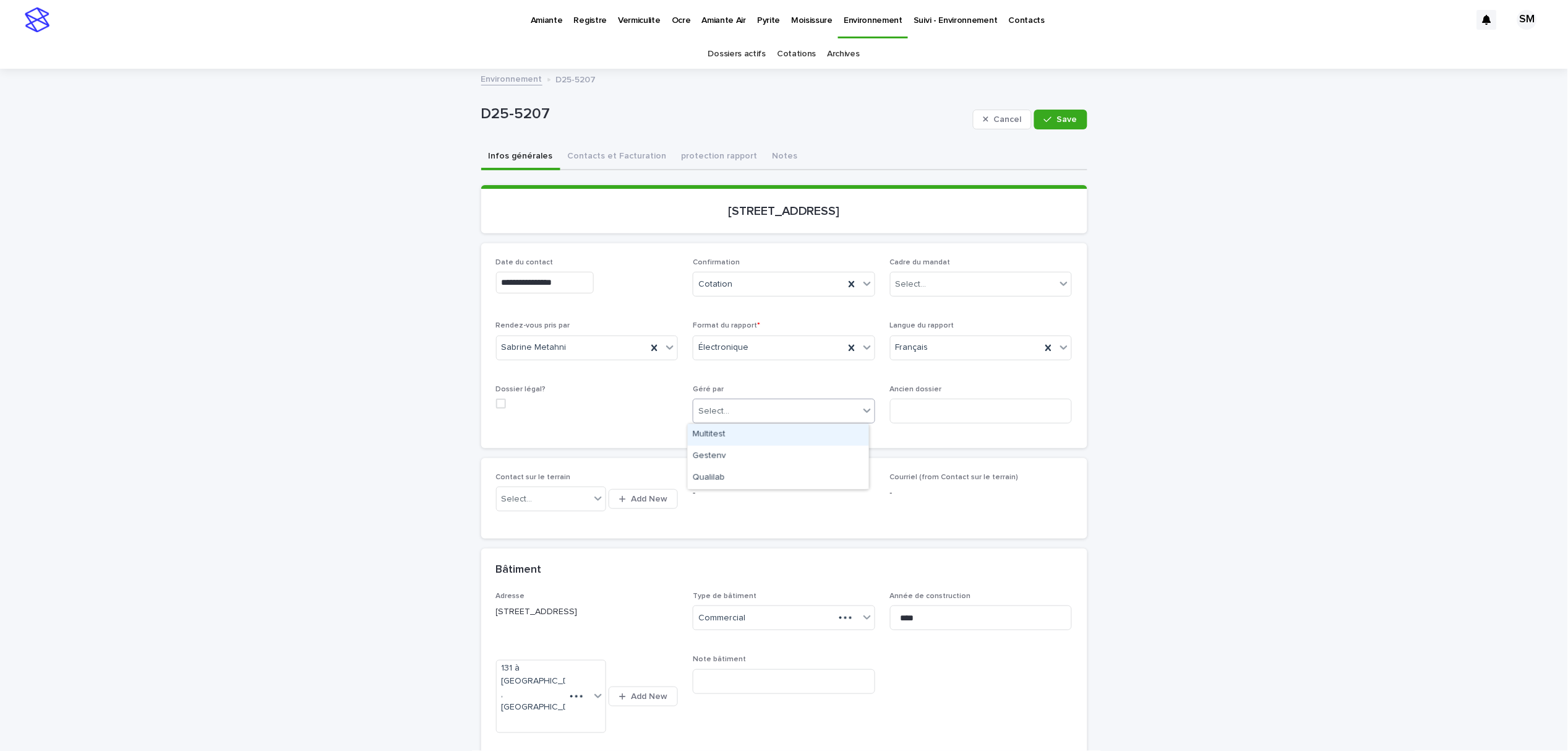
click at [776, 443] on div "Multitest" at bounding box center [778, 435] width 182 height 22
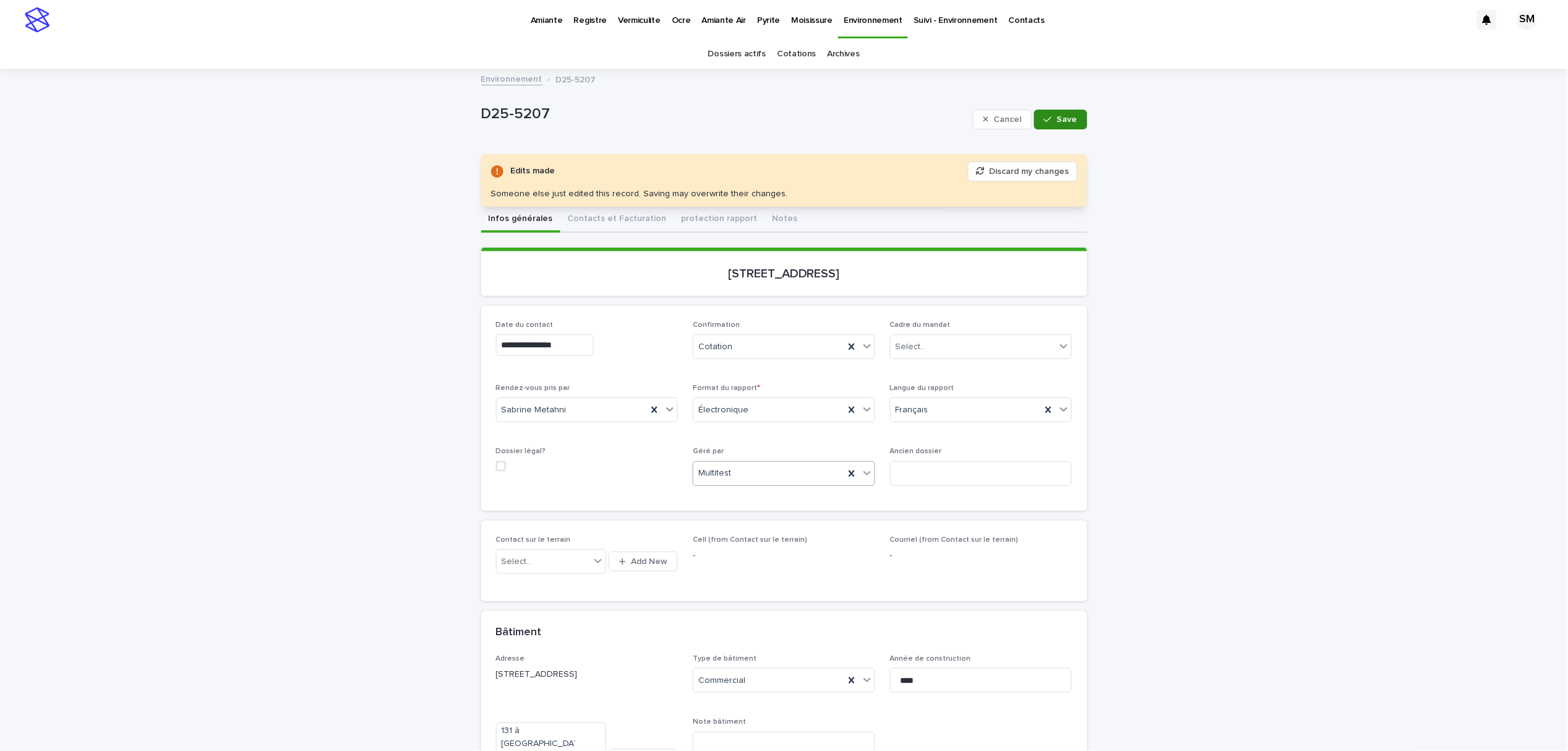
click at [1046, 129] on button "Save" at bounding box center [1060, 119] width 53 height 20
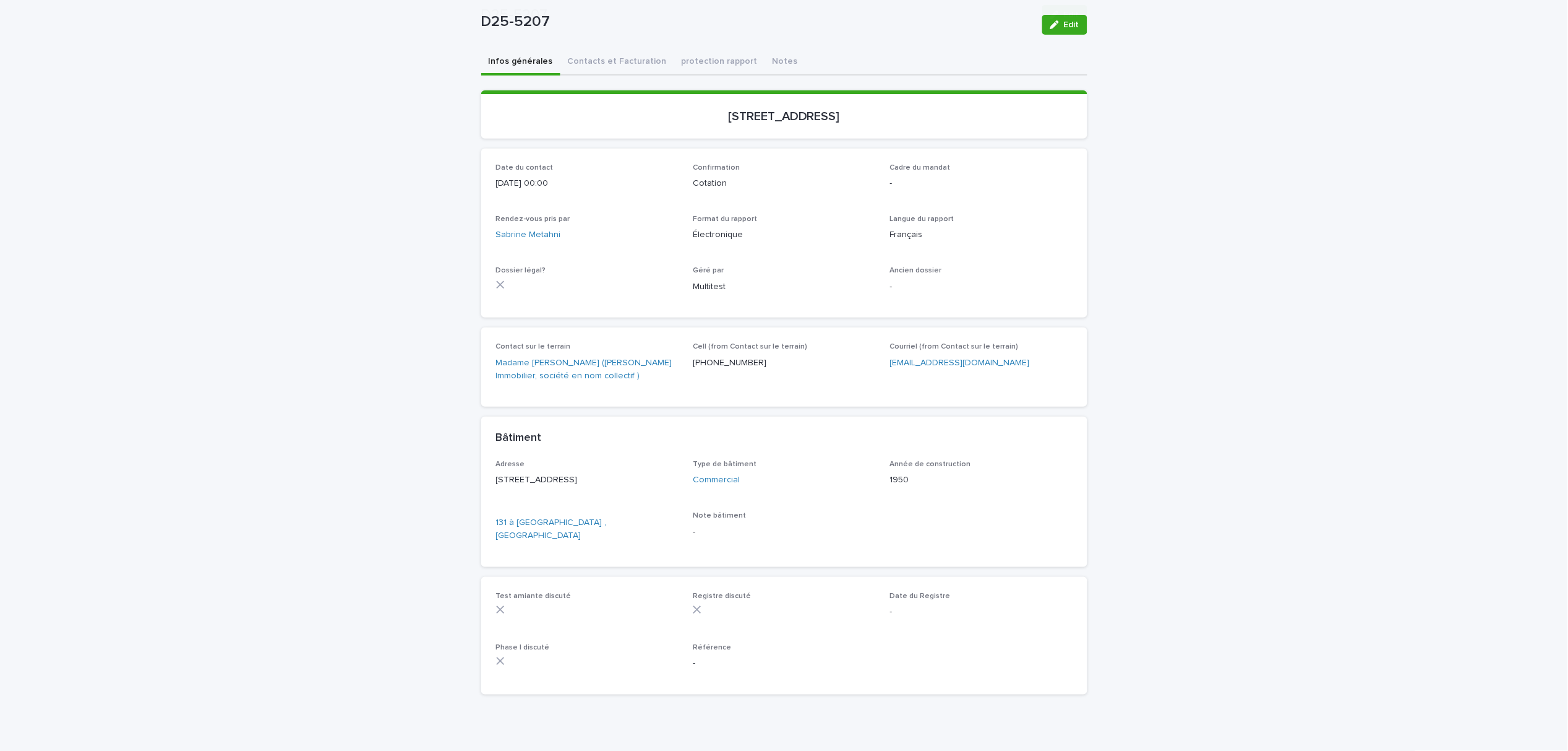
scroll to position [152, 0]
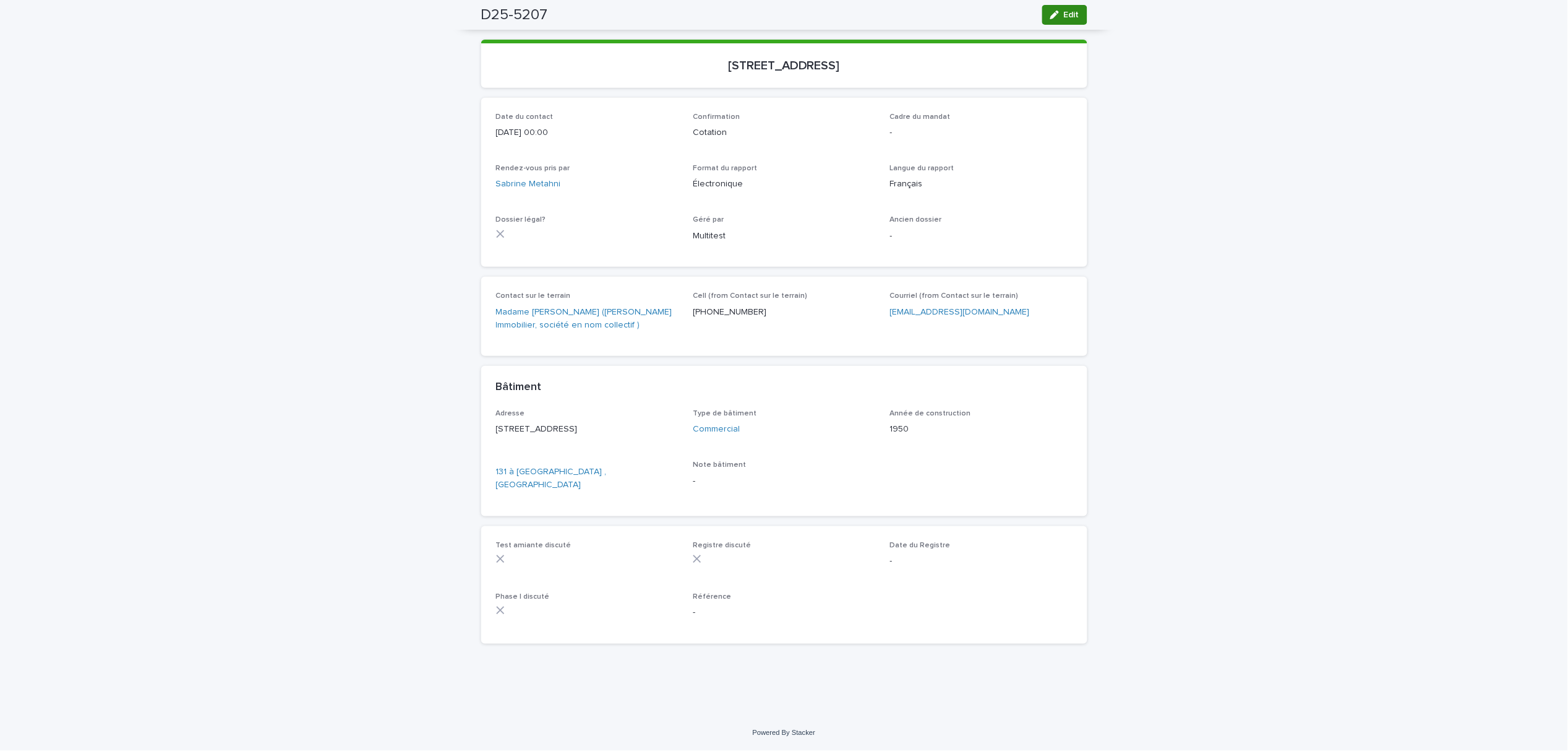
click at [1063, 15] on span "Edit" at bounding box center [1071, 15] width 16 height 9
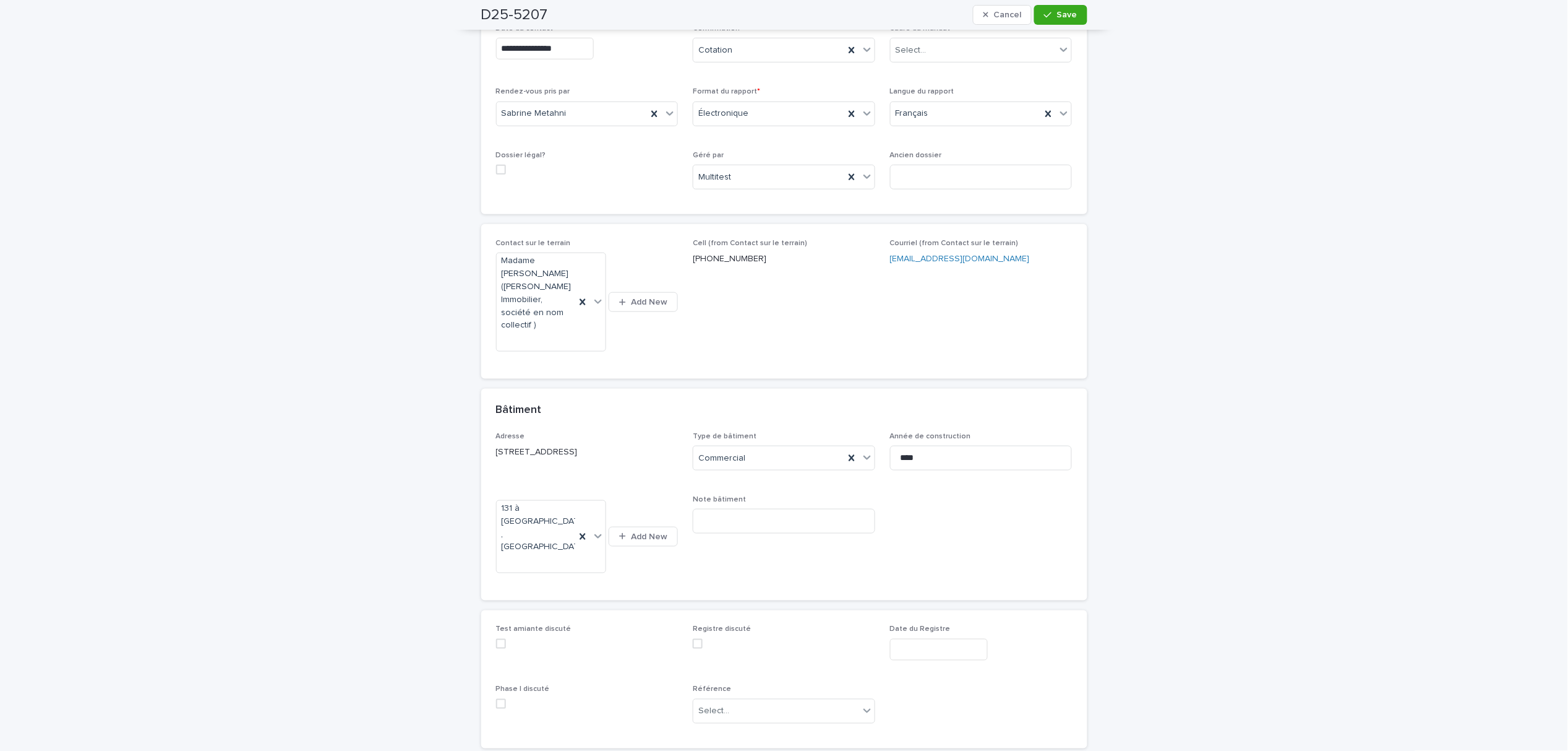
scroll to position [302, 0]
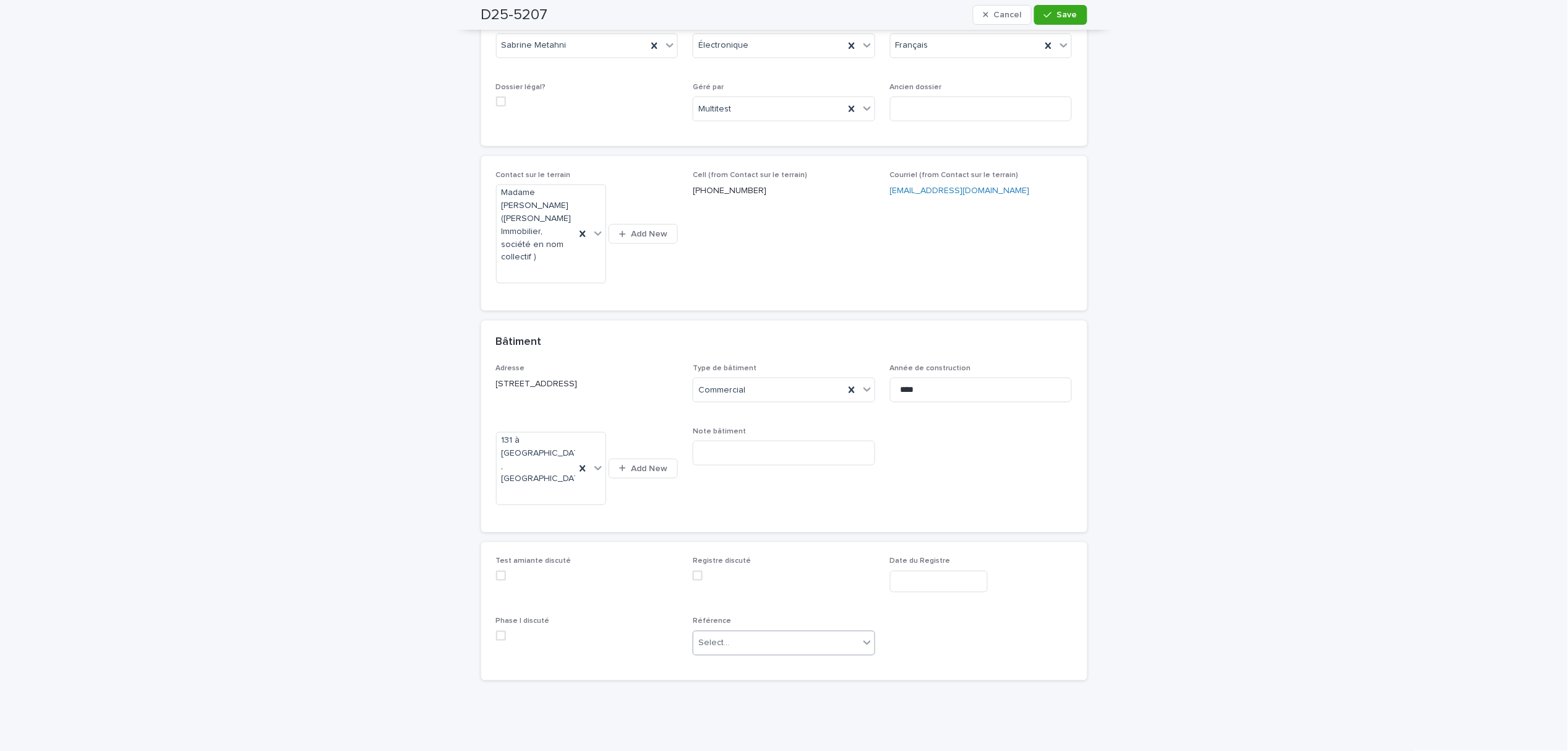
click at [771, 633] on div "Select..." at bounding box center [776, 642] width 166 height 20
click at [729, 674] on div "Google" at bounding box center [778, 675] width 182 height 22
click at [1044, 23] on button "Save" at bounding box center [1060, 15] width 53 height 20
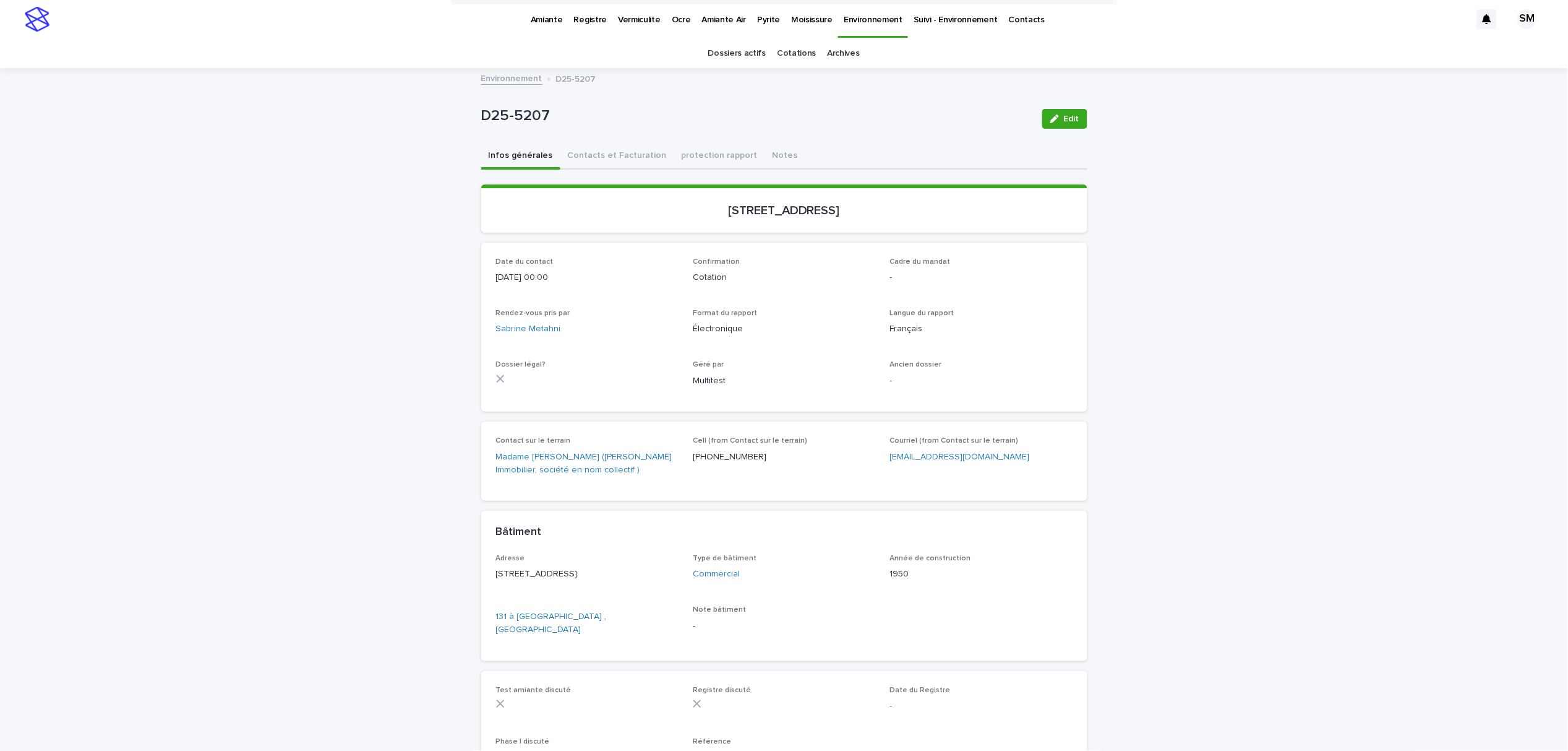
scroll to position [0, 0]
click at [619, 165] on button "Contacts et Facturation" at bounding box center [617, 157] width 114 height 26
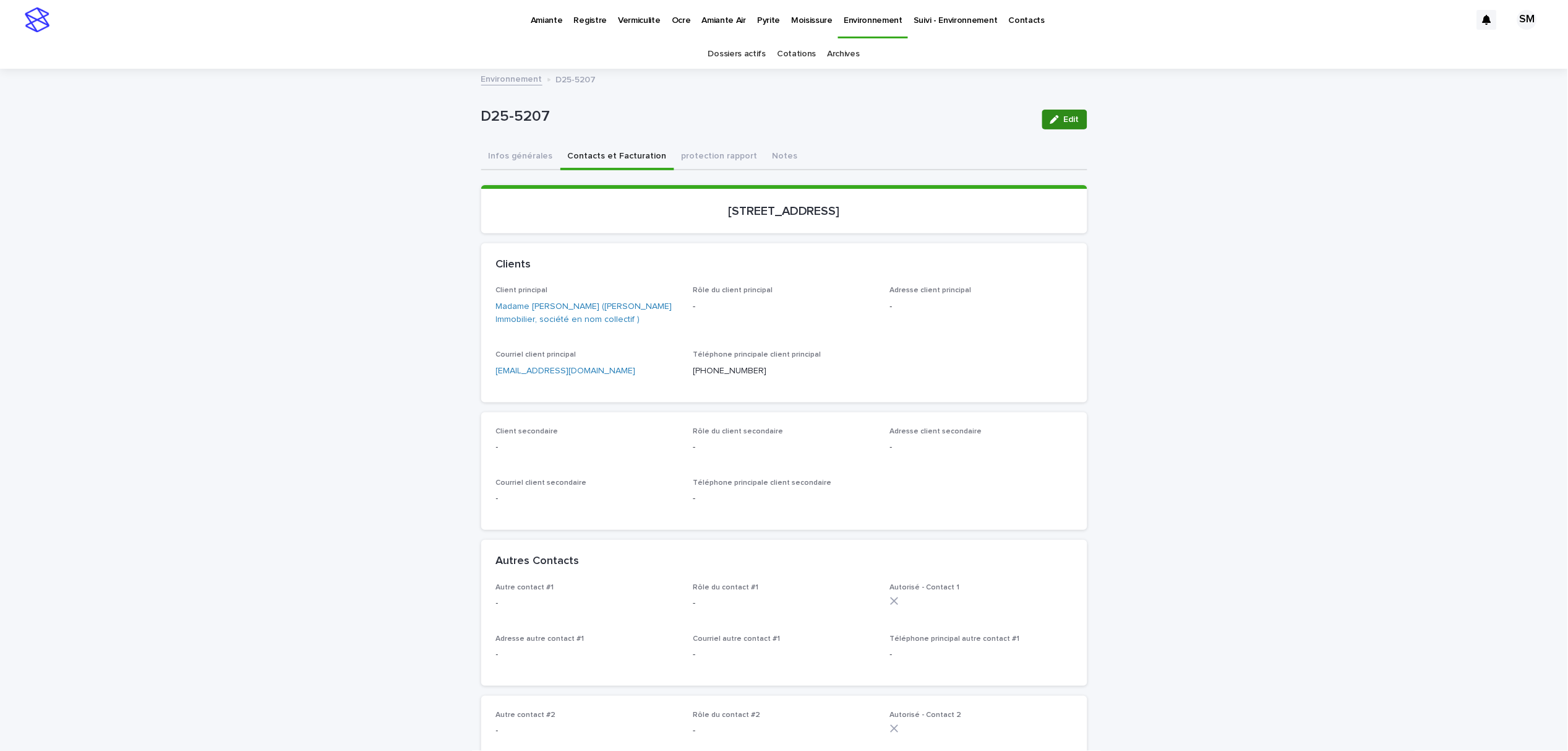
click at [1080, 114] on button "Edit" at bounding box center [1065, 119] width 45 height 20
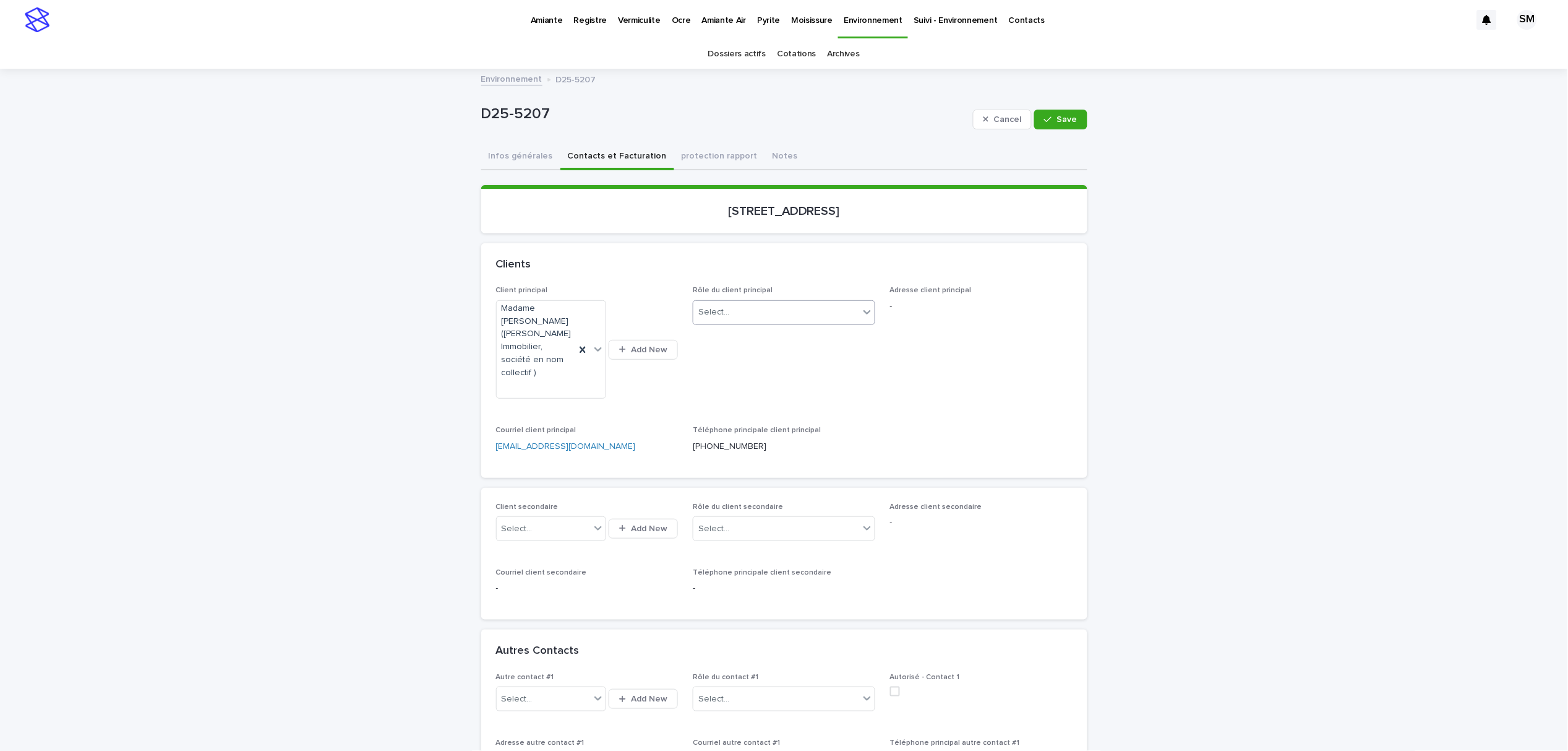
click at [860, 309] on div at bounding box center [867, 312] width 15 height 23
click at [730, 505] on div "Propriétaire" at bounding box center [778, 508] width 182 height 22
click at [1059, 119] on span "Save" at bounding box center [1067, 119] width 20 height 9
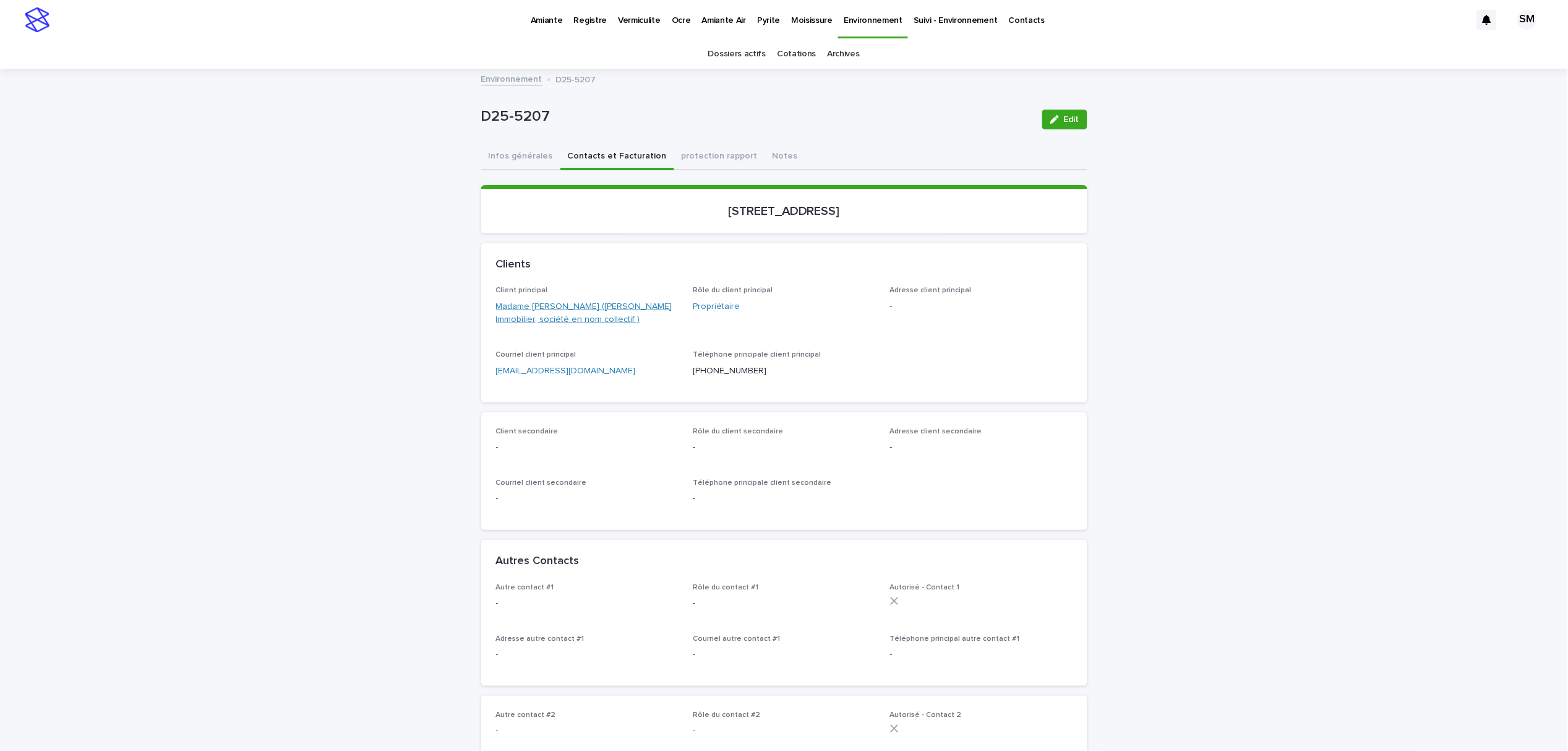
click at [559, 305] on link "Madame [PERSON_NAME] ([PERSON_NAME] Immobilier, société en nom collectif )" at bounding box center [587, 313] width 182 height 26
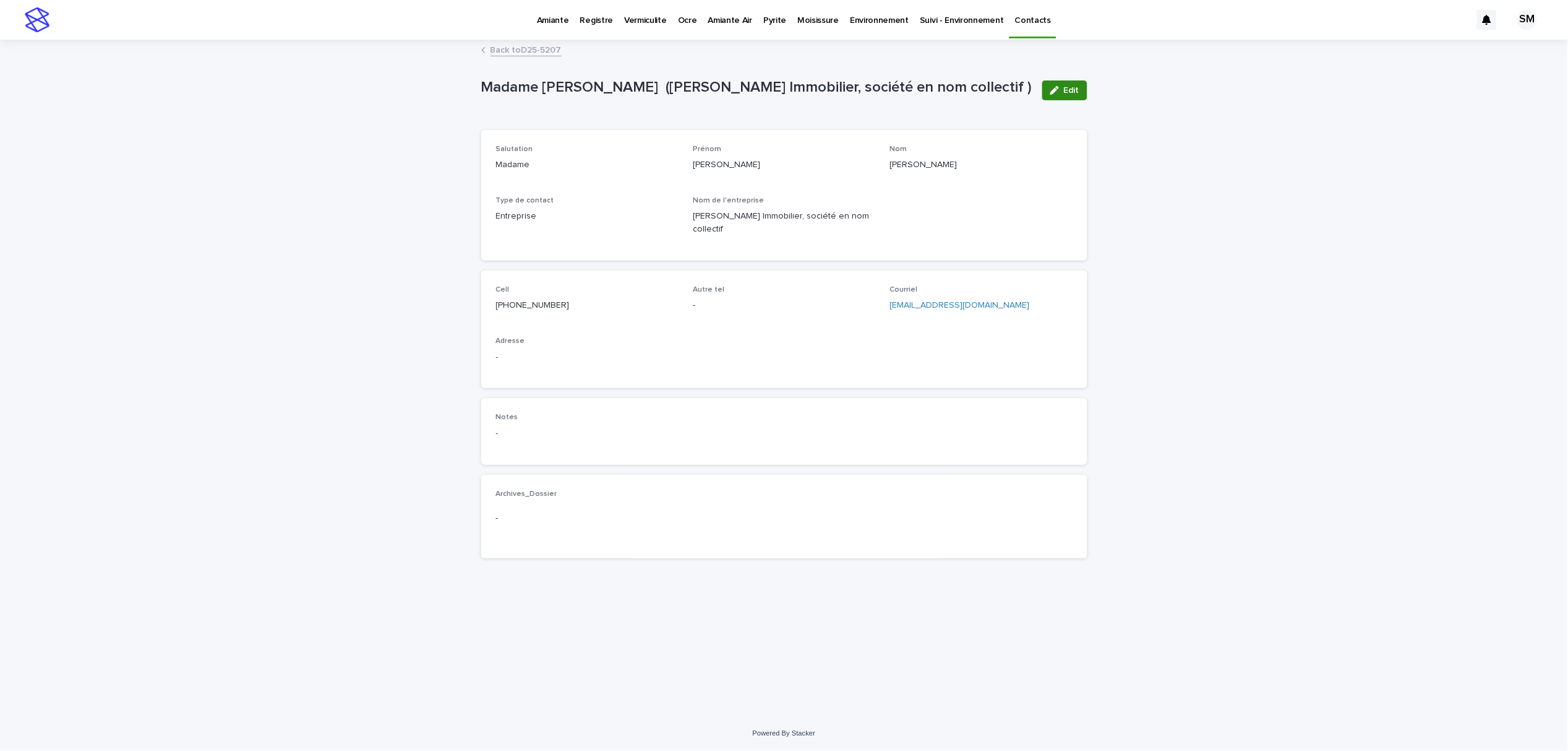
click at [1075, 83] on button "Edit" at bounding box center [1065, 90] width 45 height 20
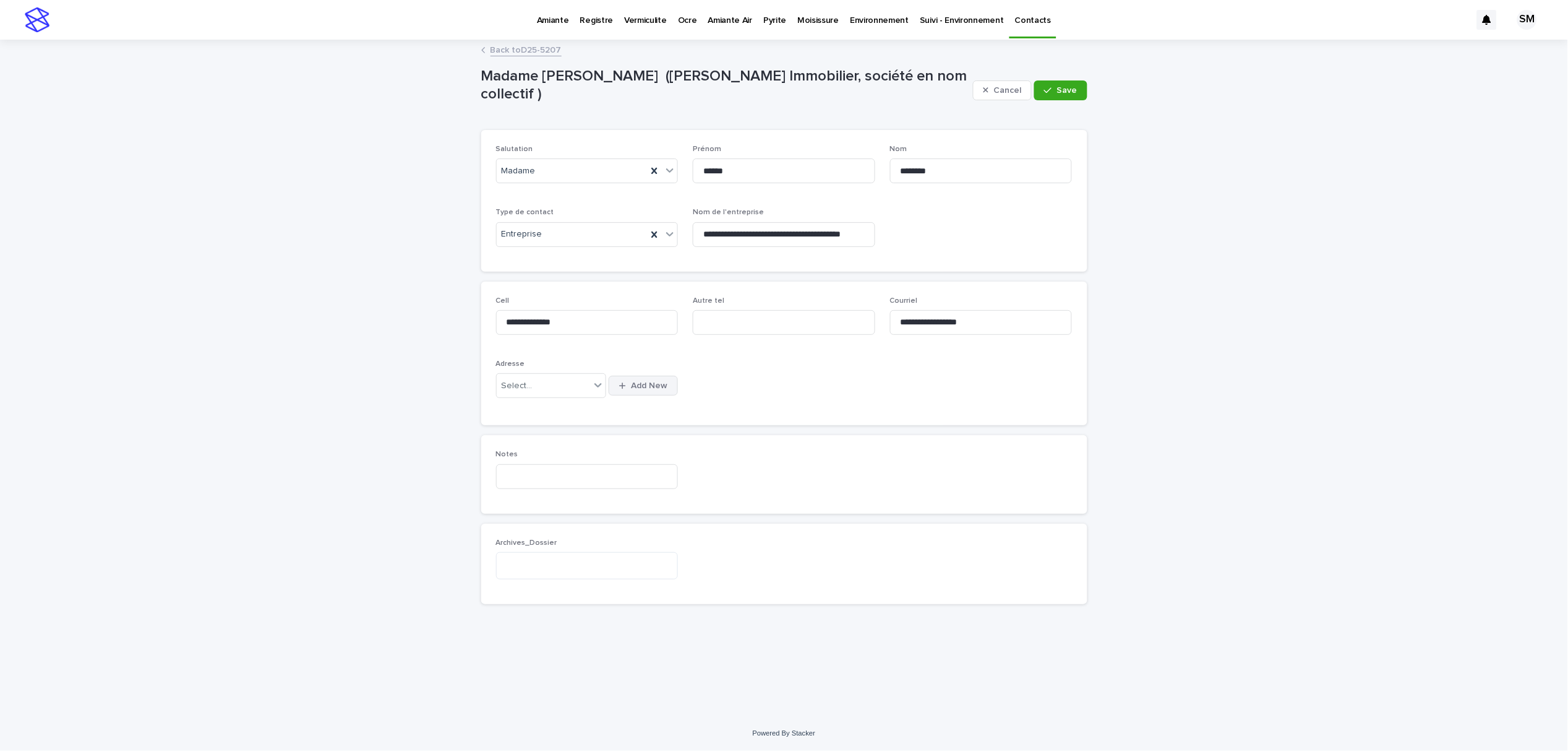
click at [628, 377] on button "Add New" at bounding box center [644, 385] width 69 height 20
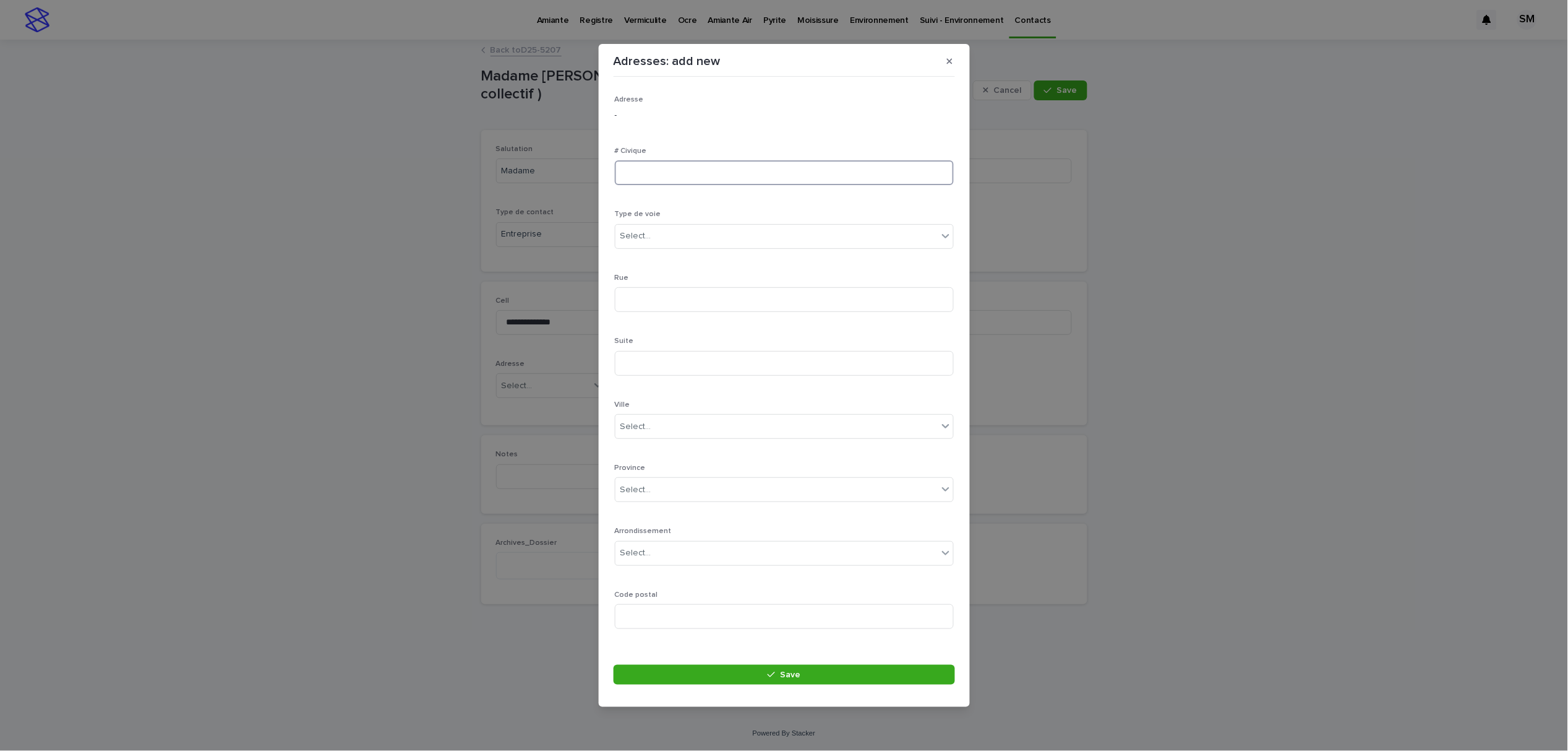
click at [651, 175] on input at bounding box center [784, 172] width 339 height 24
type input "****"
click at [662, 237] on div "Select..." at bounding box center [776, 236] width 322 height 20
type input "***"
click at [638, 260] on div "rue" at bounding box center [777, 259] width 325 height 22
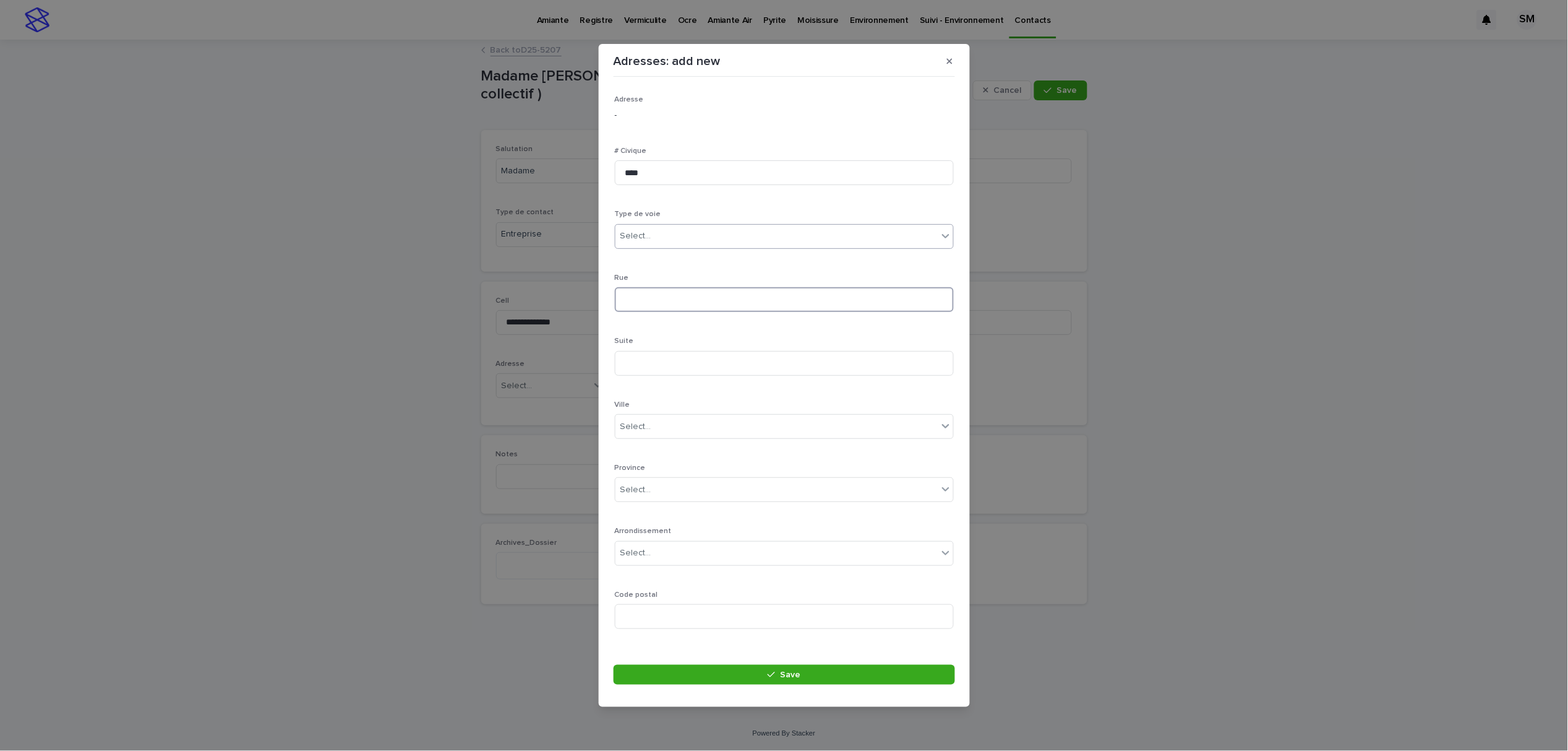
click at [651, 307] on input at bounding box center [784, 299] width 339 height 24
type input "**********"
click at [690, 435] on div "Select..." at bounding box center [776, 426] width 322 height 20
type input "*"
type input "***"
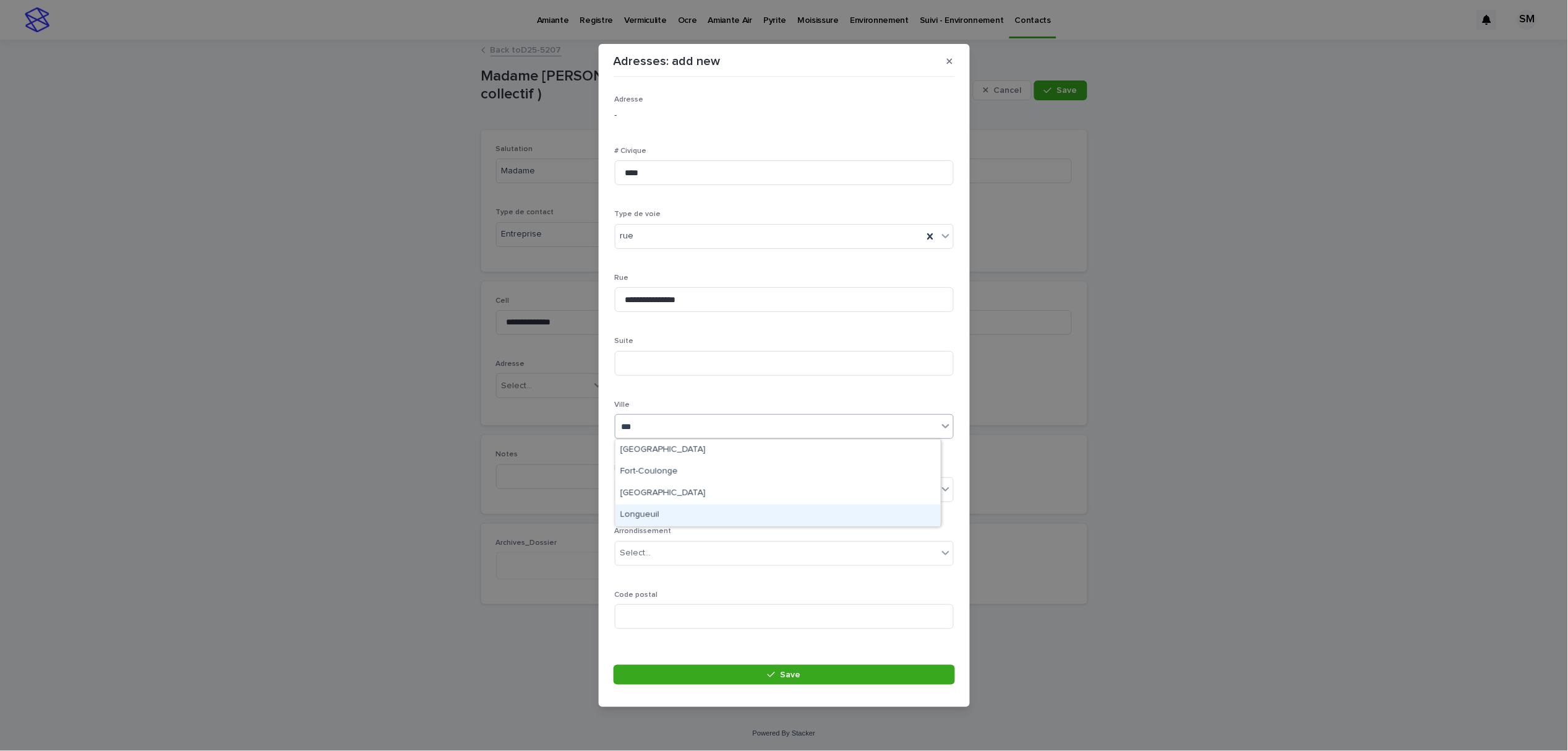
click at [659, 515] on div "Longueuil" at bounding box center [777, 515] width 325 height 22
click at [658, 484] on div "Select..." at bounding box center [776, 489] width 322 height 20
type input "**"
click at [653, 516] on div "QC" at bounding box center [777, 514] width 325 height 22
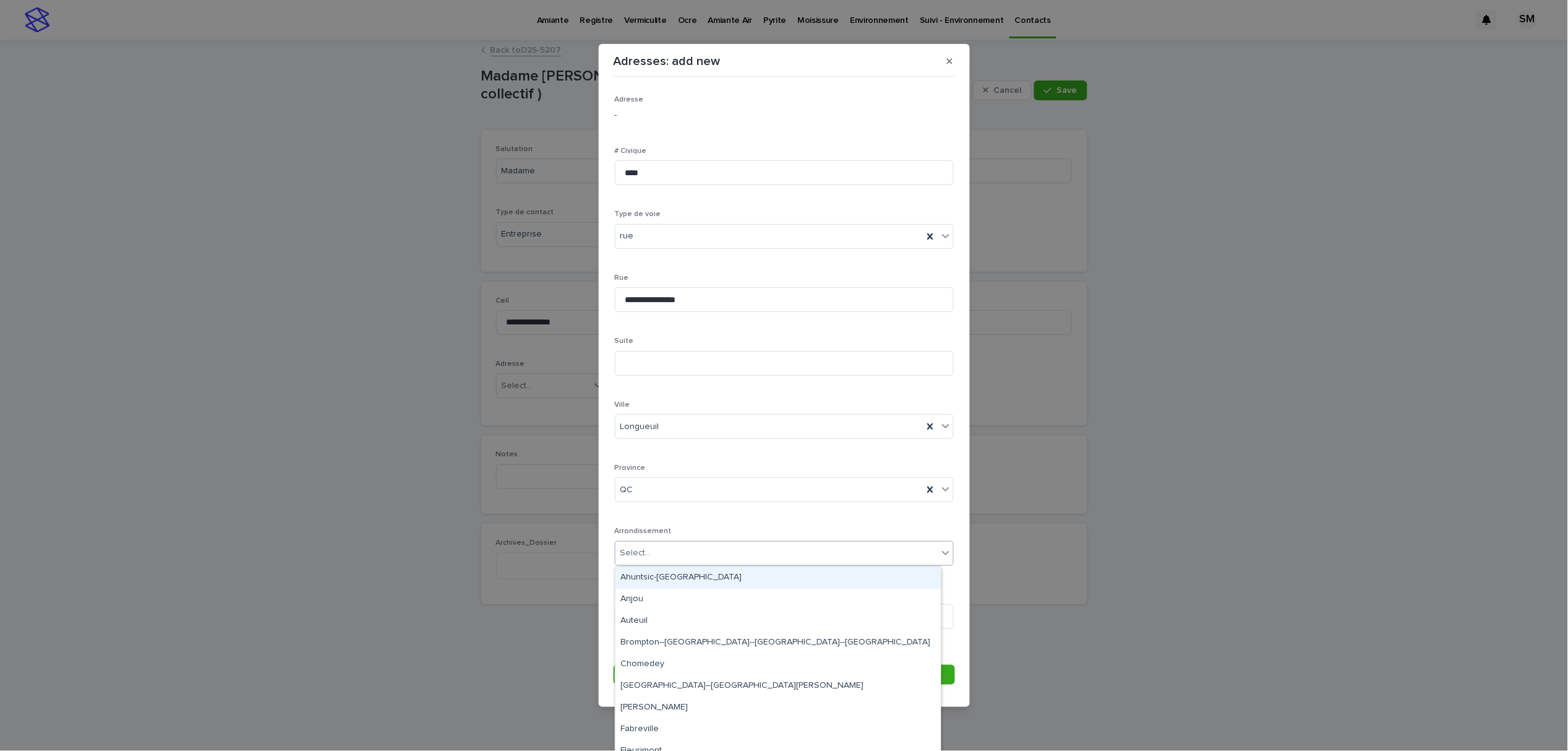
click at [676, 552] on div "Select..." at bounding box center [776, 552] width 322 height 20
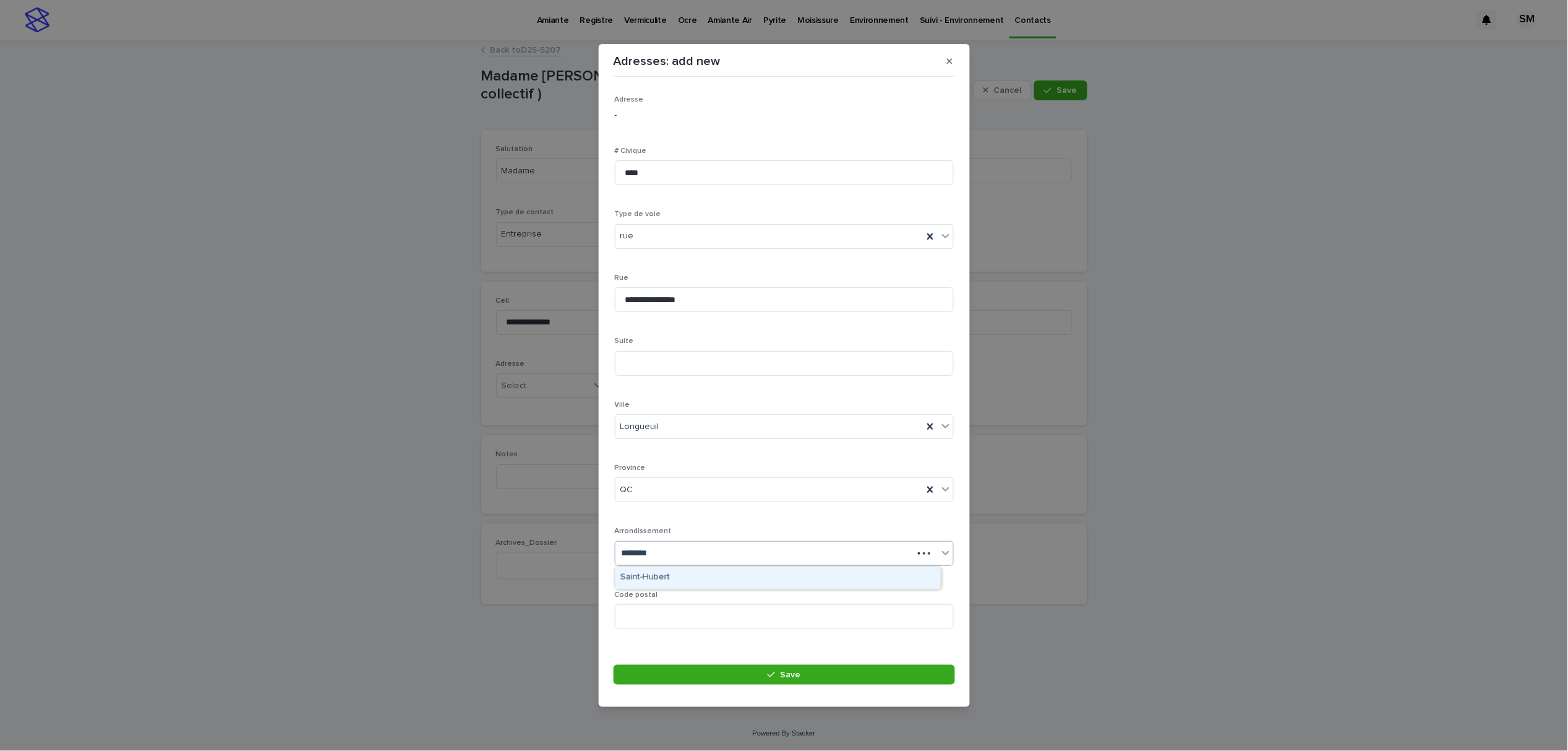
type input "*********"
click at [666, 570] on div "Saint-Hubert" at bounding box center [777, 577] width 325 height 22
click at [671, 609] on input at bounding box center [784, 616] width 339 height 24
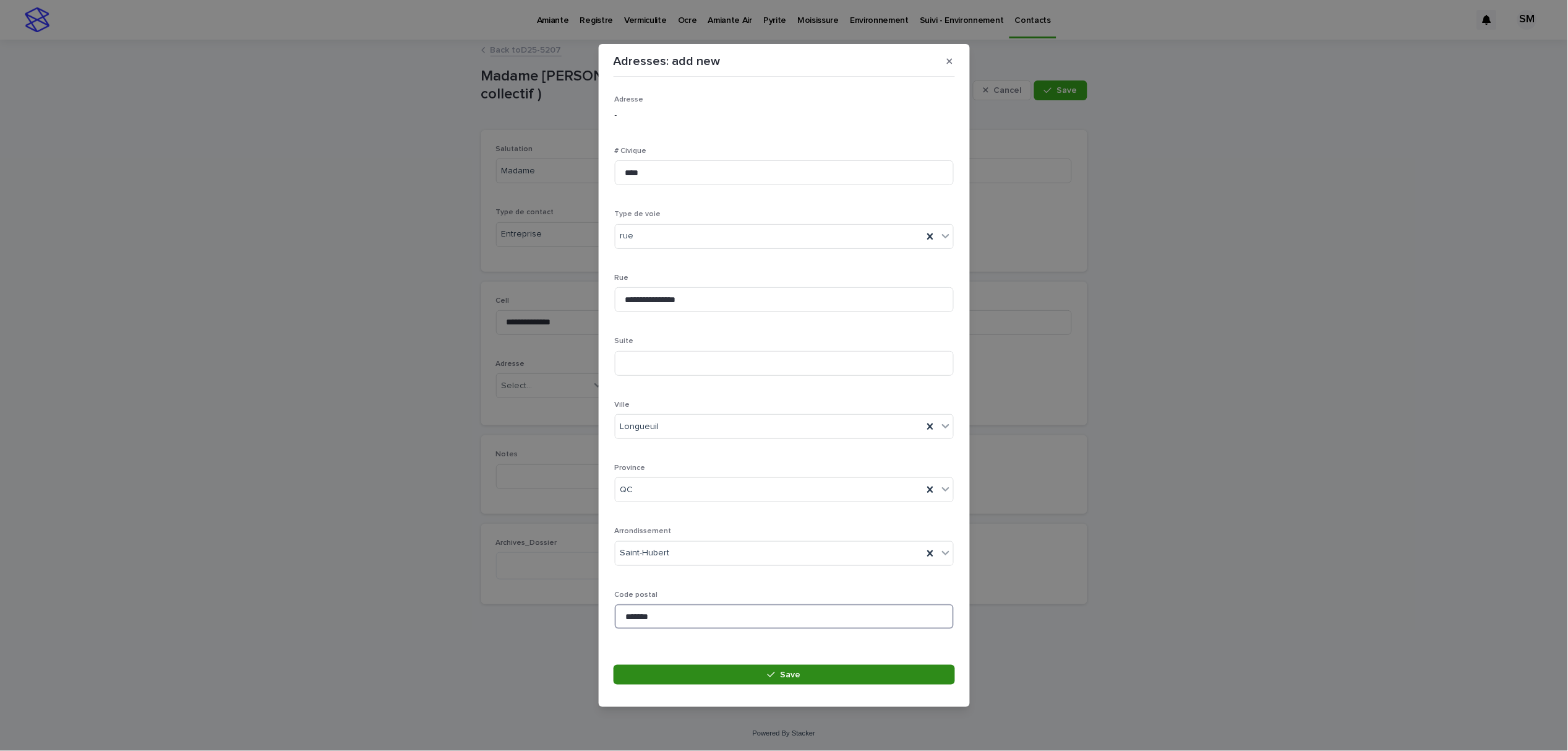
type input "*******"
click at [690, 666] on button "Save" at bounding box center [784, 675] width 341 height 20
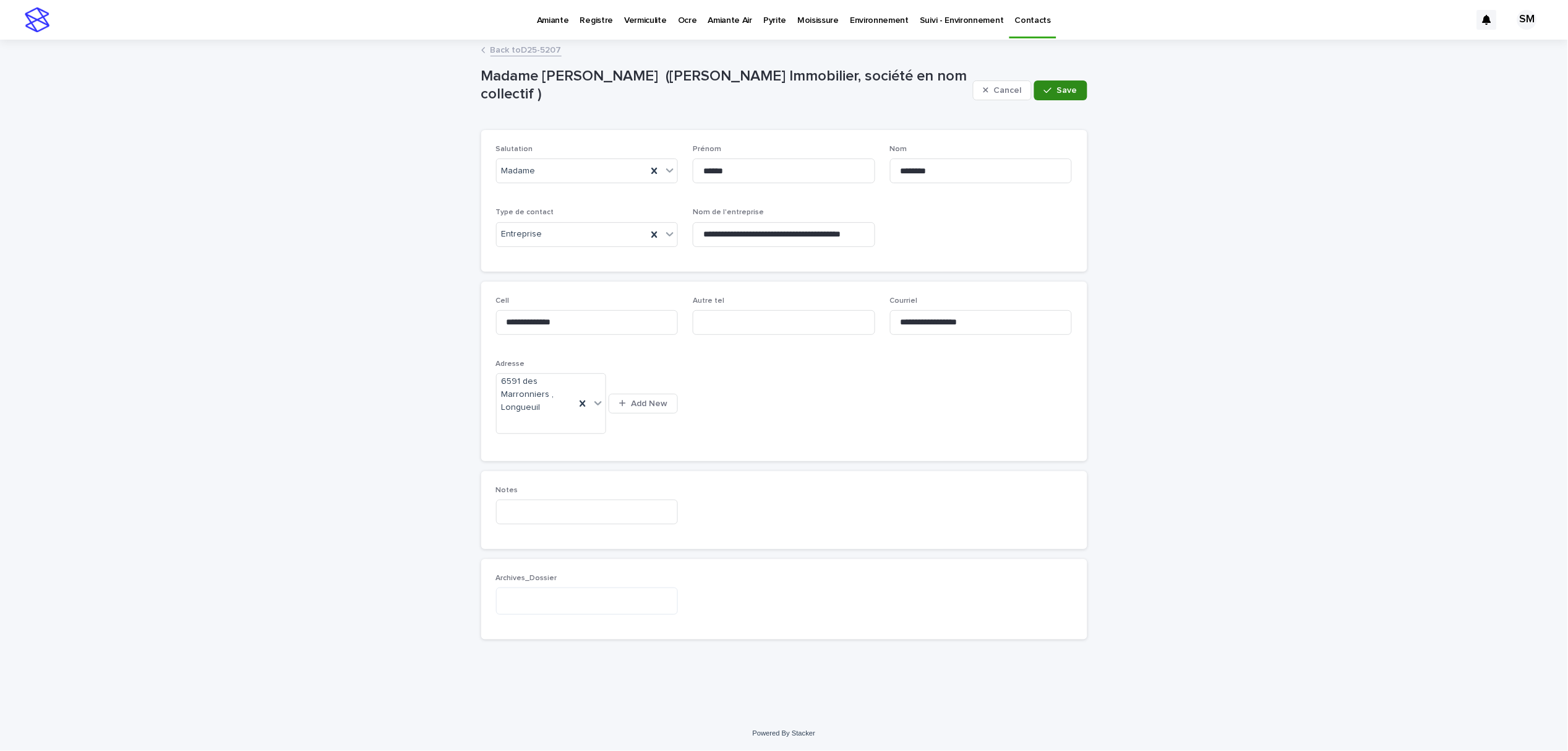
click at [1080, 93] on button "Save" at bounding box center [1060, 90] width 53 height 20
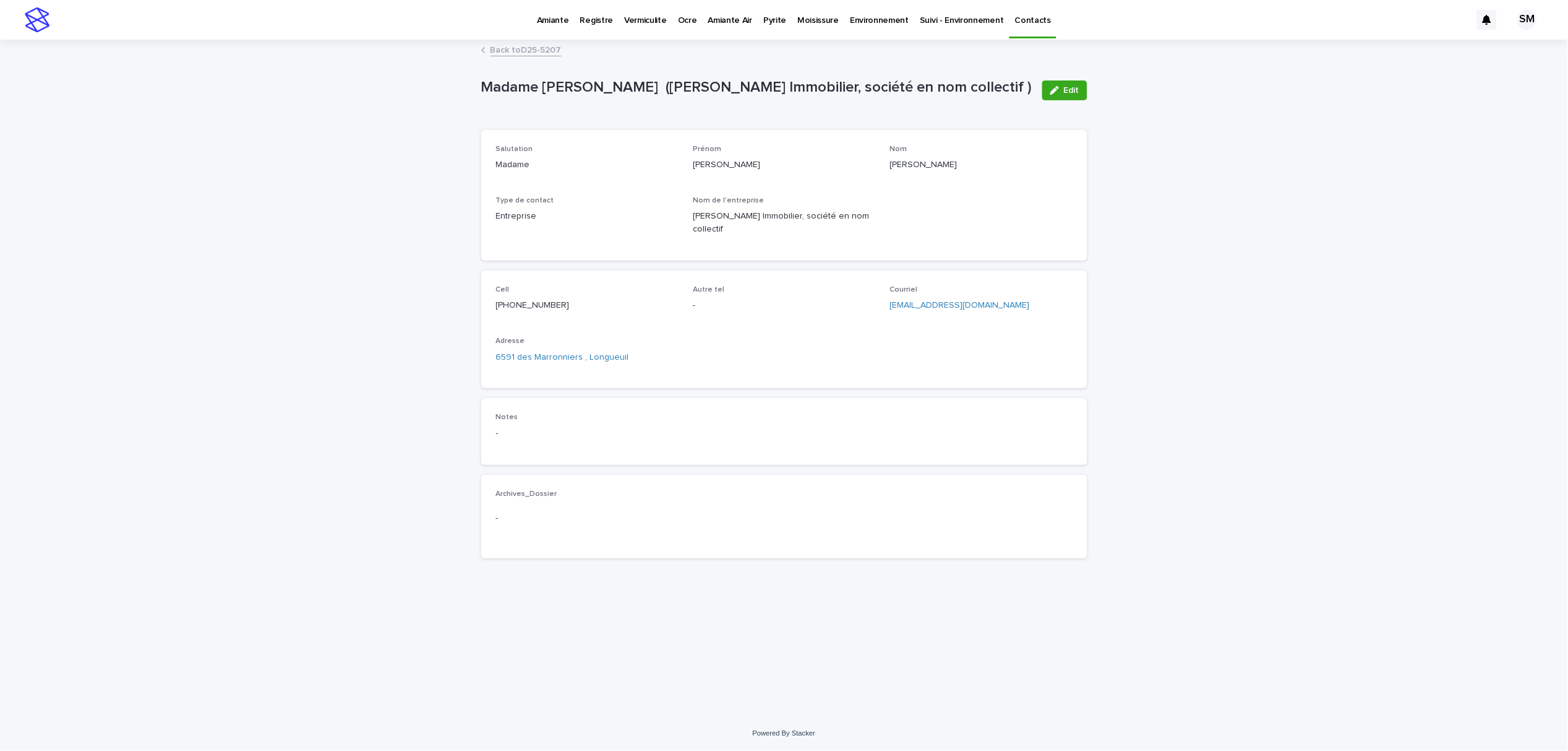
click at [532, 43] on link "Back to D25-5207" at bounding box center [526, 49] width 71 height 14
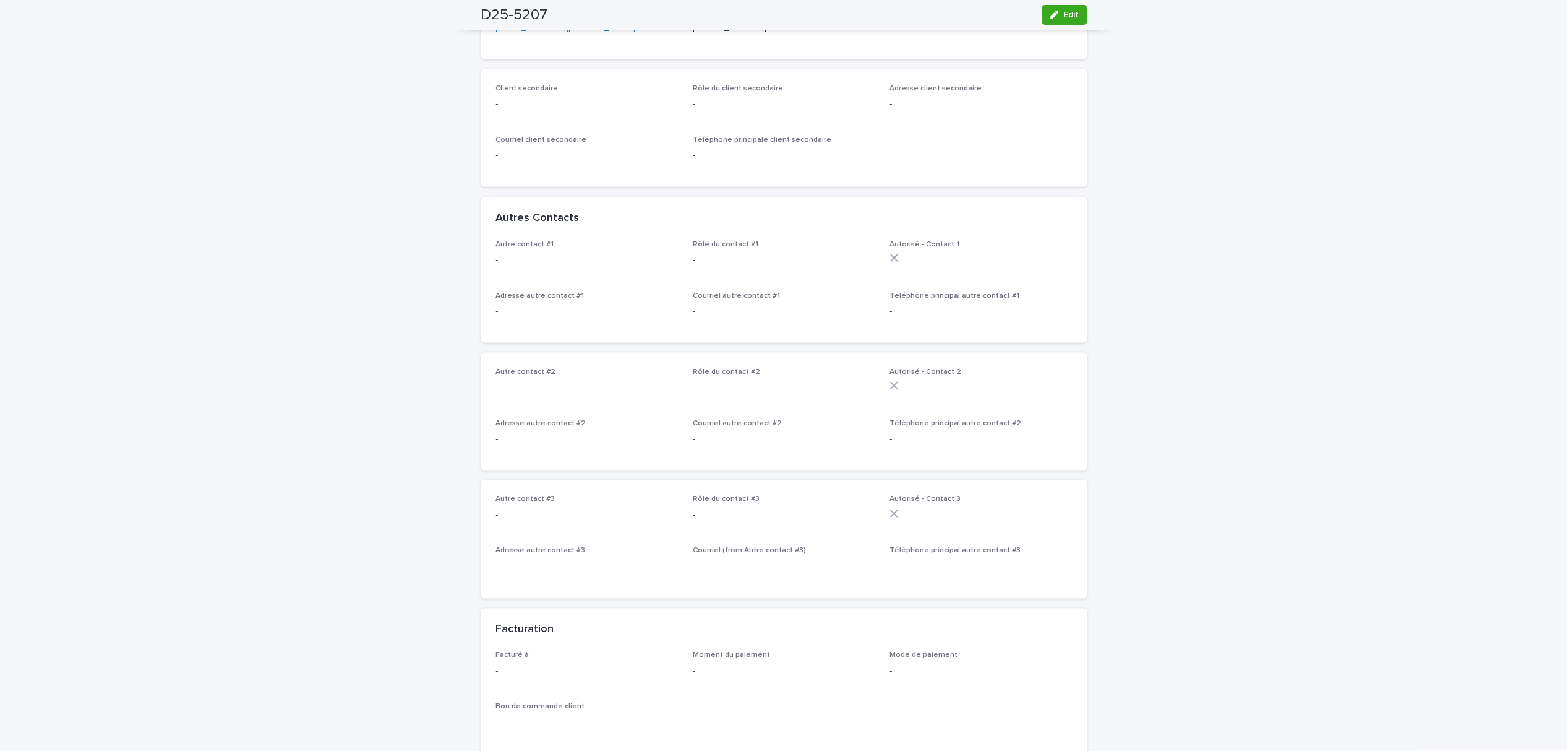
scroll to position [577, 0]
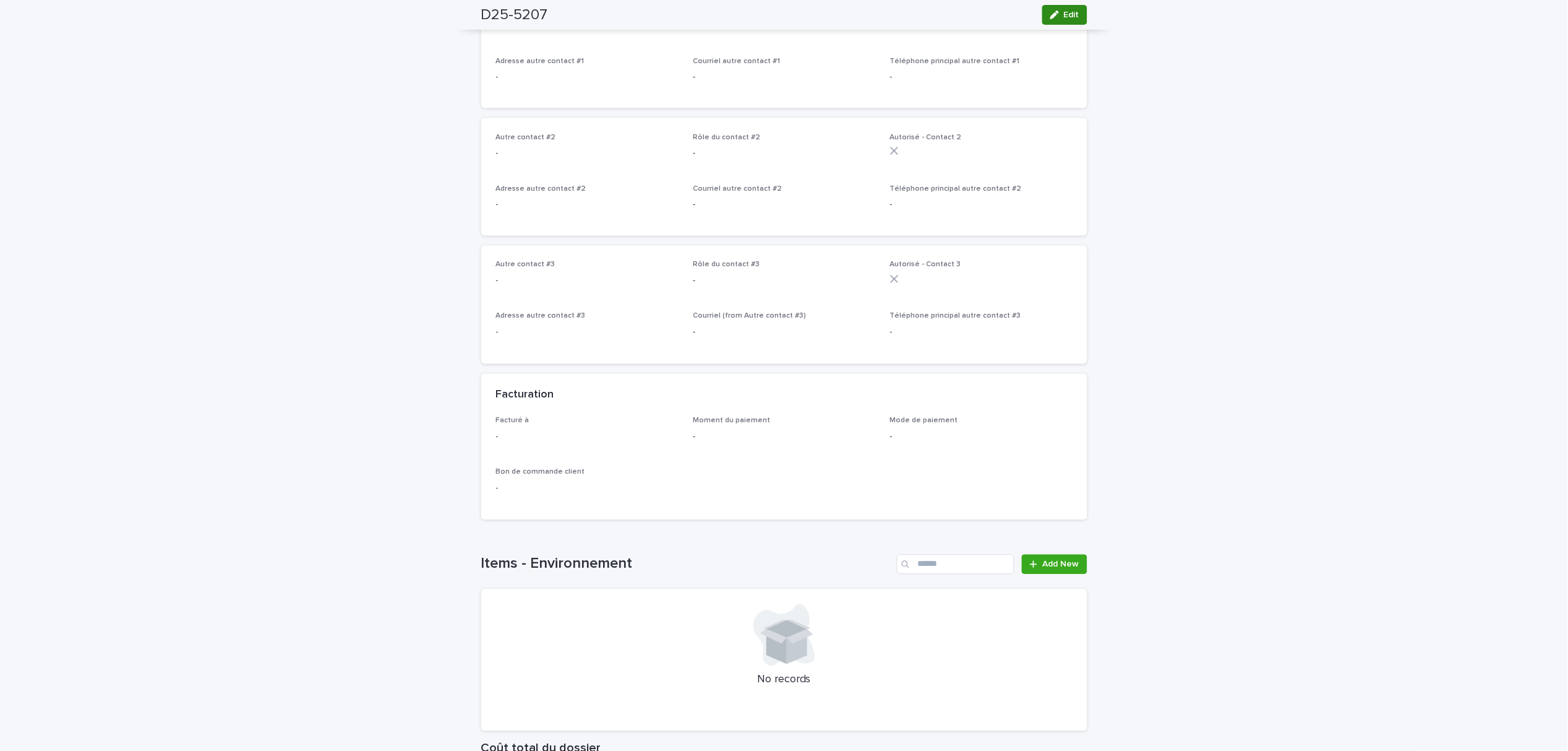
click at [1063, 14] on span "Edit" at bounding box center [1071, 15] width 16 height 9
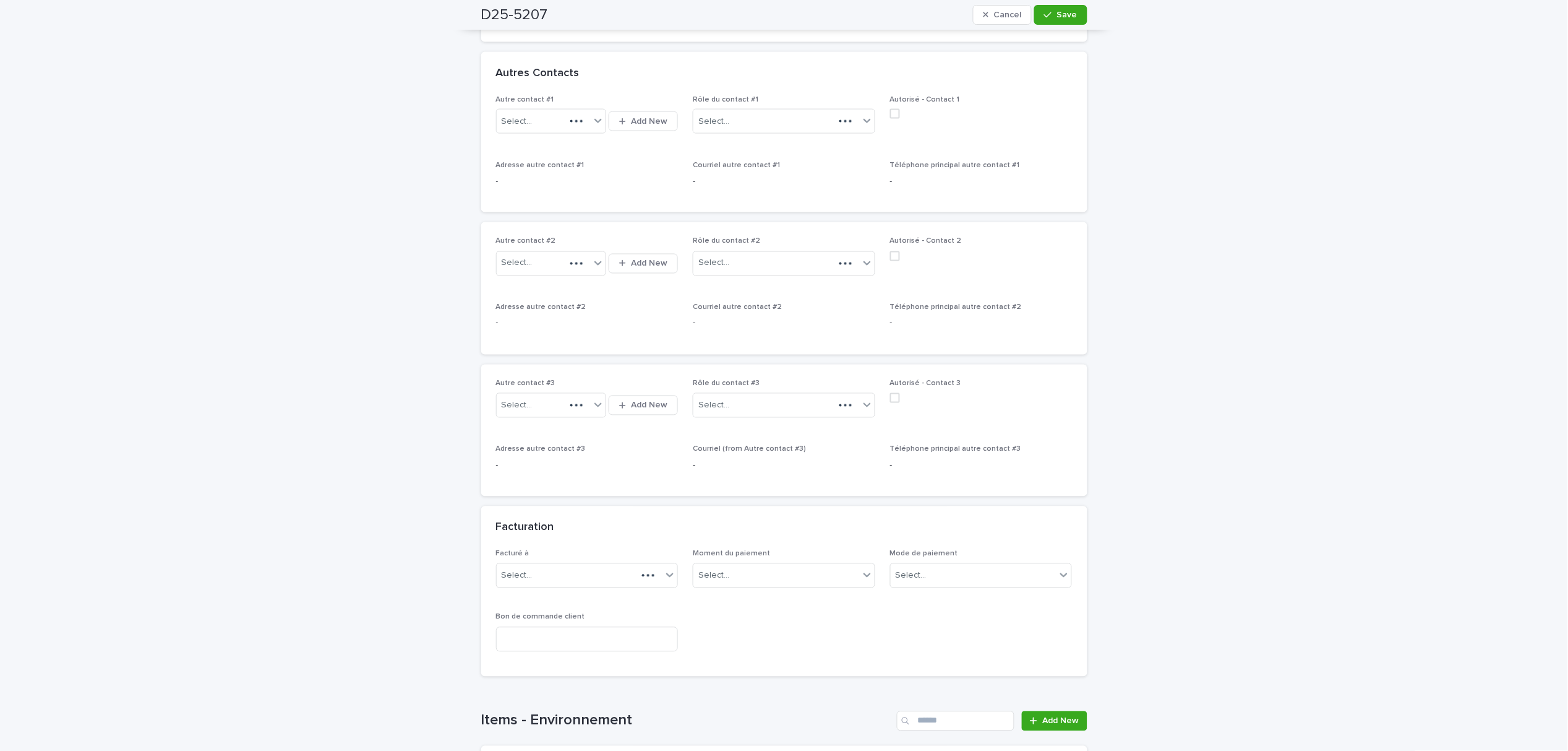
scroll to position [644, 0]
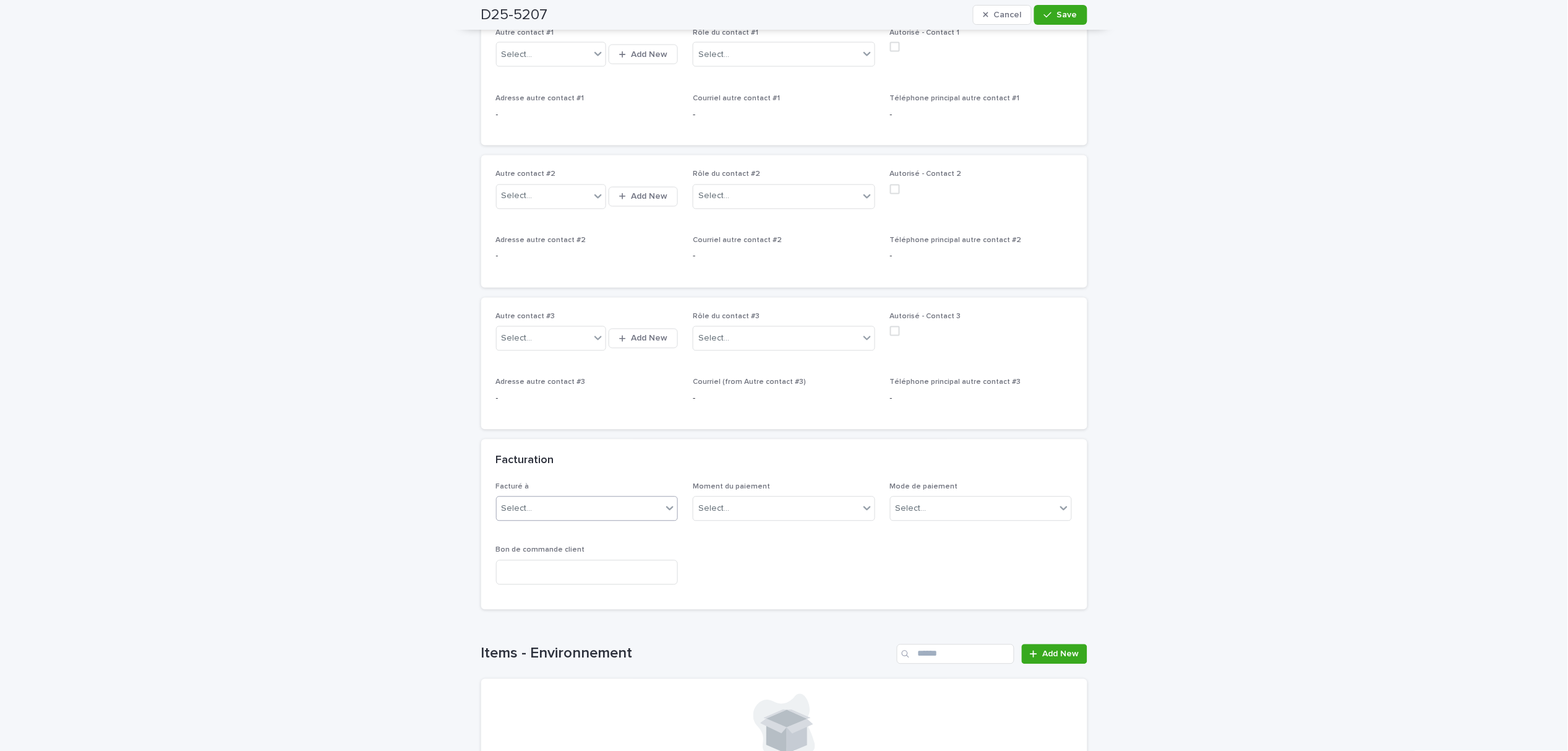
click at [649, 499] on div "Select..." at bounding box center [579, 508] width 166 height 20
click at [555, 693] on div "Propriétaire" at bounding box center [581, 694] width 182 height 22
click at [1065, 12] on span "Save" at bounding box center [1067, 15] width 20 height 9
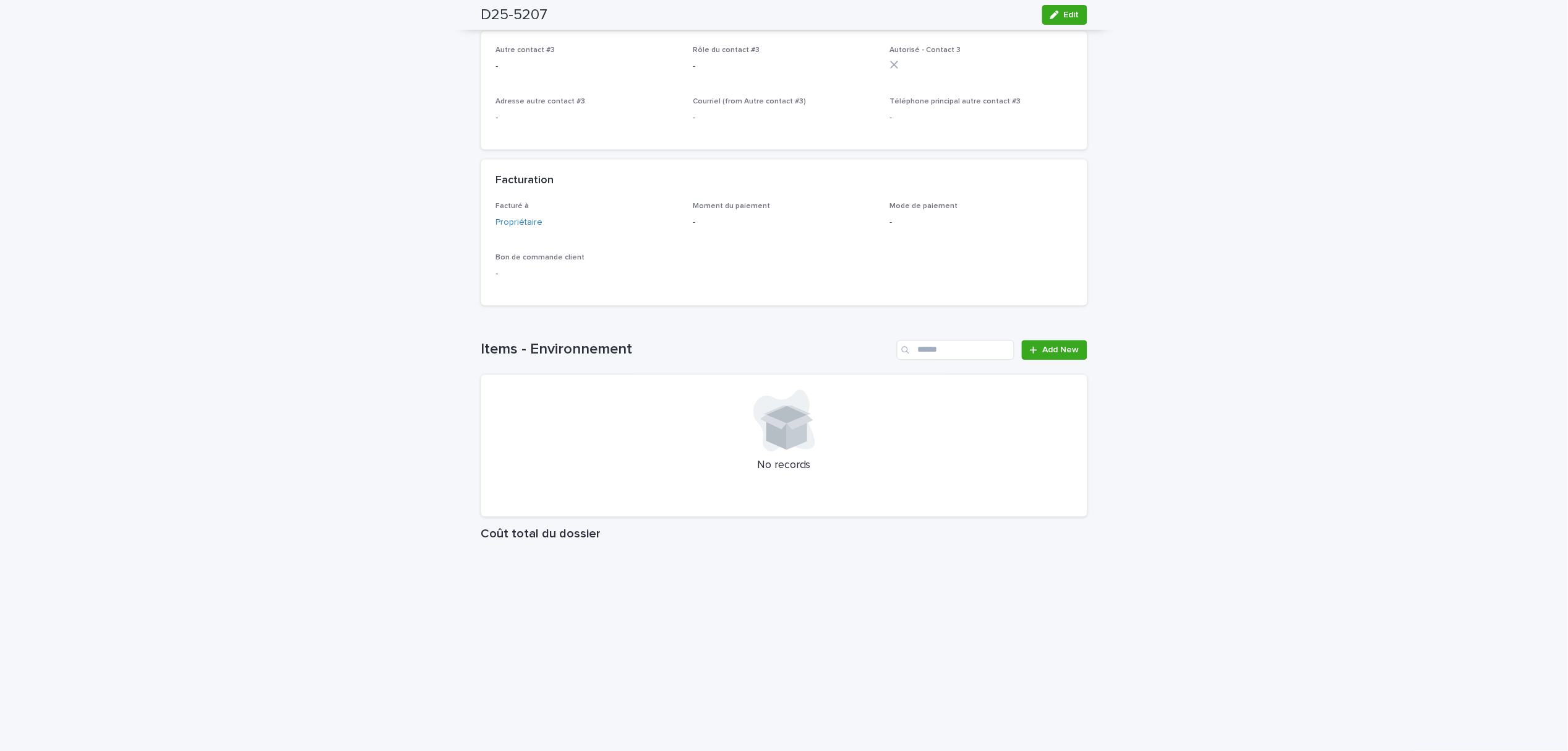
scroll to position [825, 0]
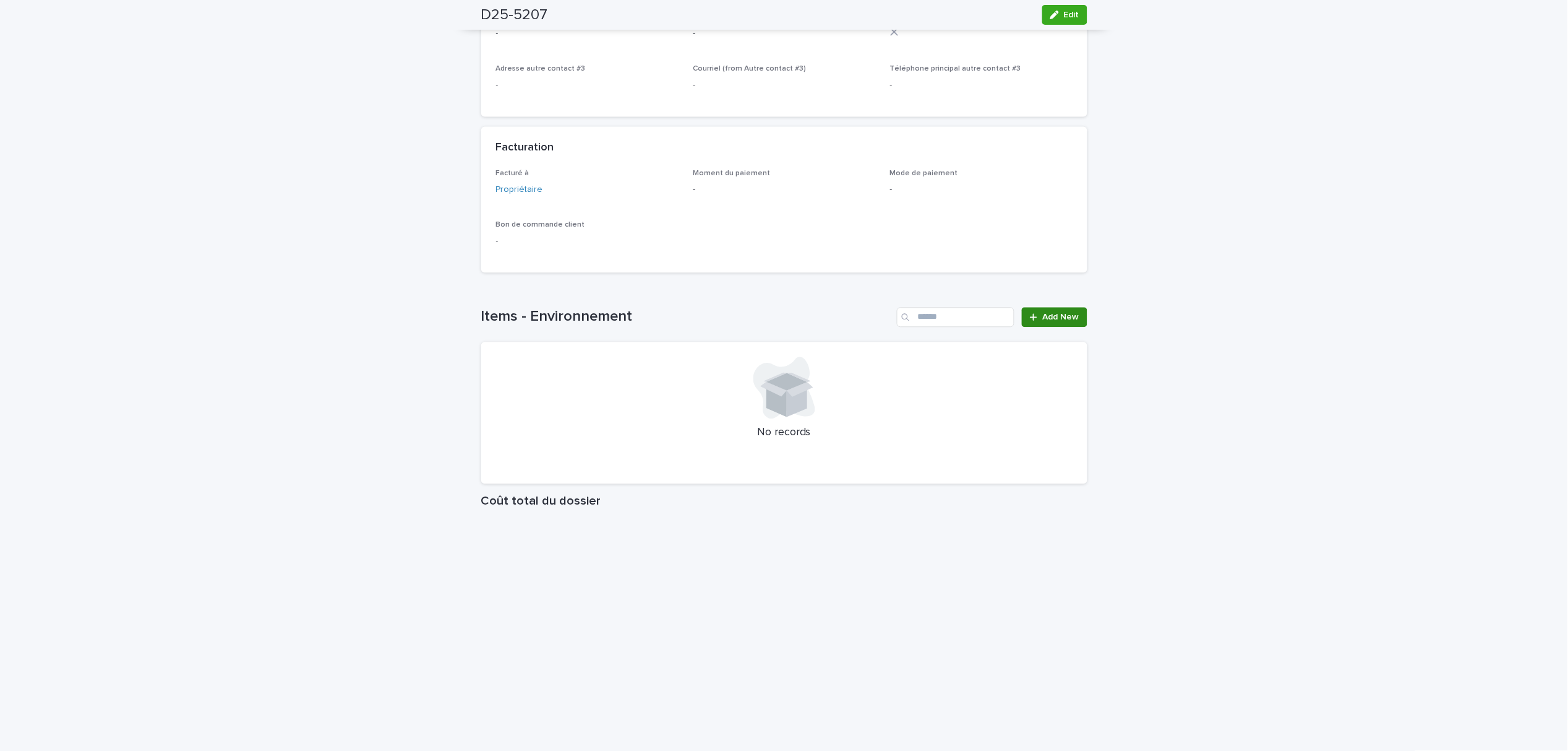
click at [1042, 321] on span "Add New" at bounding box center [1061, 317] width 36 height 9
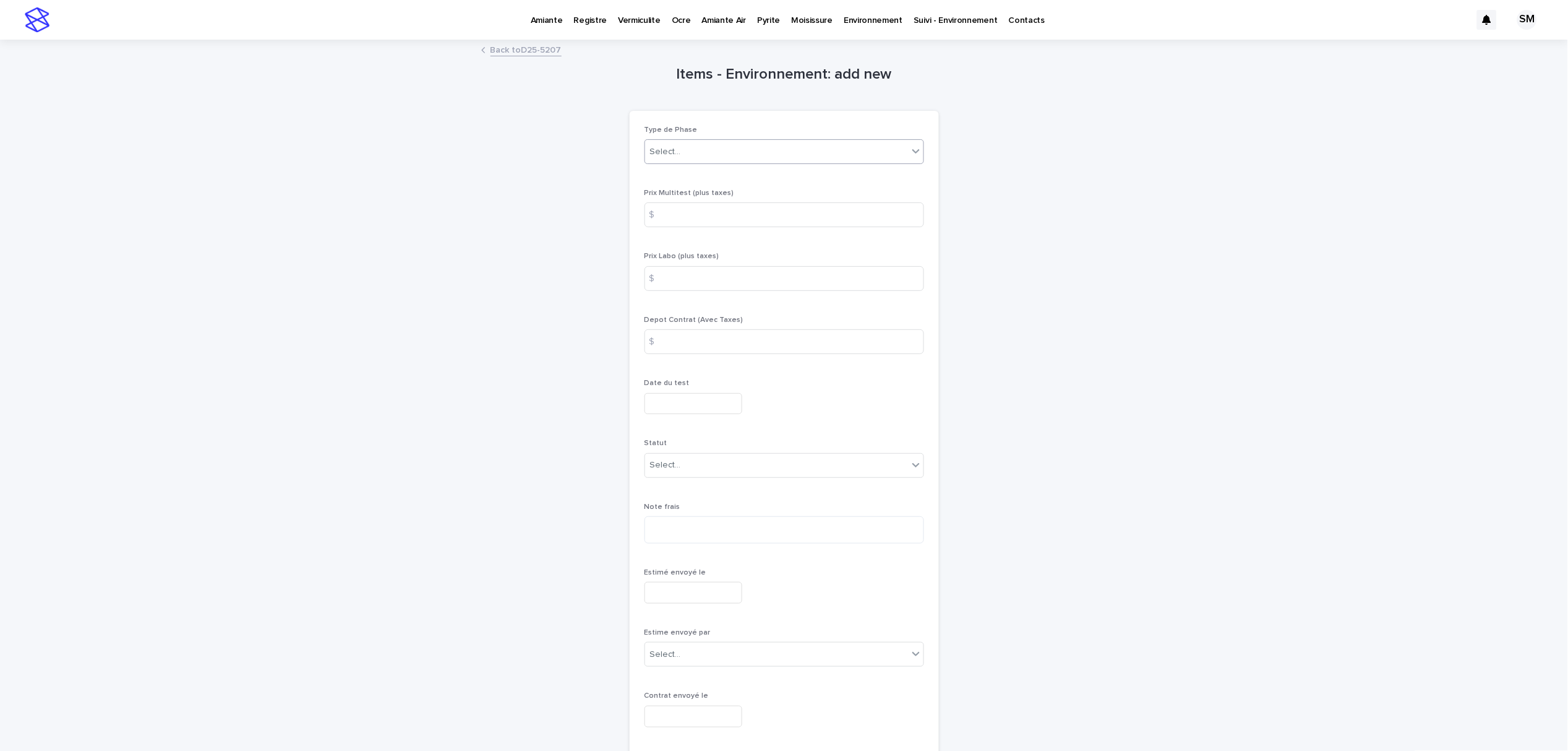
click at [692, 160] on div "Select..." at bounding box center [777, 151] width 263 height 20
click at [674, 288] on div "Phase 1" at bounding box center [777, 296] width 278 height 22
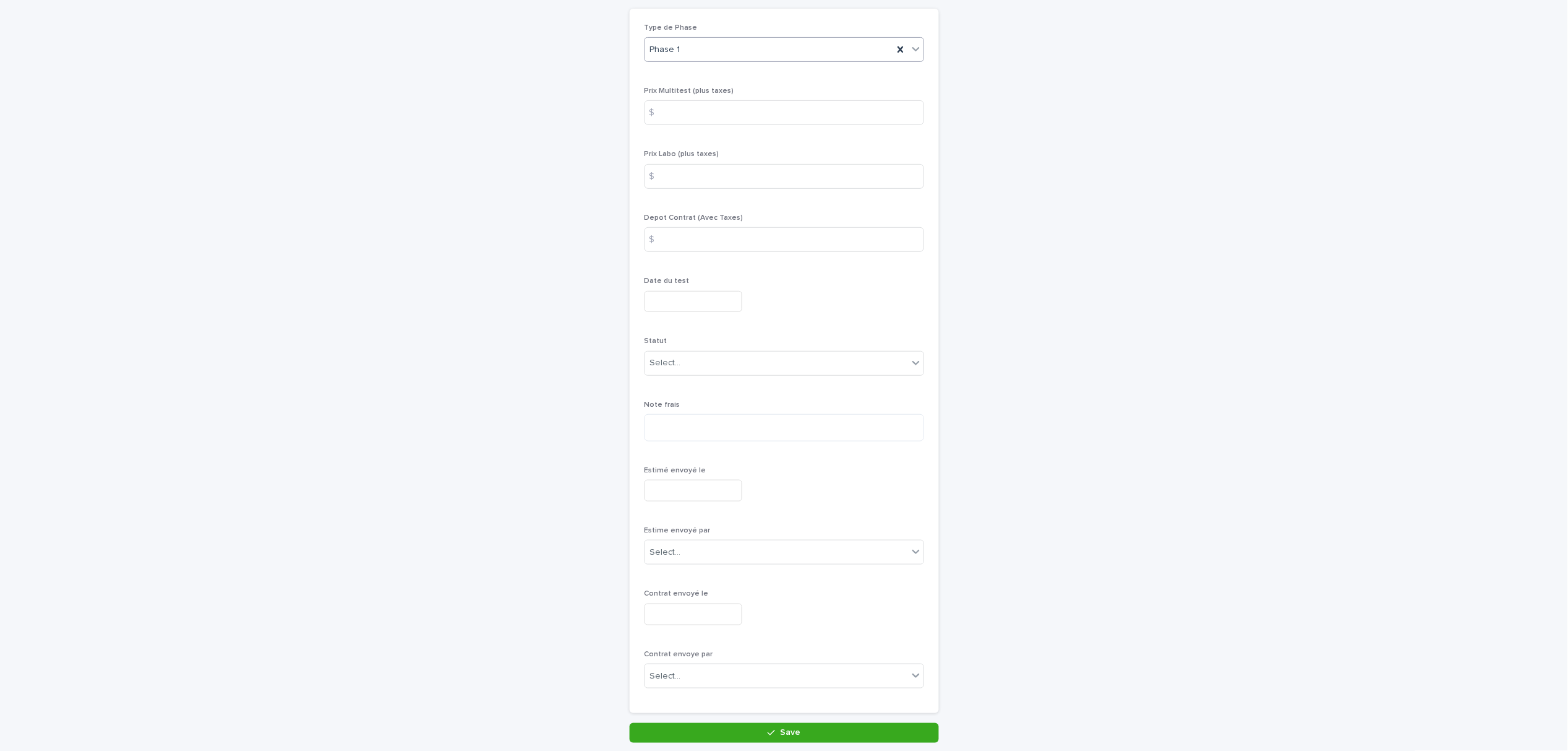
scroll to position [193, 0]
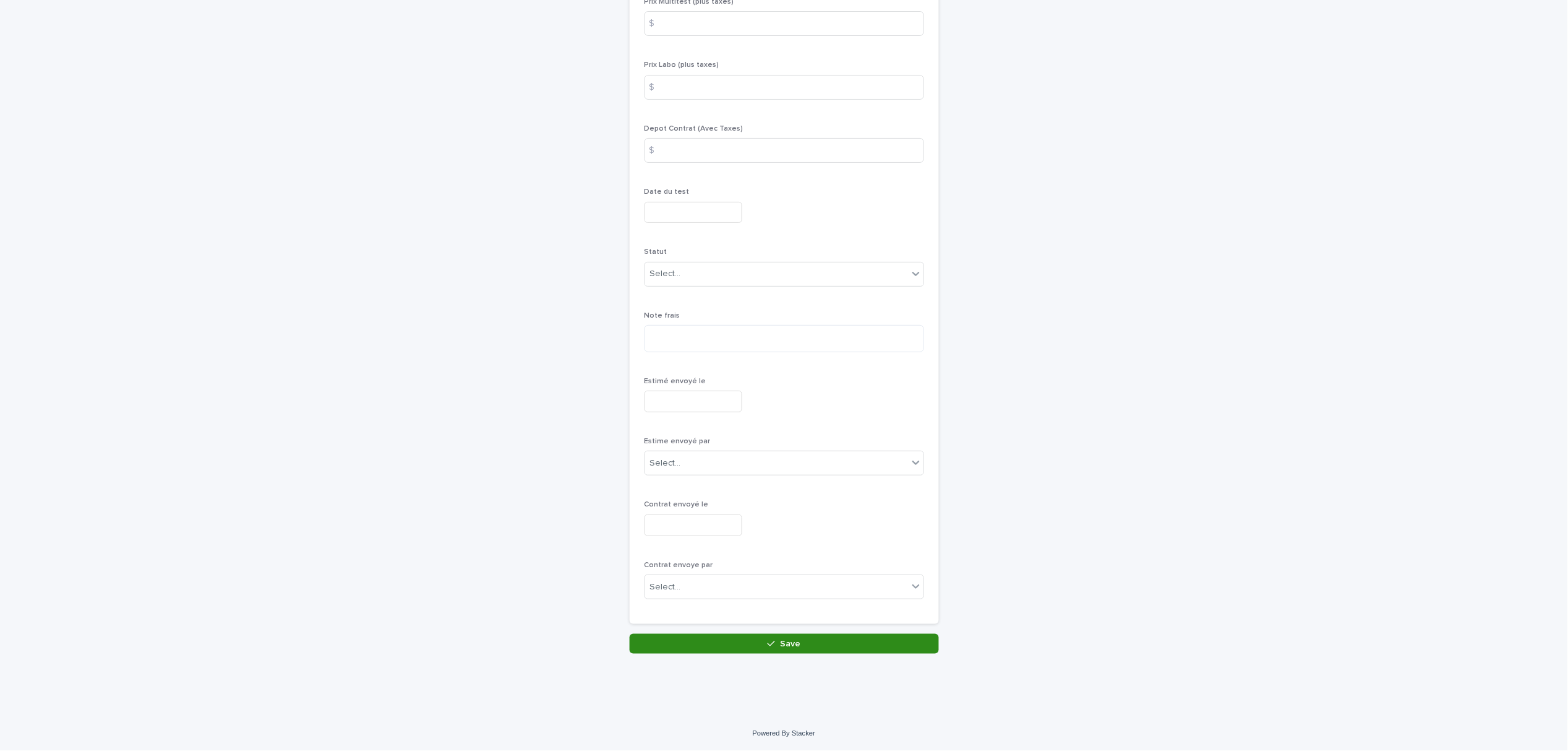
click at [783, 641] on span "Save" at bounding box center [790, 643] width 20 height 9
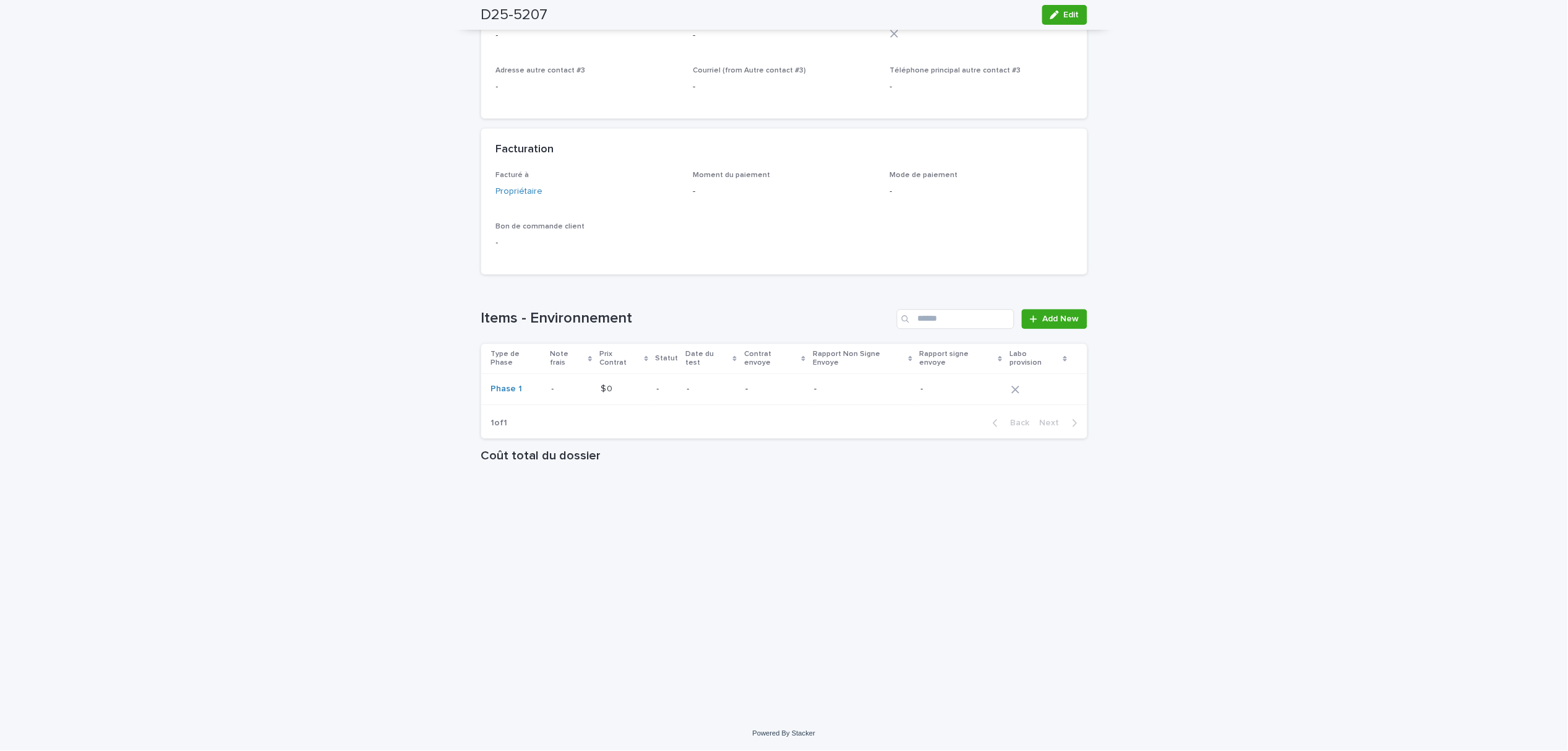
scroll to position [661, 0]
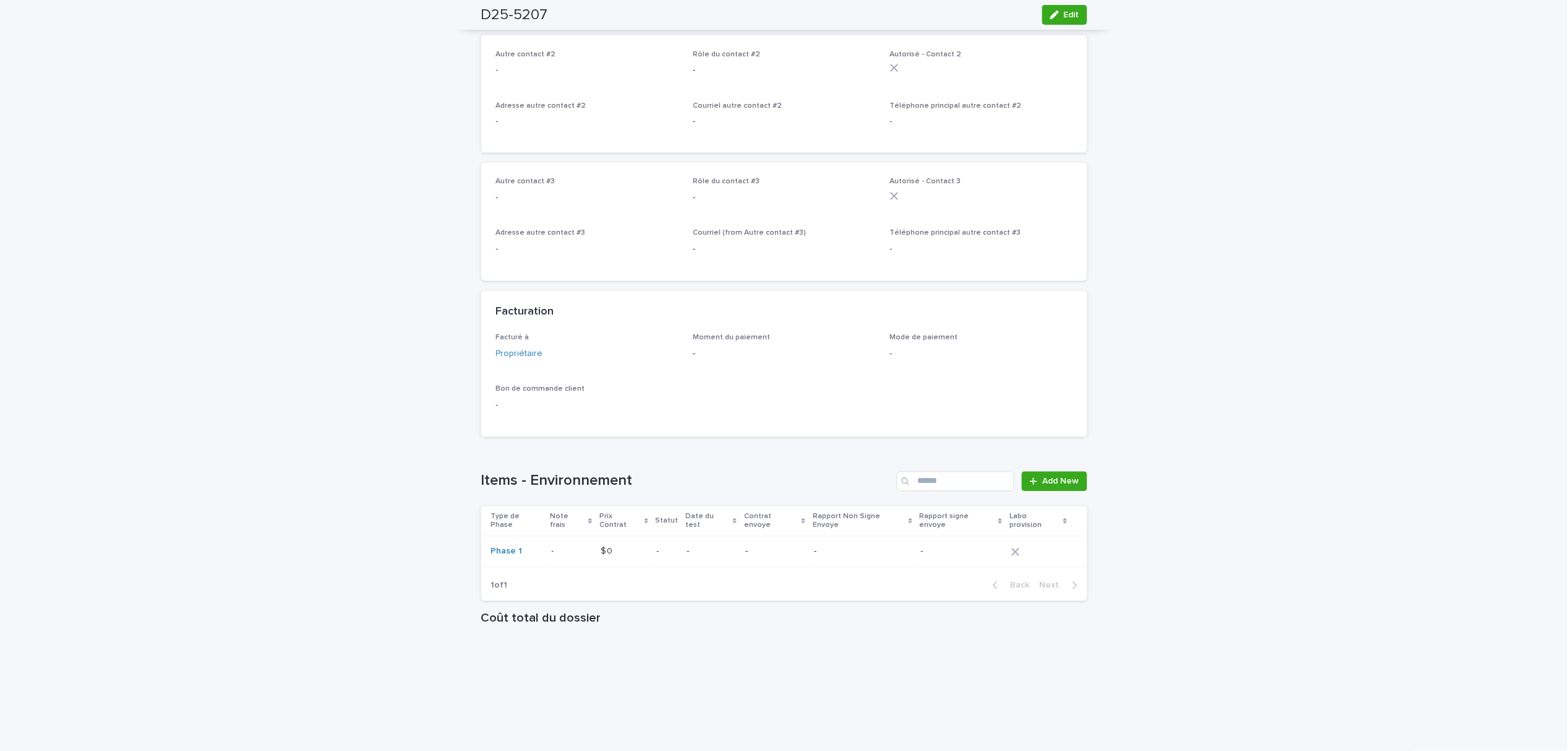
click at [552, 555] on p "-" at bounding box center [554, 550] width 5 height 13
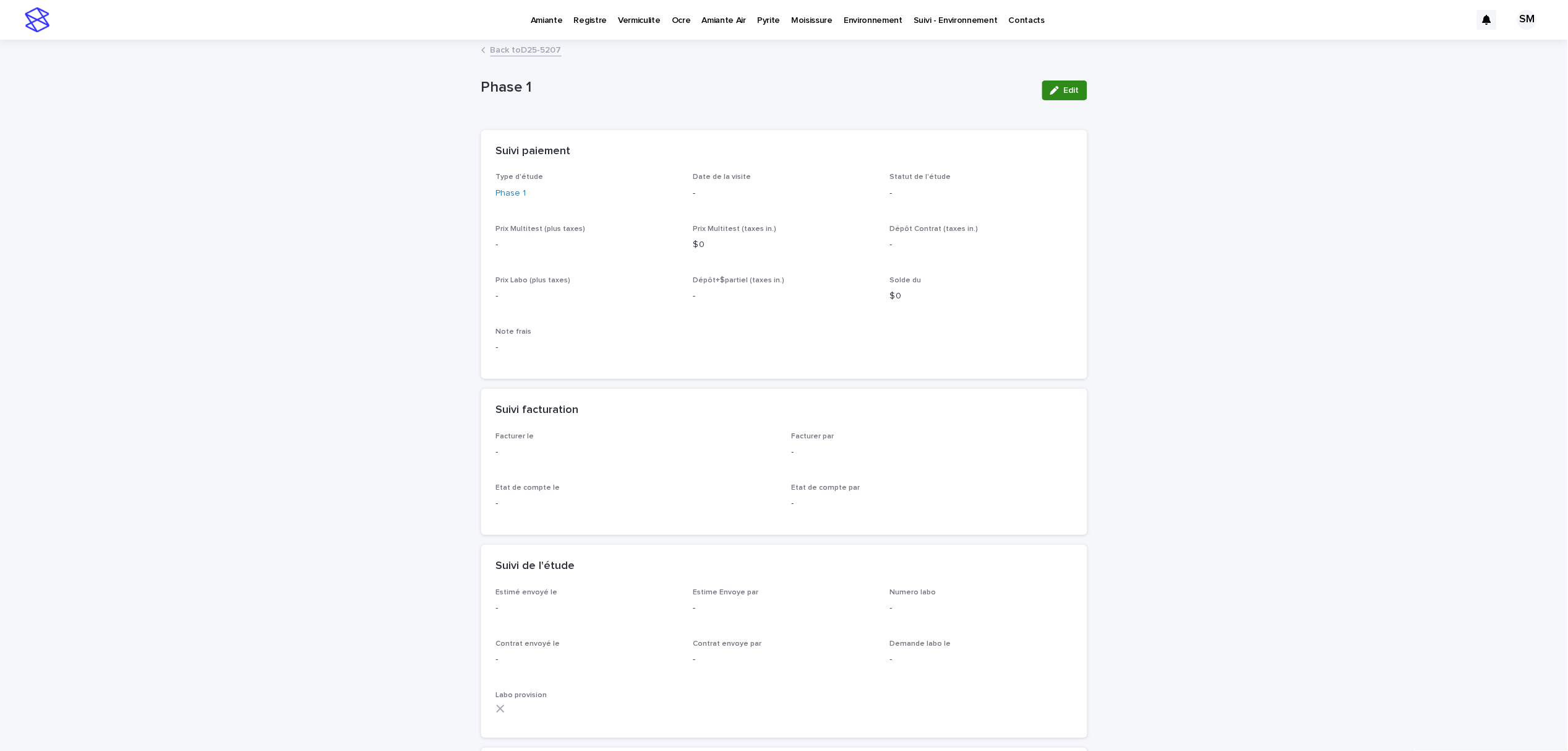
click at [1065, 91] on span "Edit" at bounding box center [1071, 90] width 16 height 9
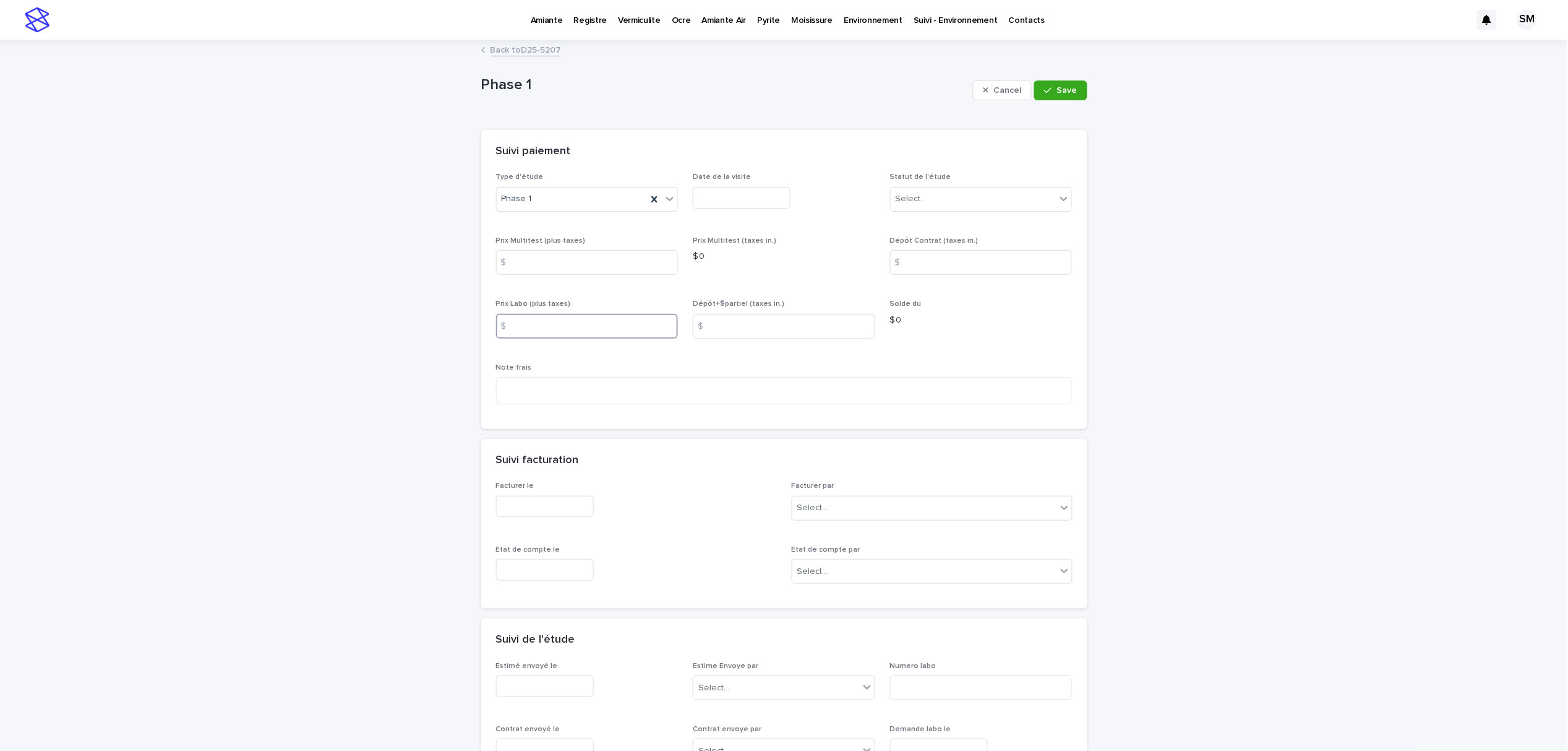
click at [552, 333] on input at bounding box center [587, 326] width 182 height 24
type input "****"
click at [532, 267] on input at bounding box center [587, 263] width 182 height 24
type input "****"
click at [1046, 97] on button "Save" at bounding box center [1060, 90] width 53 height 20
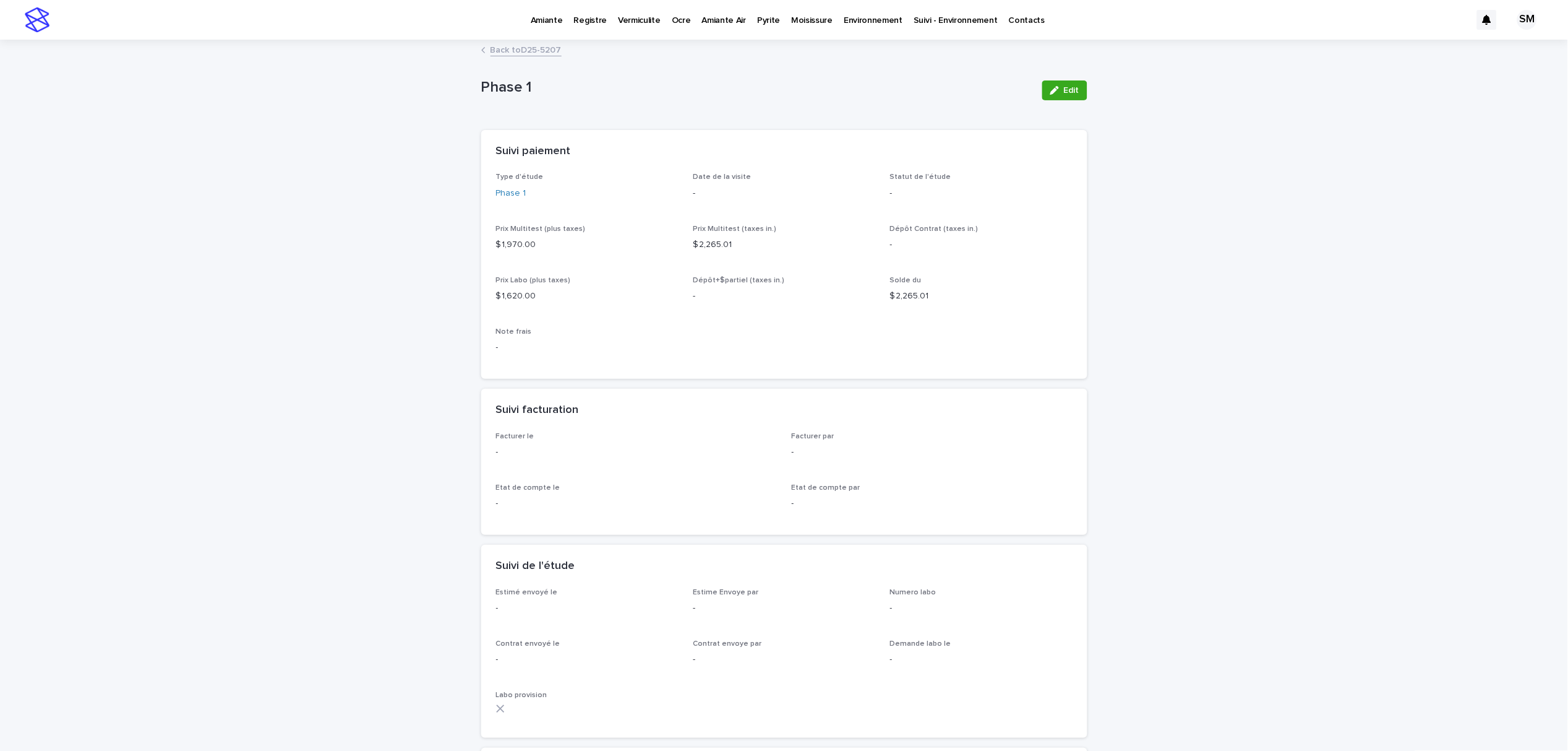
click at [1056, 93] on div "button" at bounding box center [1057, 90] width 14 height 9
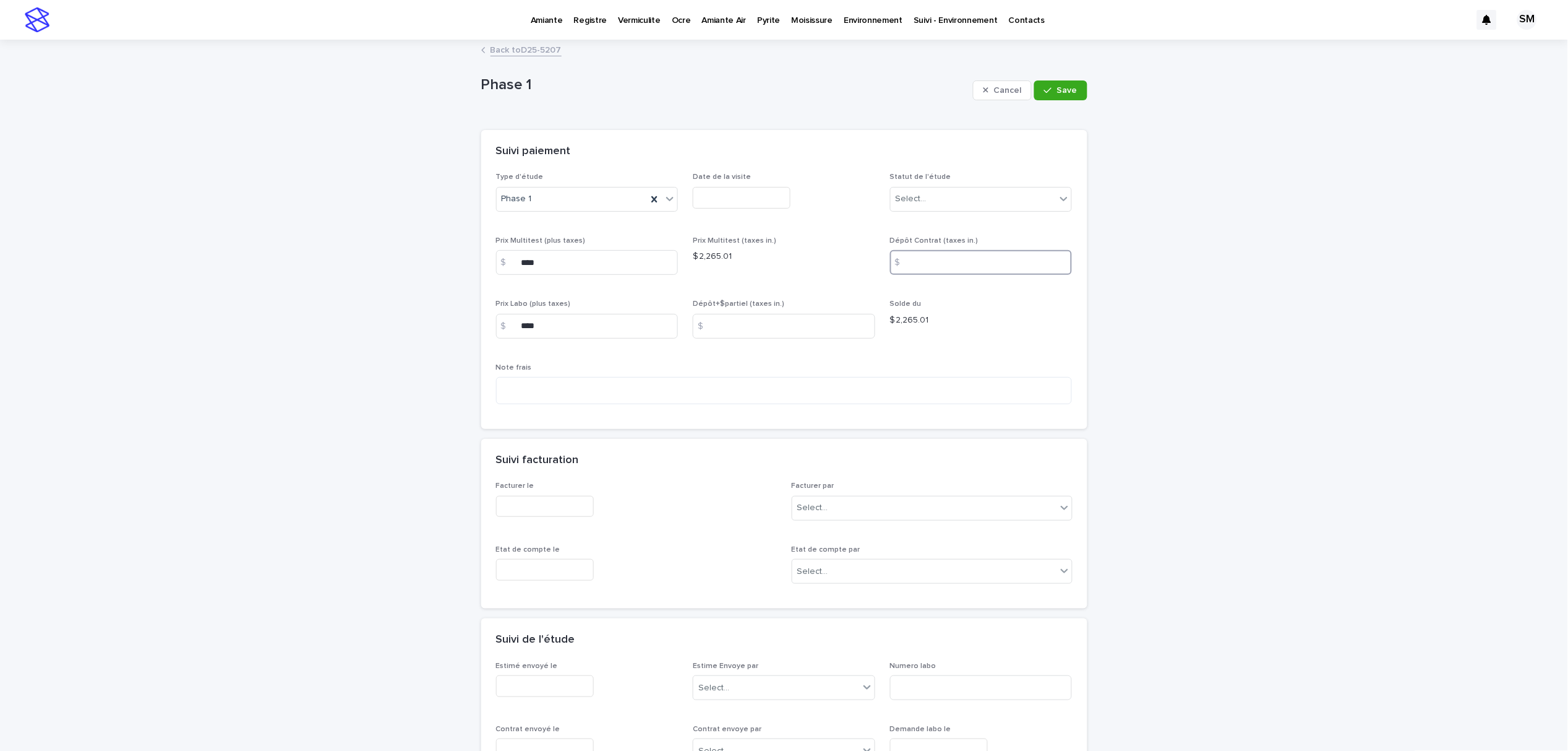
click at [947, 264] on input at bounding box center [981, 263] width 182 height 24
type input "****"
click at [1057, 91] on span "Save" at bounding box center [1067, 90] width 20 height 9
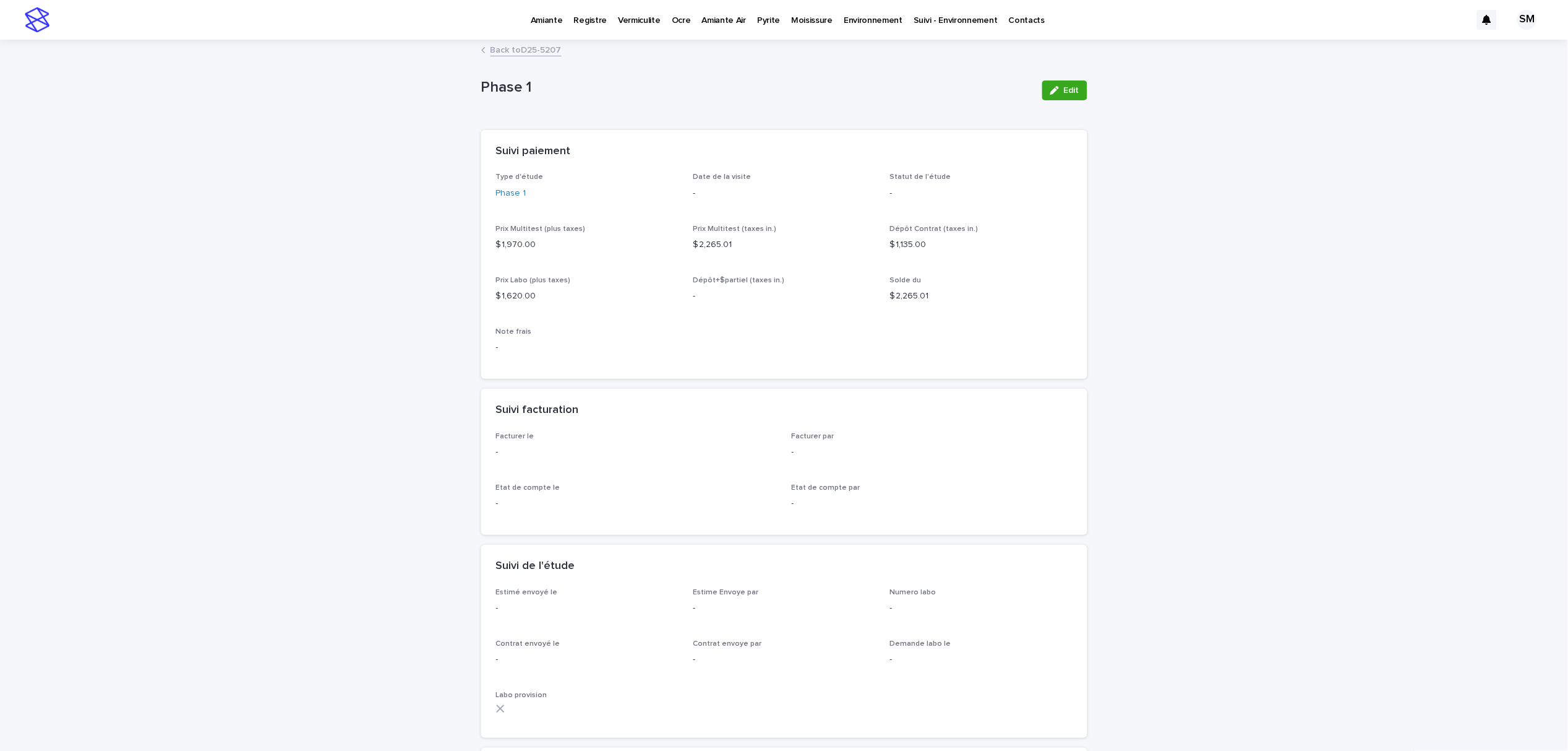
click at [536, 48] on link "Back to D25-5207" at bounding box center [526, 49] width 71 height 14
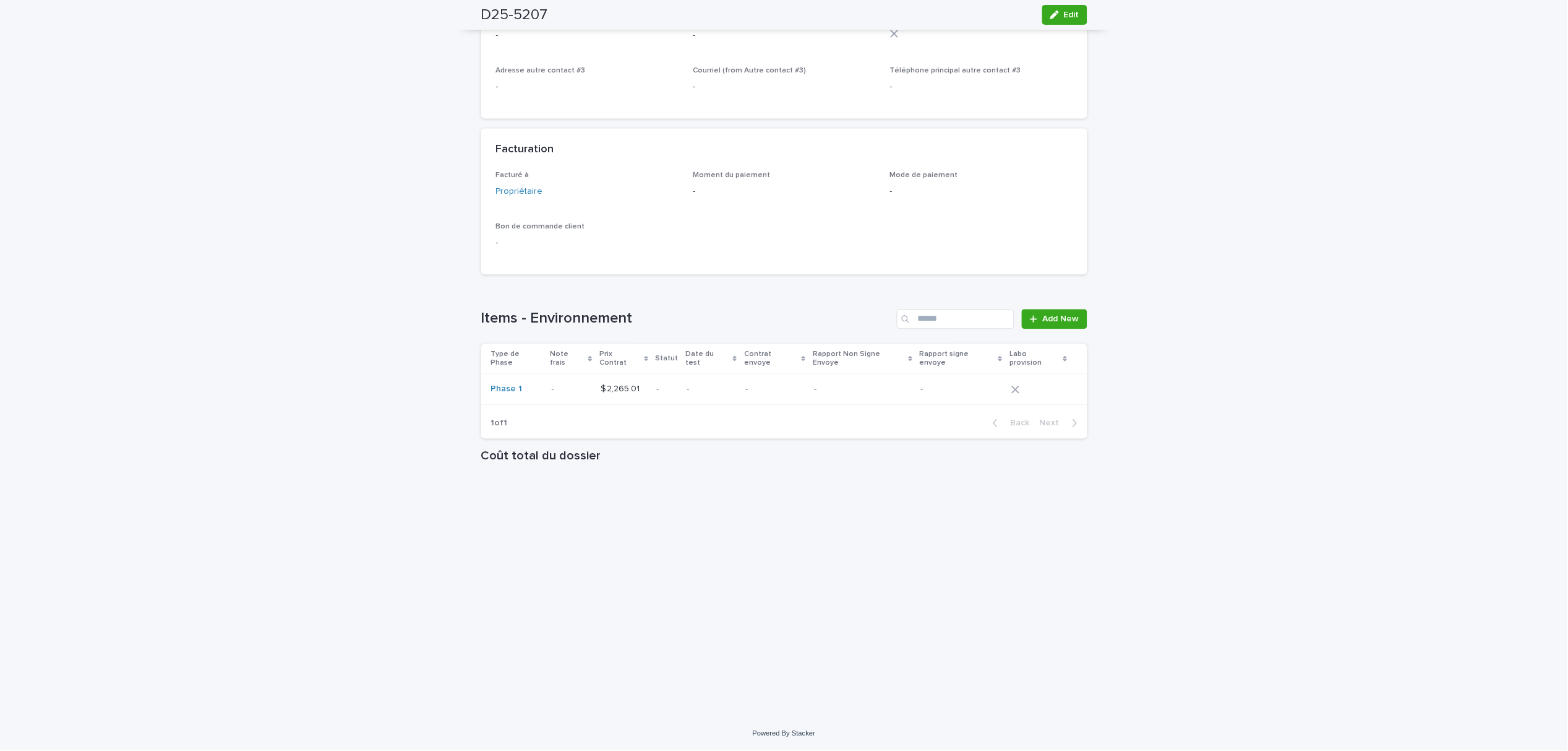
scroll to position [826, 0]
click at [559, 384] on p at bounding box center [572, 389] width 40 height 10
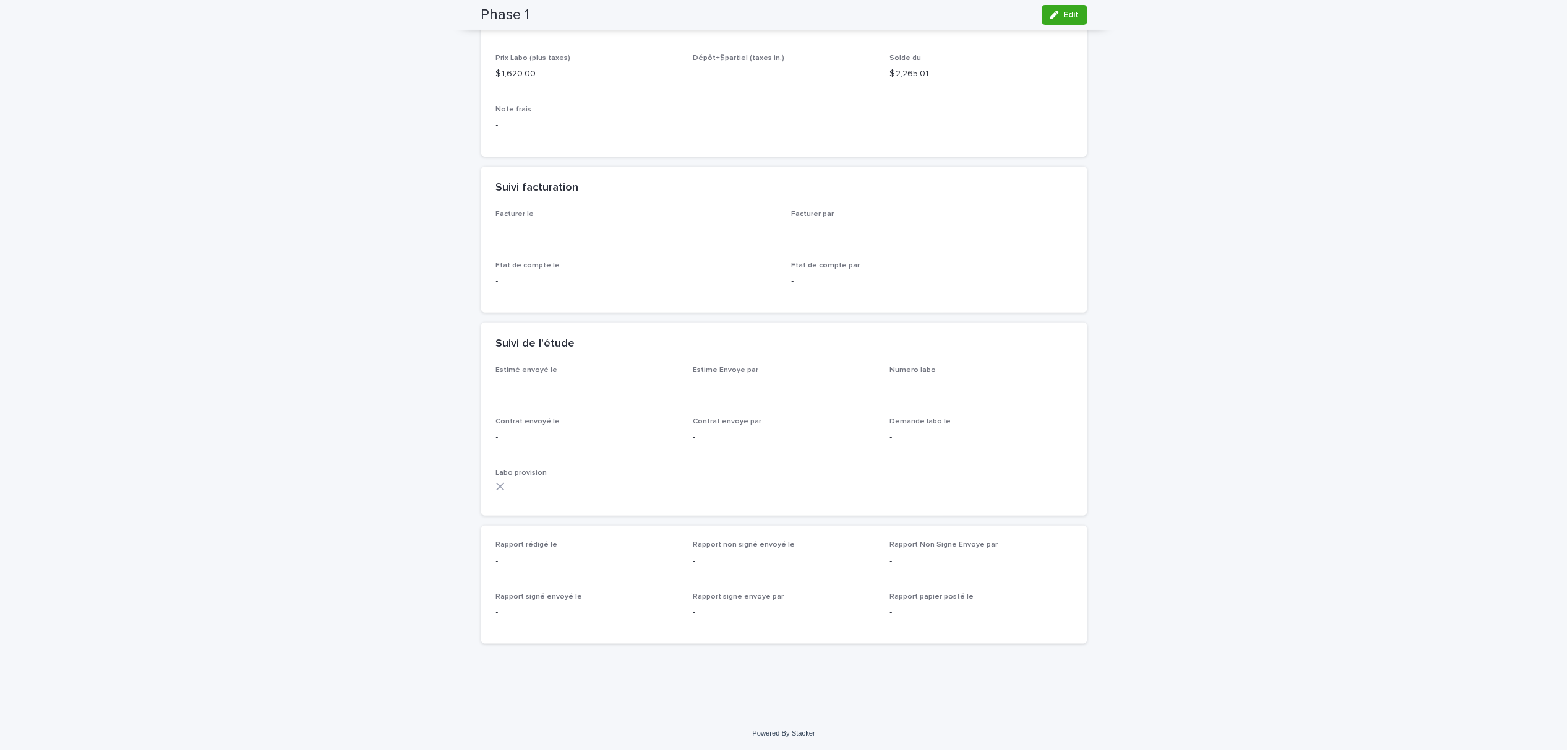
scroll to position [221, 0]
click at [1063, 12] on span "Edit" at bounding box center [1071, 15] width 16 height 9
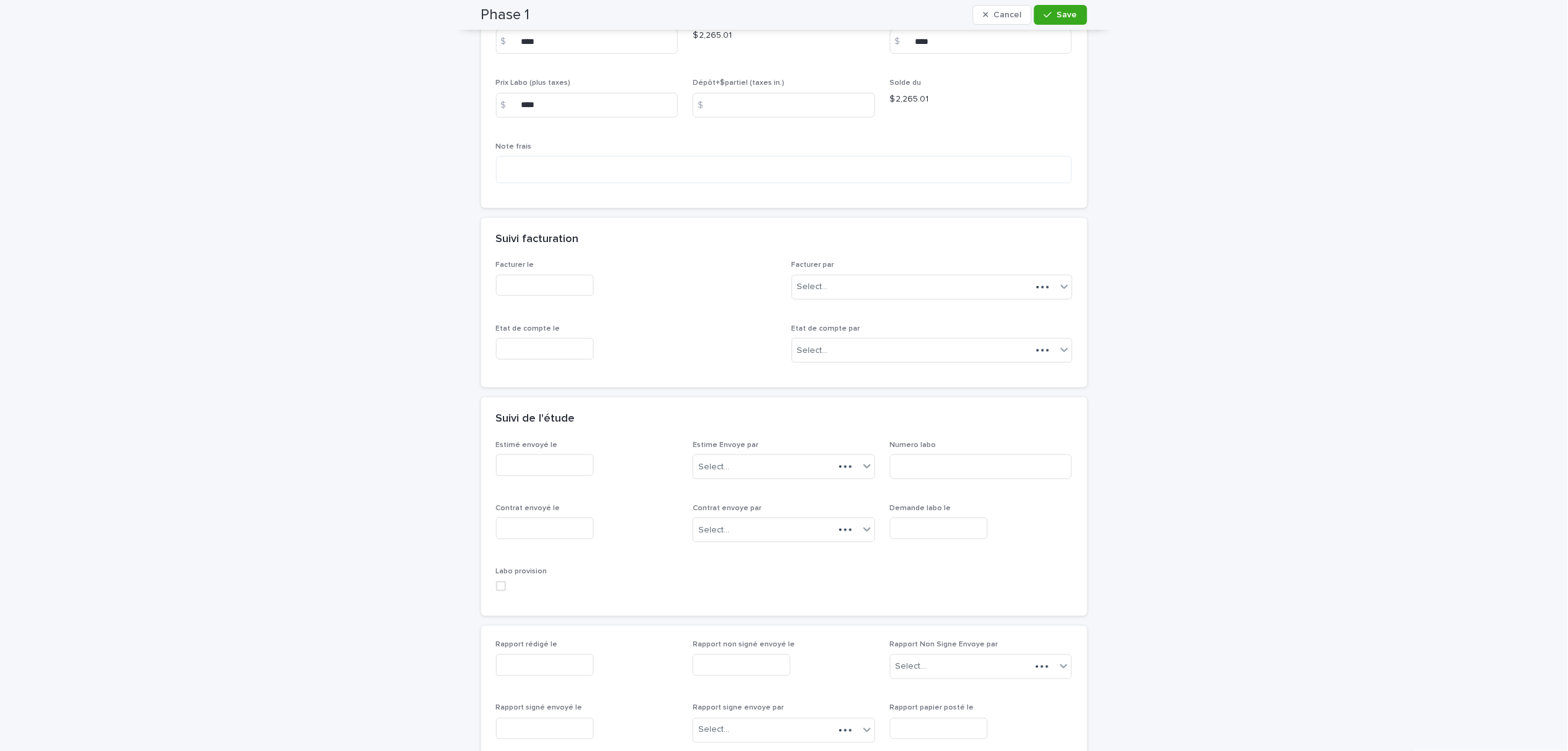
scroll to position [283, 0]
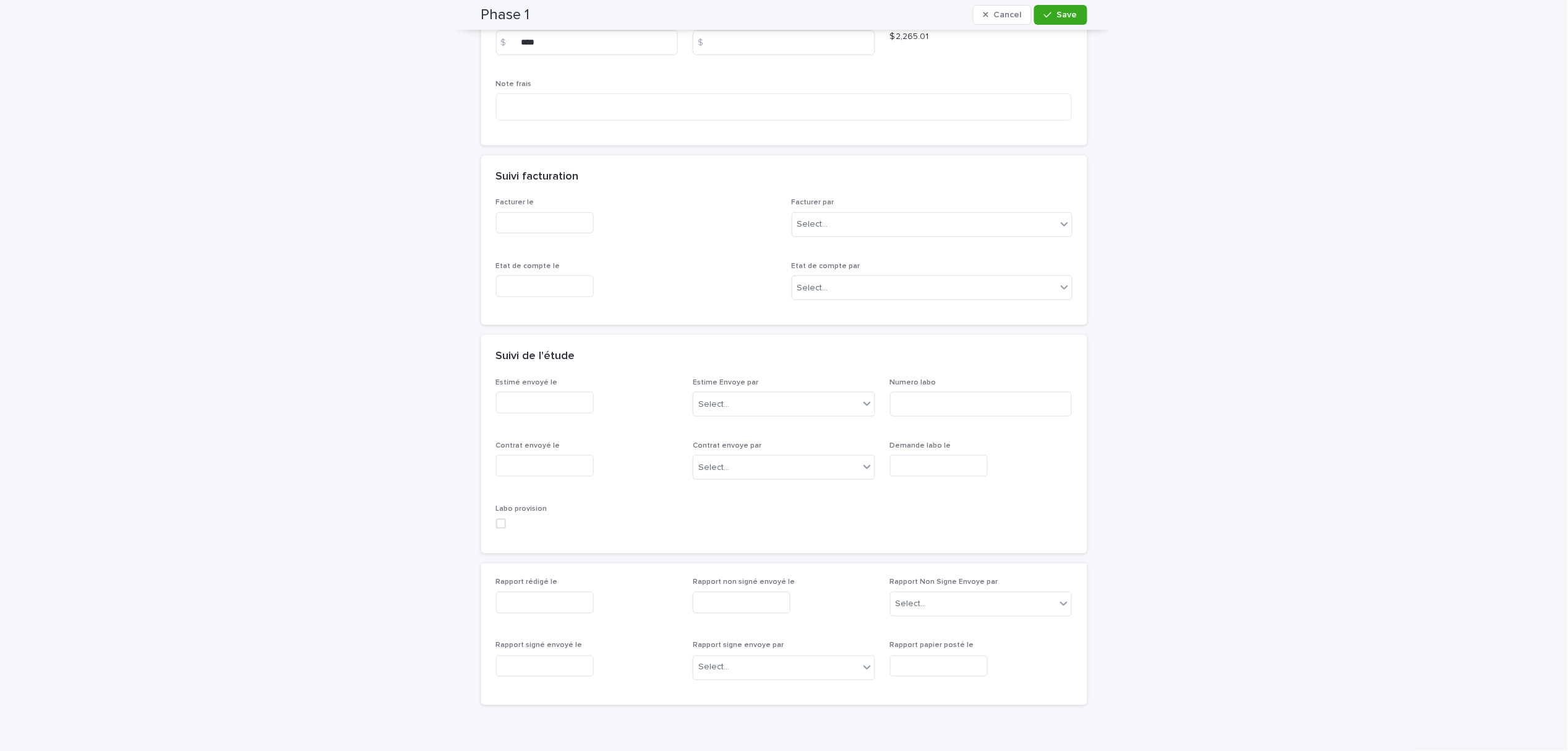
click at [556, 465] on input "text" at bounding box center [545, 465] width 97 height 22
click at [526, 362] on div "18" at bounding box center [531, 365] width 17 height 17
type input "**********"
click at [773, 479] on div "Select..." at bounding box center [784, 467] width 182 height 24
type input "**"
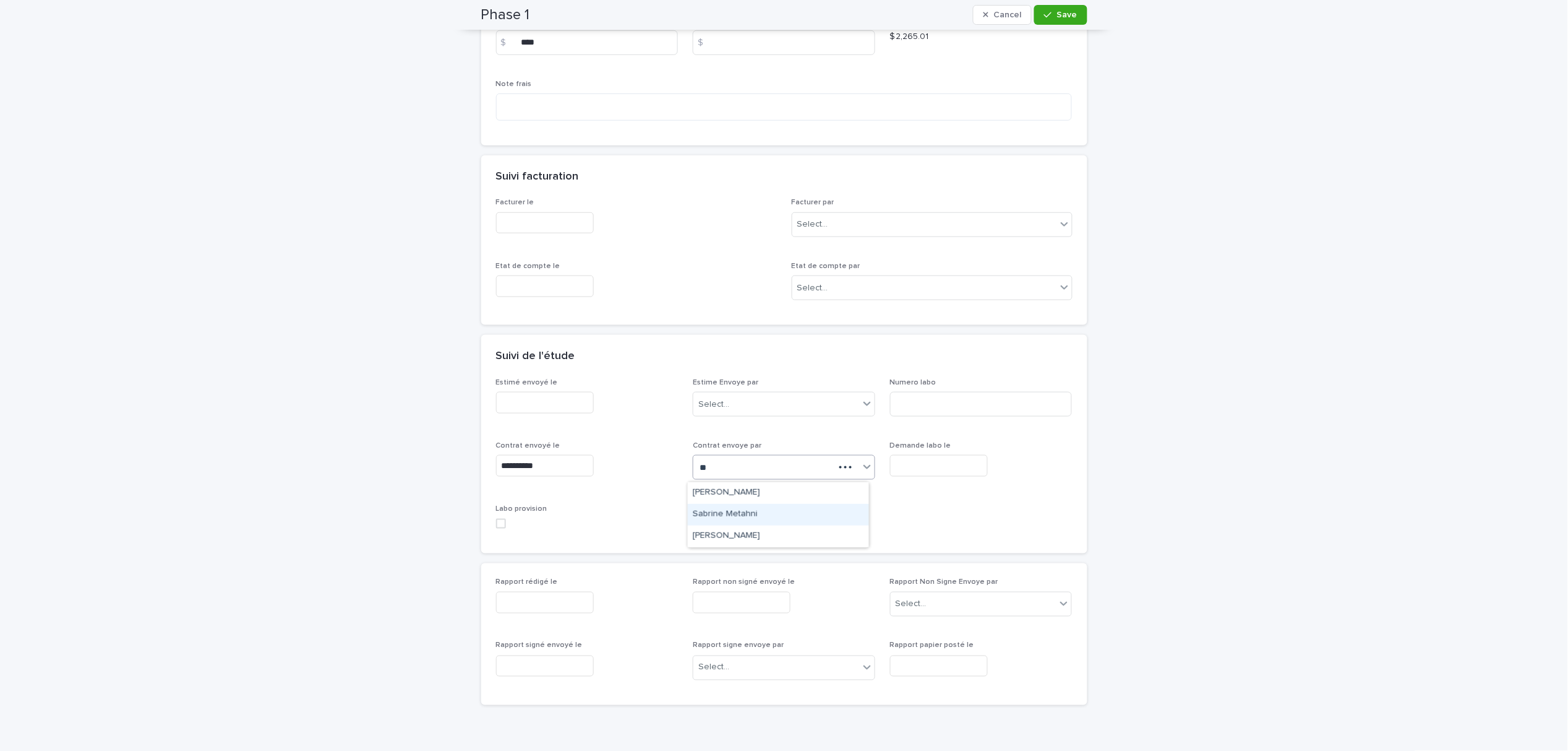
click at [758, 510] on div "Sabrine Metahni" at bounding box center [778, 514] width 182 height 22
click at [1056, 22] on button "Save" at bounding box center [1060, 15] width 53 height 20
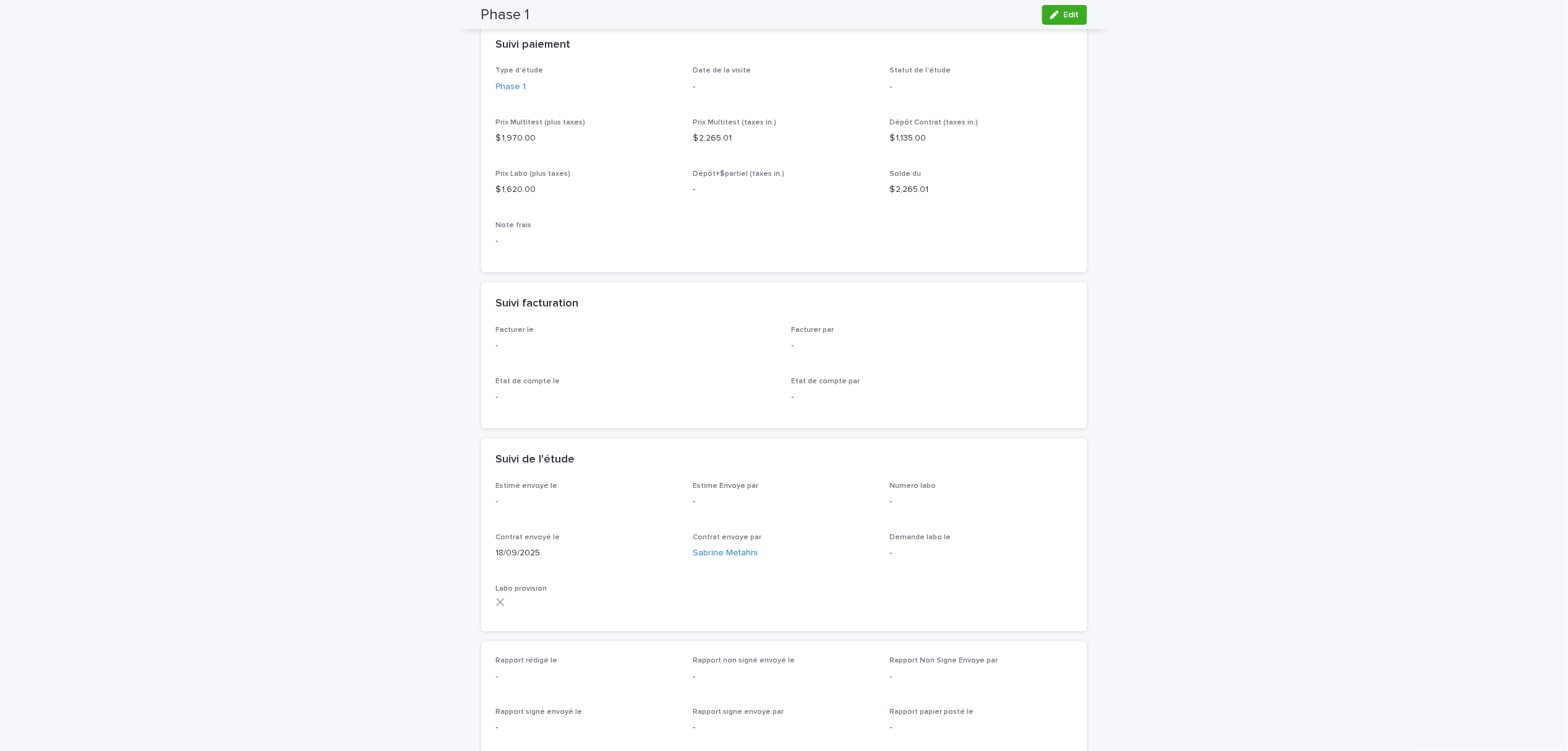
scroll to position [0, 0]
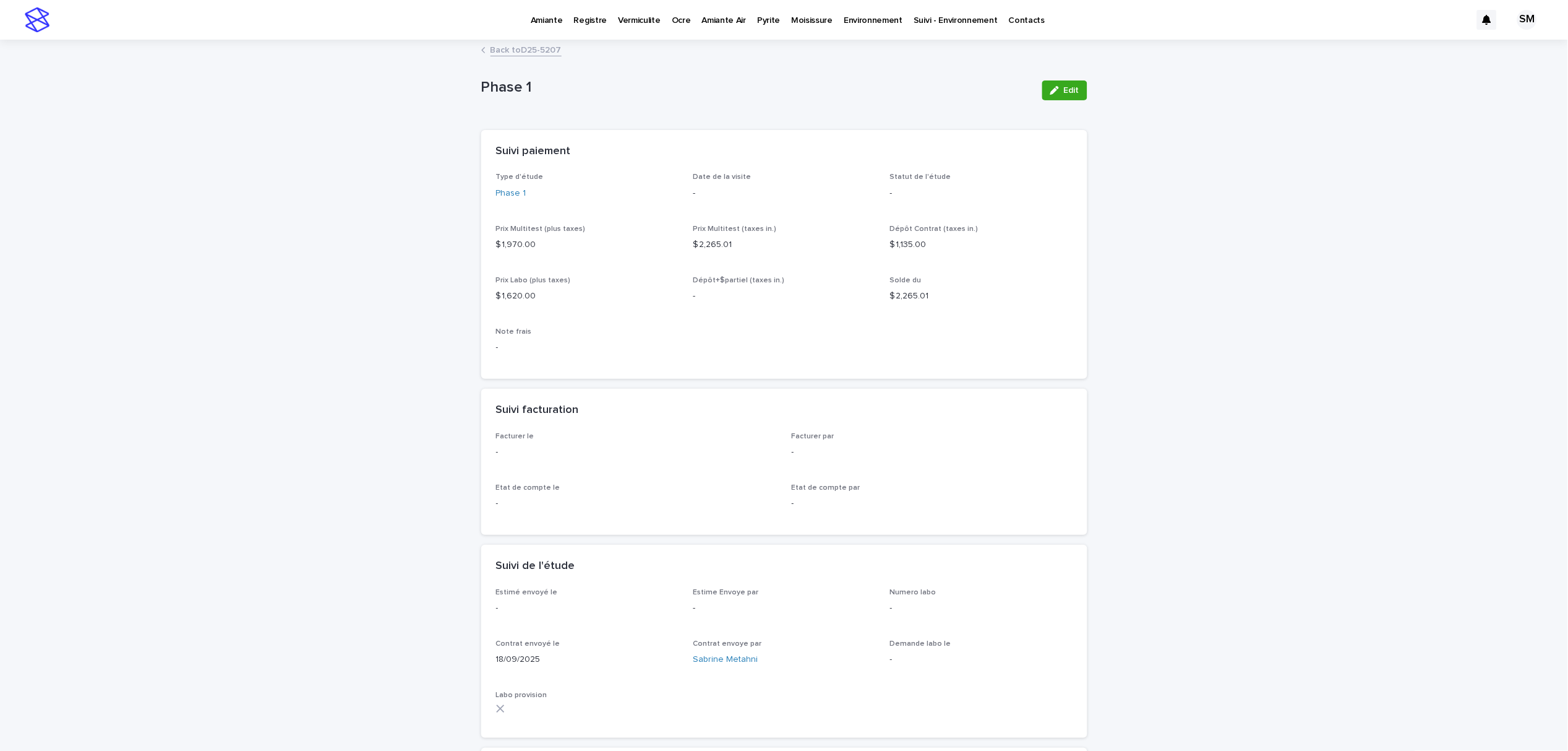
click at [525, 48] on link "Back to D25-5207" at bounding box center [526, 49] width 71 height 14
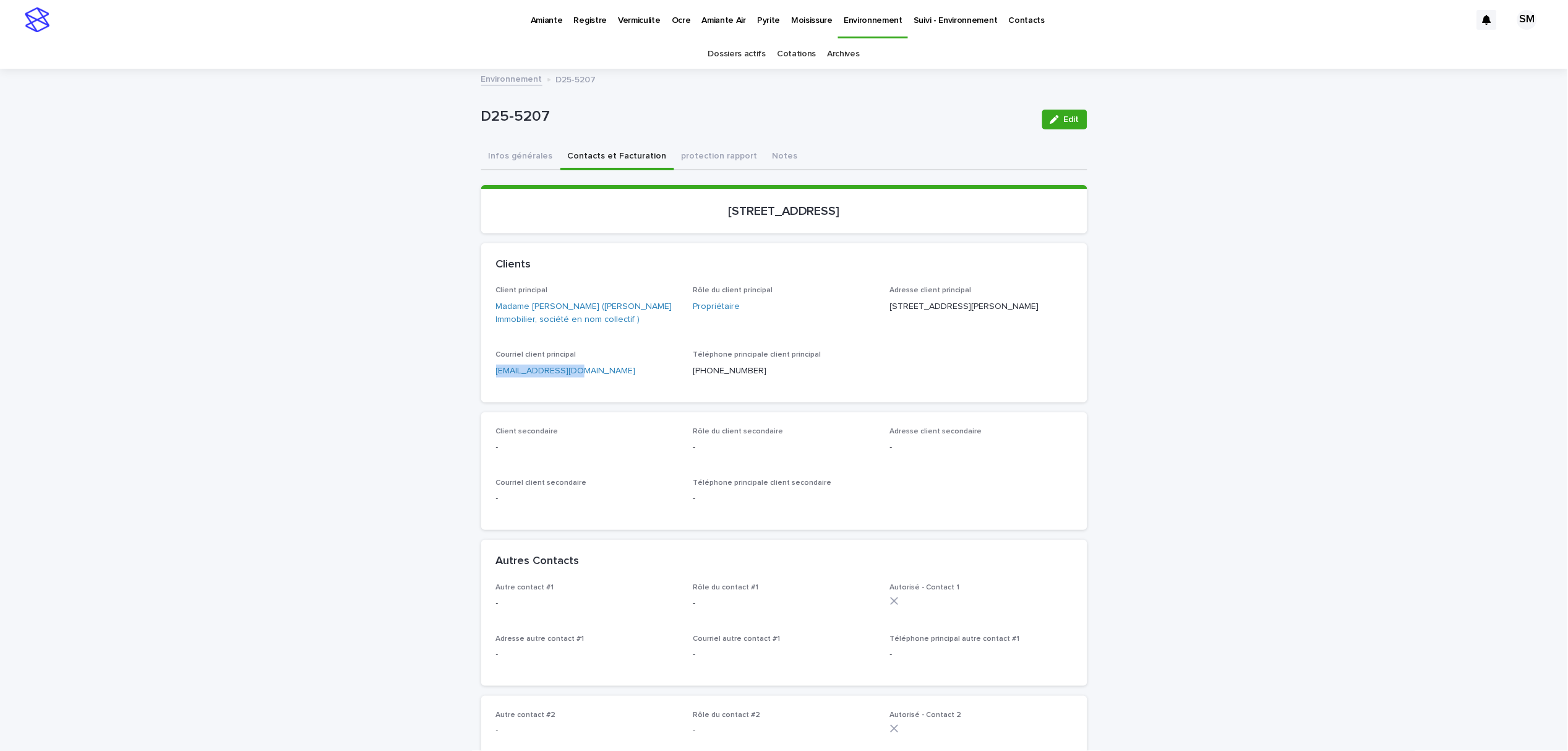
drag, startPoint x: 589, startPoint y: 377, endPoint x: 566, endPoint y: 384, distance: 24.0
click at [566, 384] on div "Courriel client principal [EMAIL_ADDRESS][DOMAIN_NAME]" at bounding box center [587, 369] width 182 height 37
